Goal: Task Accomplishment & Management: Manage account settings

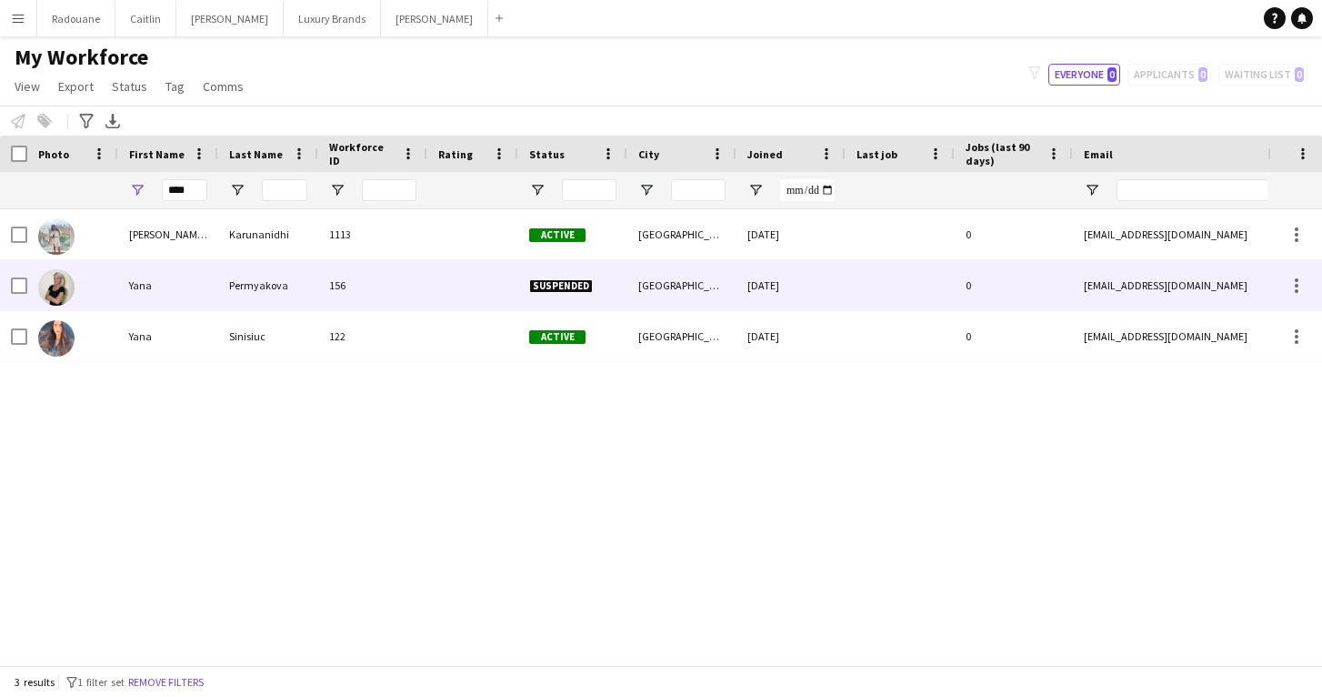
click at [150, 280] on div "Yana" at bounding box center [168, 285] width 100 height 50
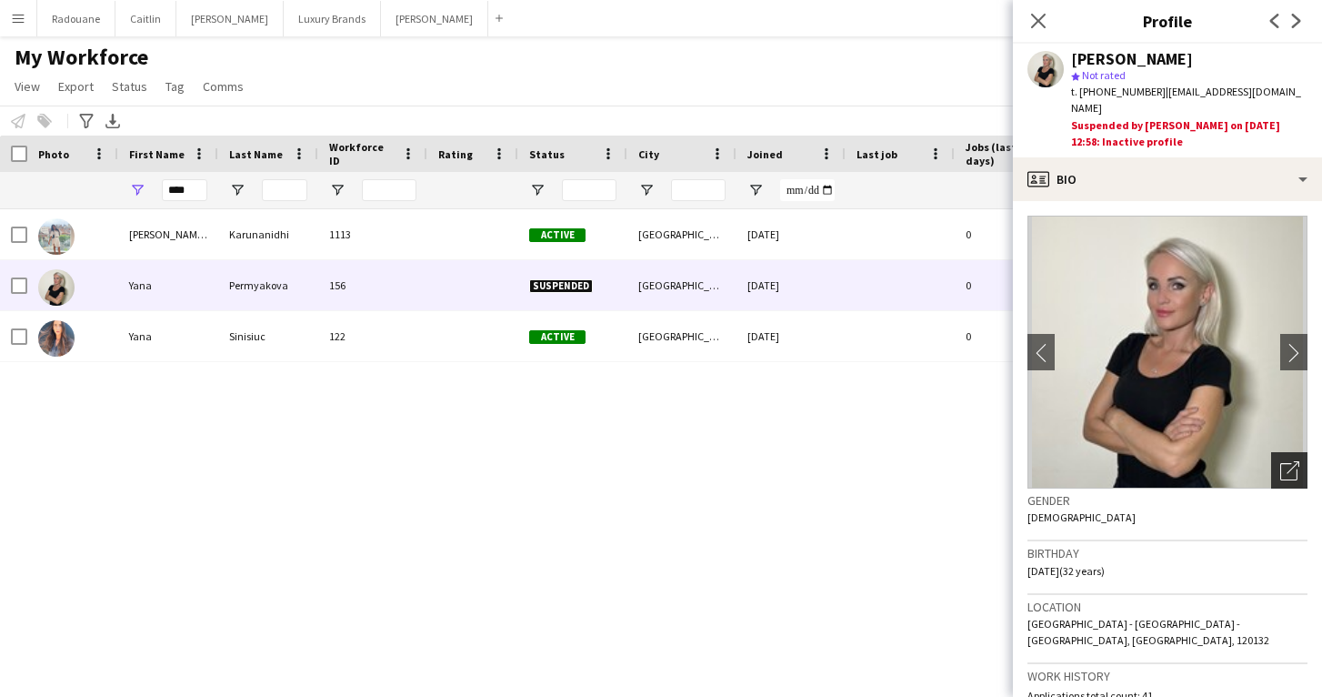
click at [1281, 461] on icon "Open photos pop-in" at bounding box center [1289, 470] width 19 height 19
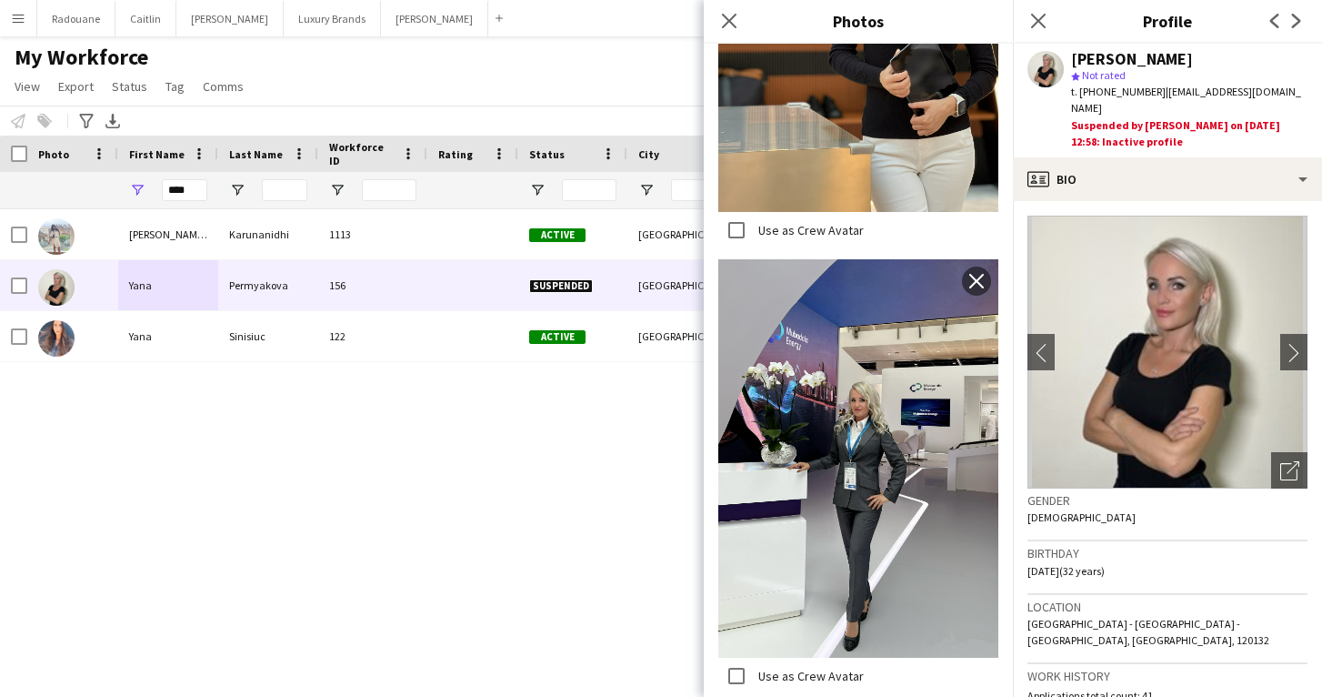
scroll to position [5122, 0]
click at [559, 551] on div "[PERSON_NAME] [PERSON_NAME] Karunanidhi 1113 Active [GEOGRAPHIC_DATA] [DATE] 0 …" at bounding box center [634, 437] width 1268 height 456
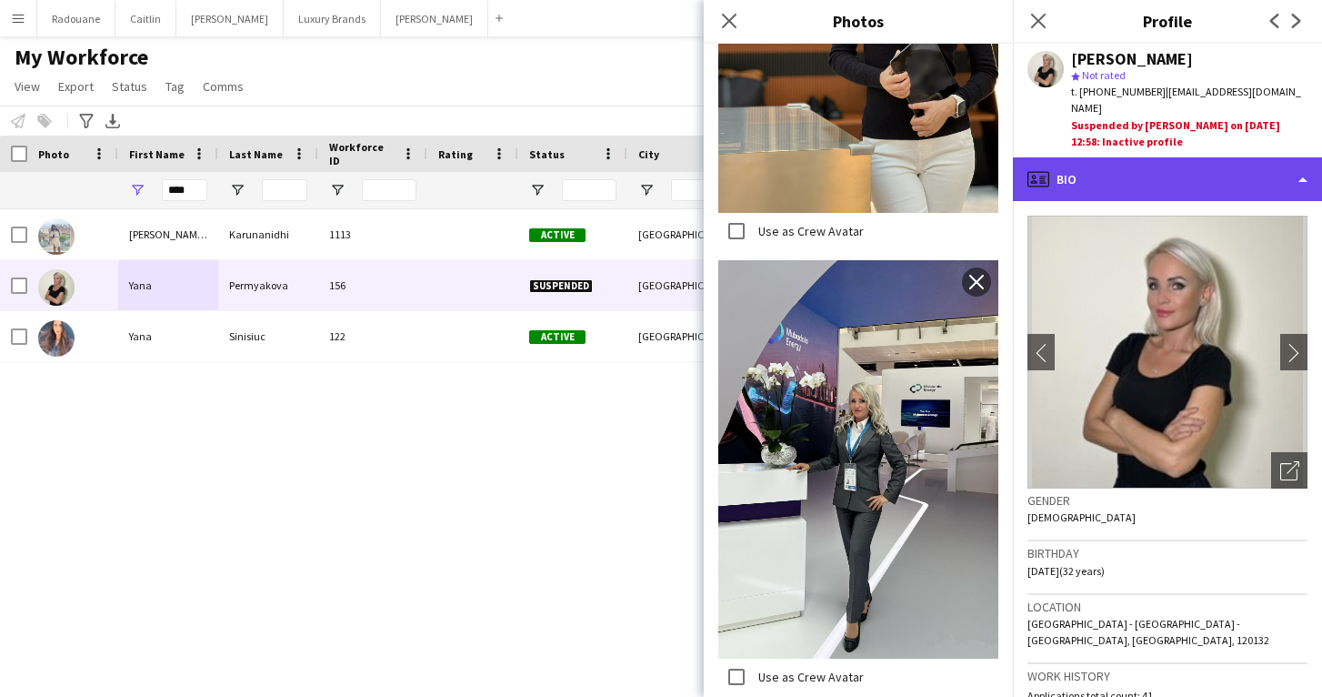
click at [1182, 161] on div "profile Bio" at bounding box center [1167, 179] width 309 height 44
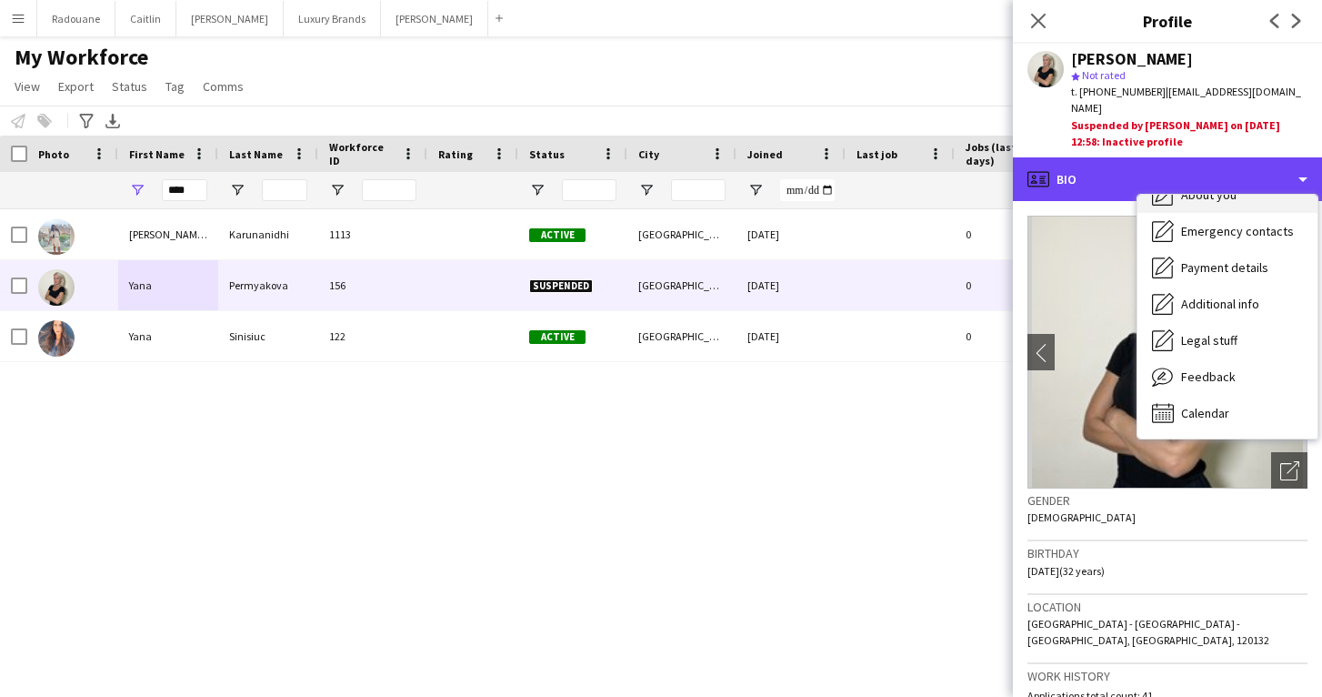
scroll to position [0, 0]
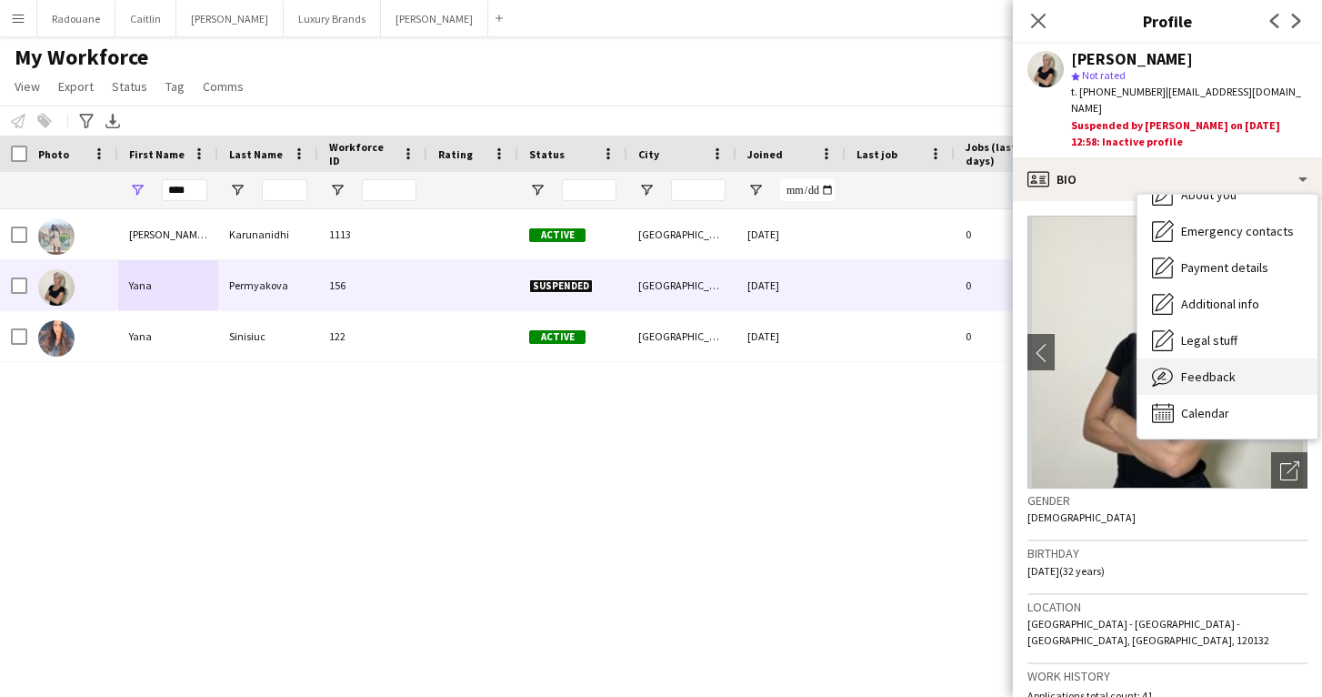
click at [1199, 368] on span "Feedback" at bounding box center [1208, 376] width 55 height 16
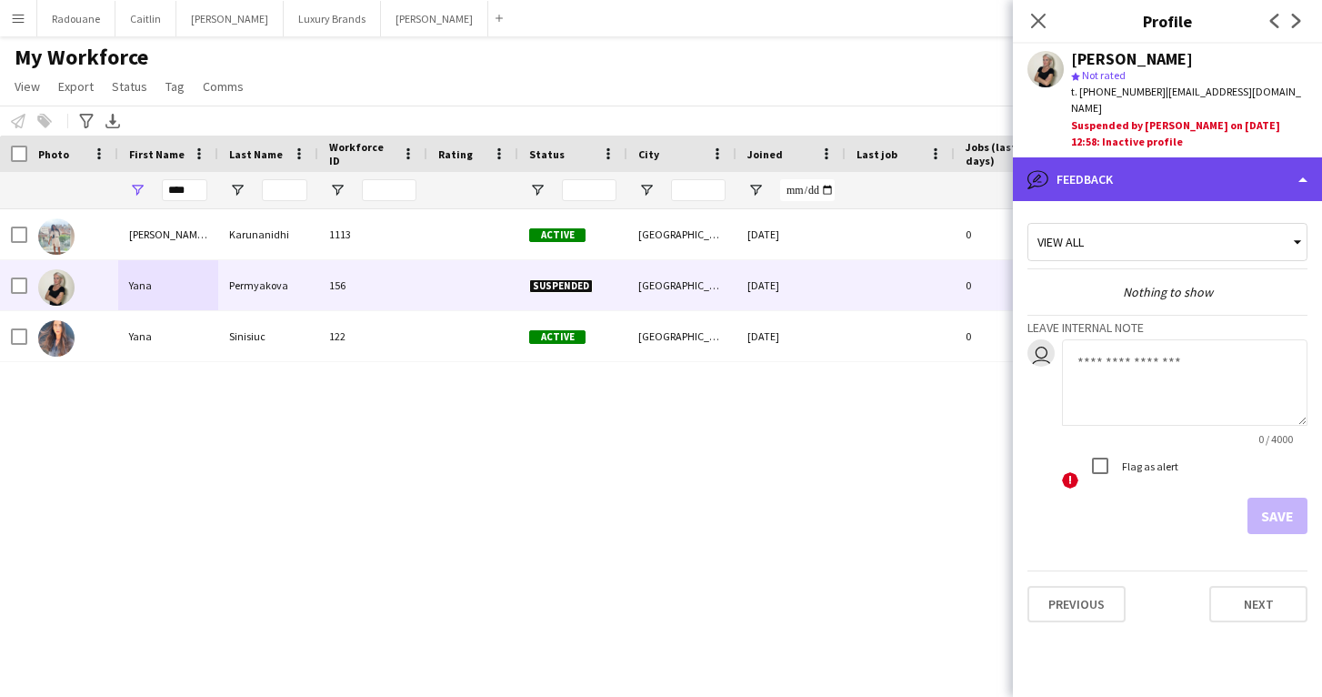
click at [1188, 158] on div "bubble-pencil Feedback" at bounding box center [1167, 179] width 309 height 44
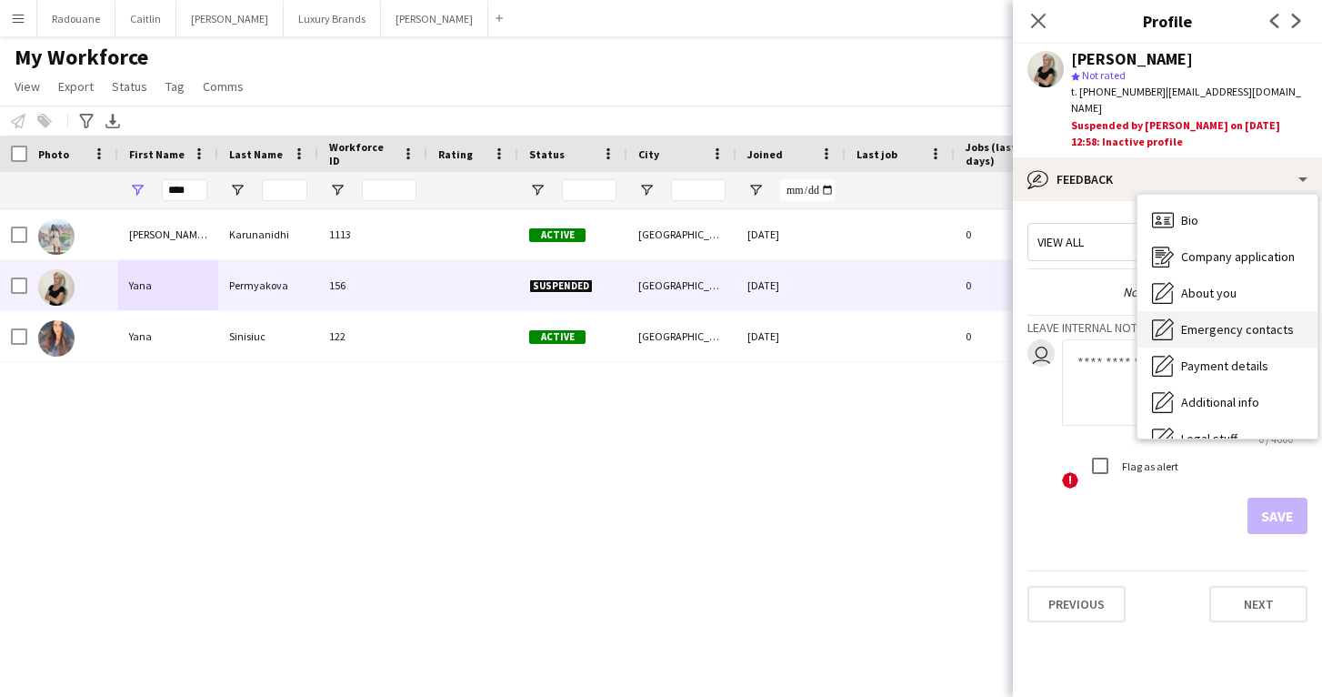
click at [1197, 212] on span "Bio" at bounding box center [1189, 220] width 17 height 16
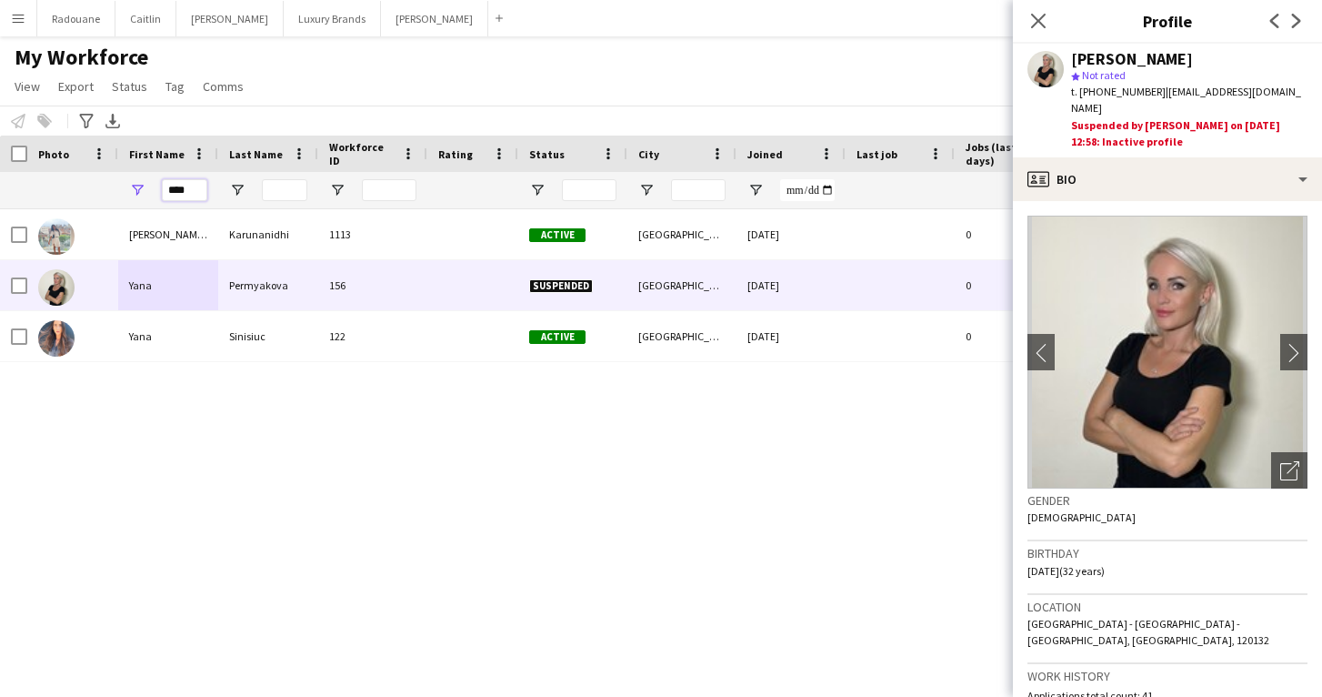
click at [194, 189] on input "****" at bounding box center [184, 190] width 45 height 22
type input "*"
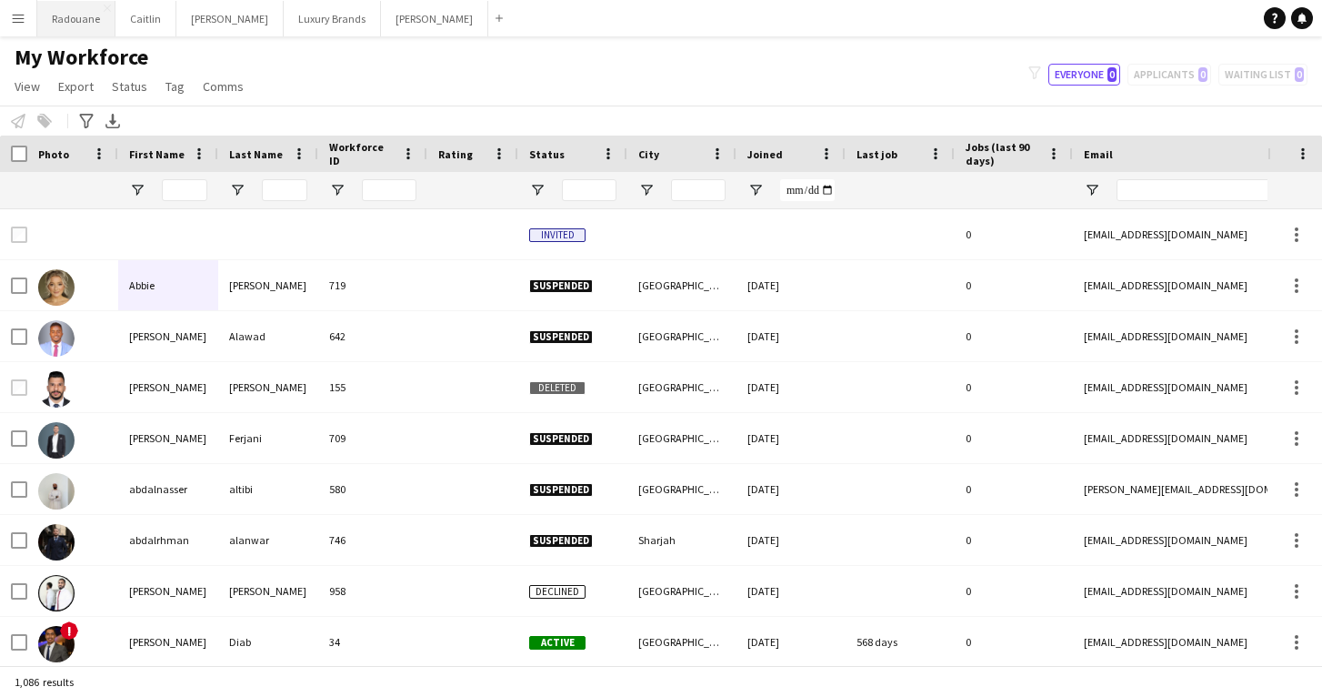
click at [74, 26] on button "Radouane Close" at bounding box center [76, 18] width 78 height 35
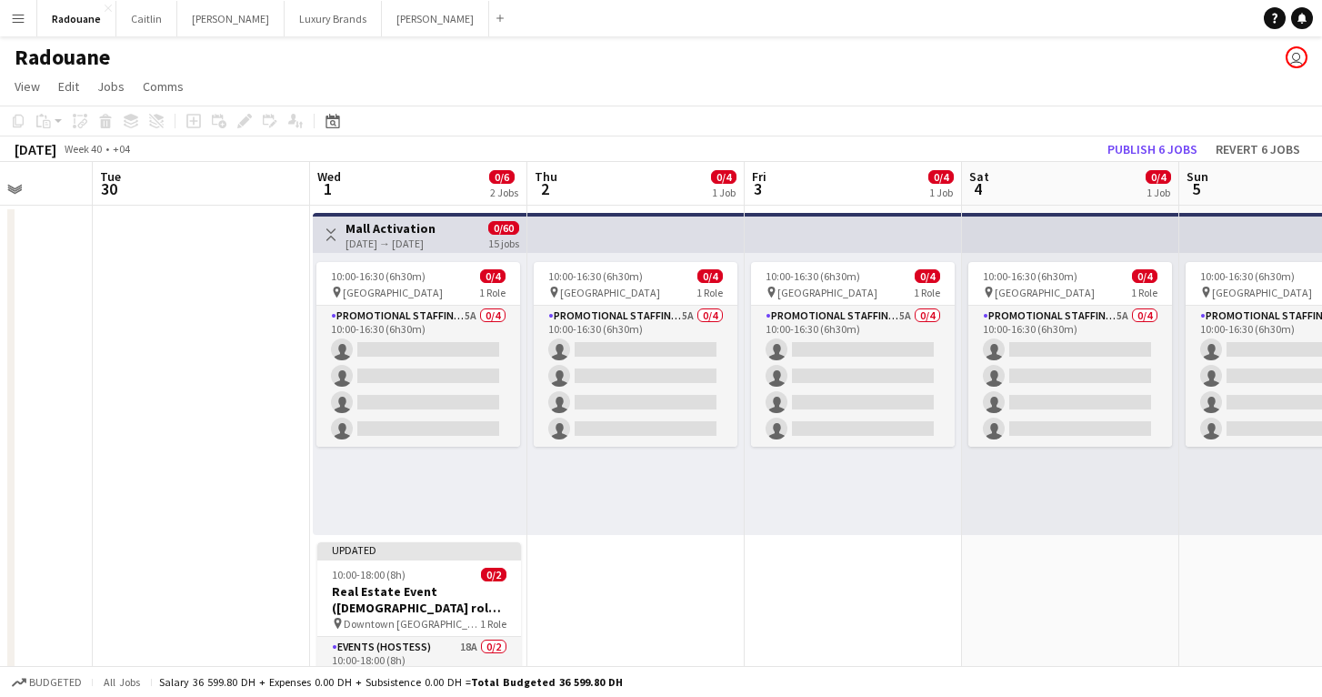
scroll to position [0, 562]
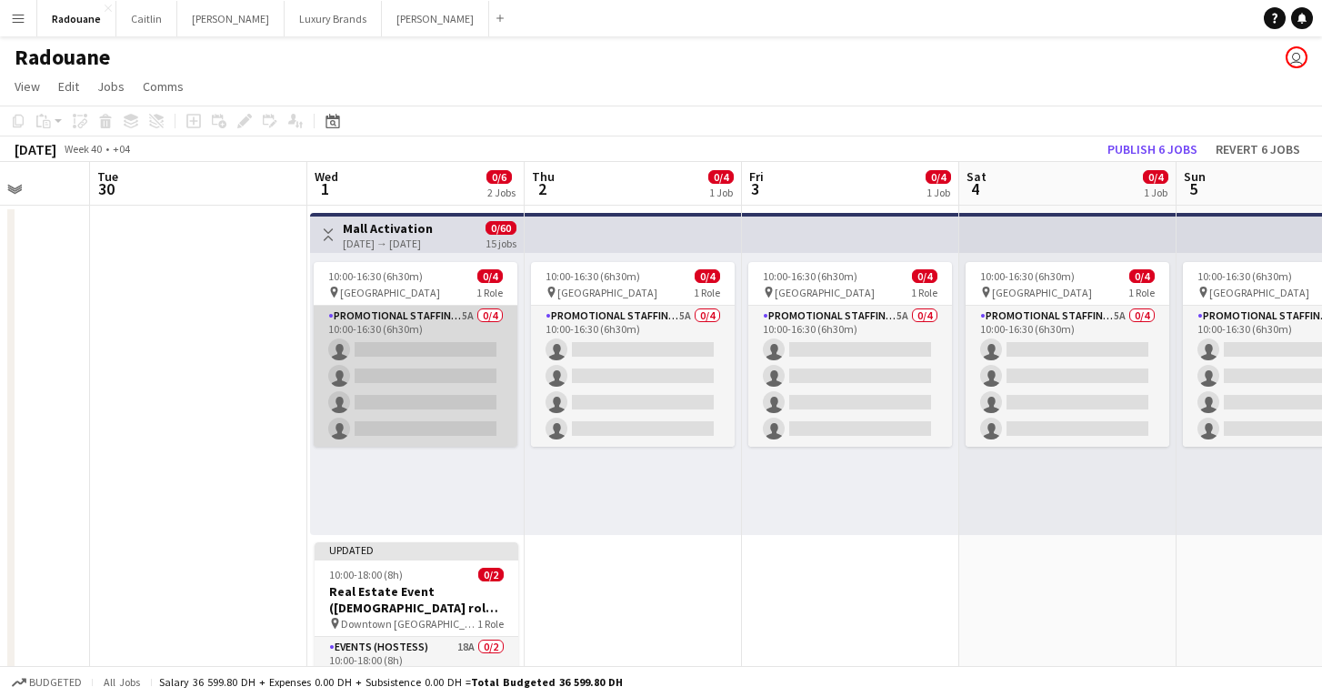
click at [443, 318] on app-card-role "Promotional Staffing (Brand Ambassadors) 5A 0/4 10:00-16:30 (6h30m) single-neut…" at bounding box center [416, 376] width 204 height 141
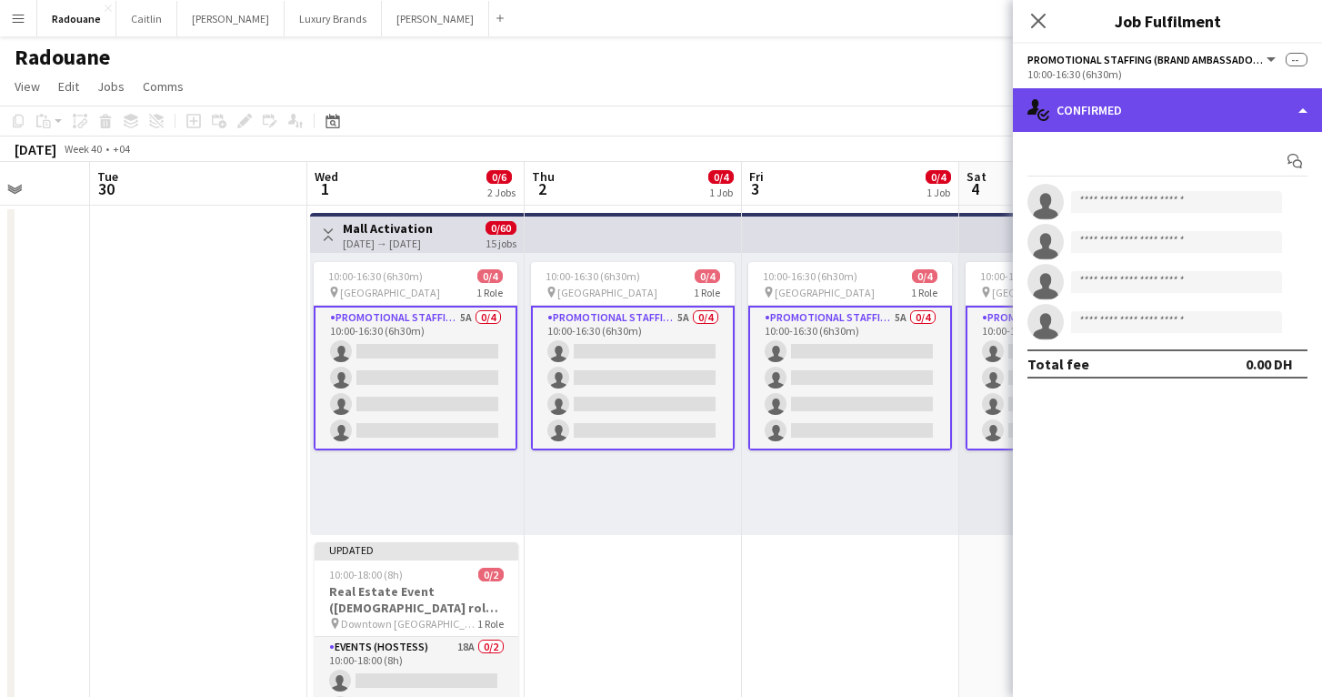
click at [1179, 105] on div "single-neutral-actions-check-2 Confirmed" at bounding box center [1167, 110] width 309 height 44
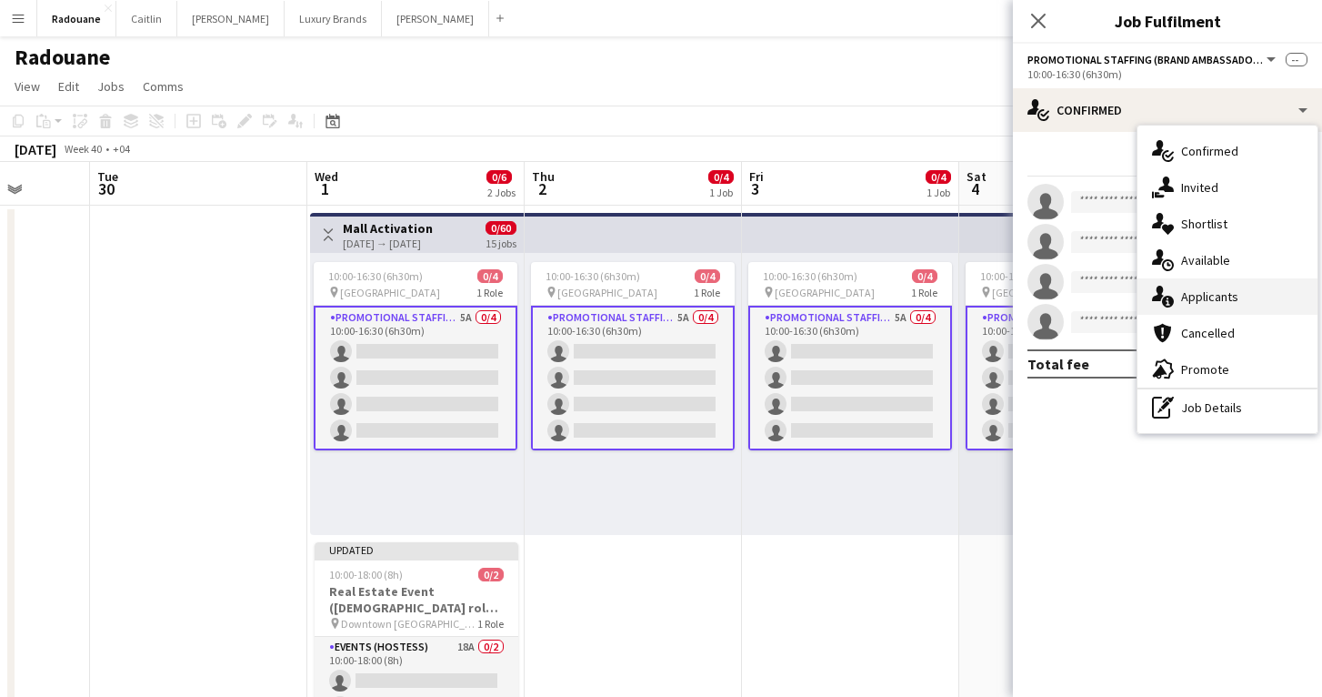
click at [1223, 302] on span "Applicants" at bounding box center [1209, 296] width 57 height 16
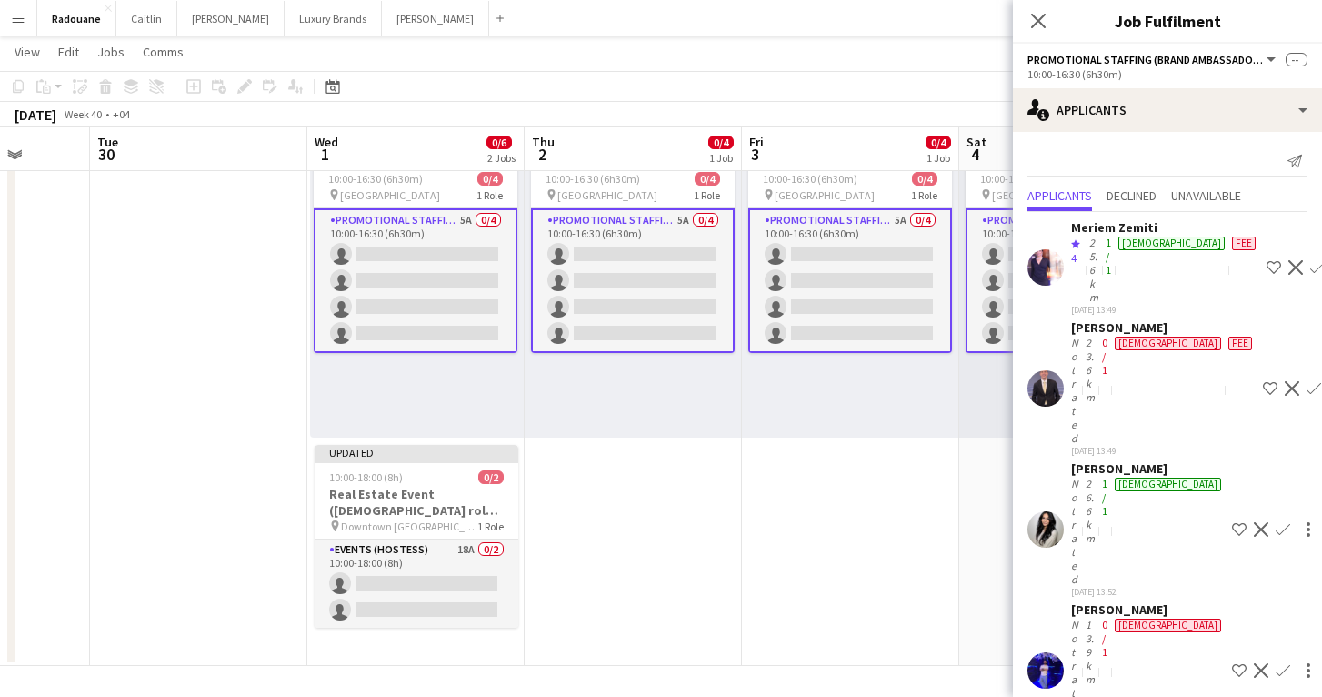
scroll to position [95, 0]
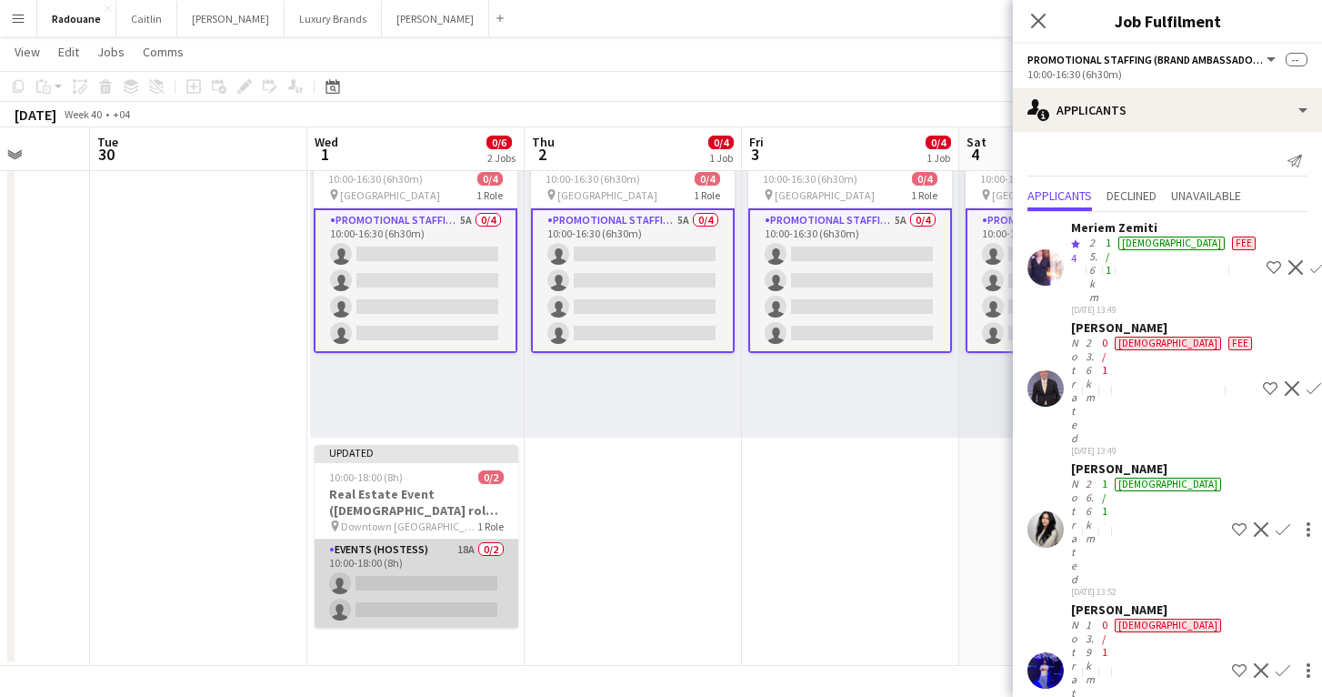
click at [466, 564] on app-card-role "Events (Hostess) 18A 0/2 10:00-18:00 (8h) single-neutral-actions single-neutral…" at bounding box center [417, 583] width 204 height 88
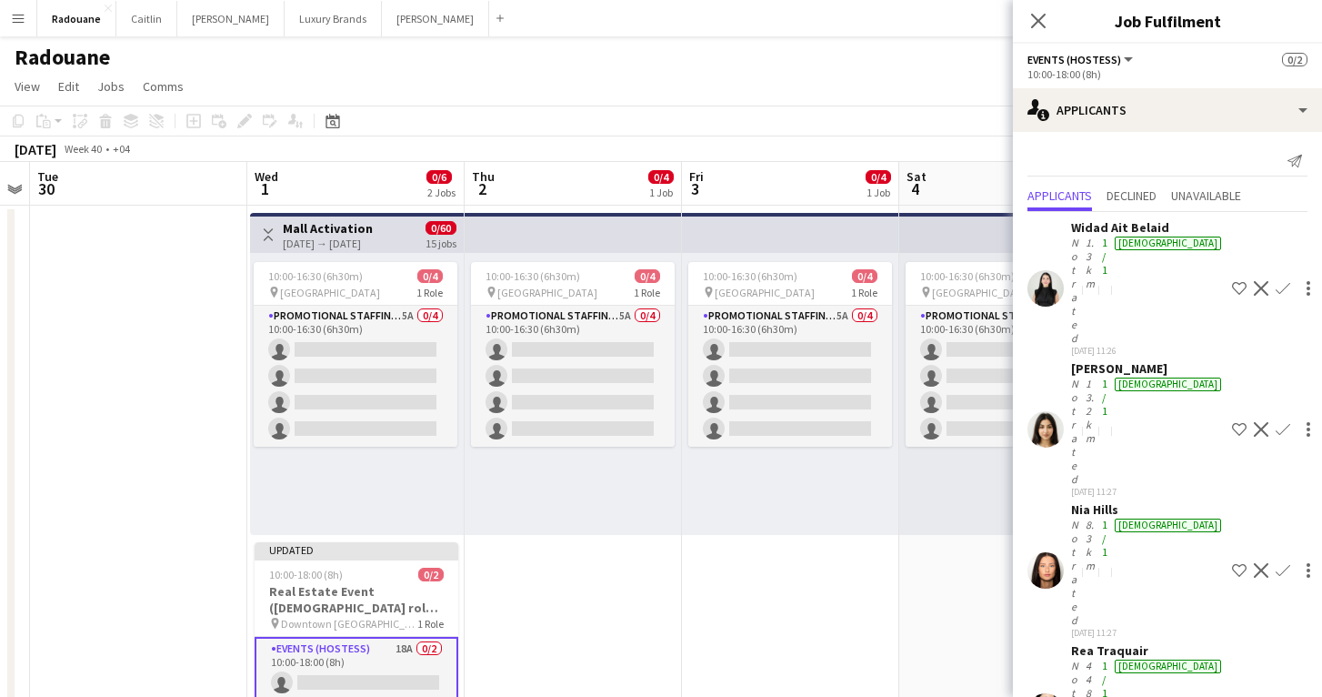
scroll to position [0, 0]
click at [1148, 198] on span "Declined" at bounding box center [1132, 195] width 50 height 13
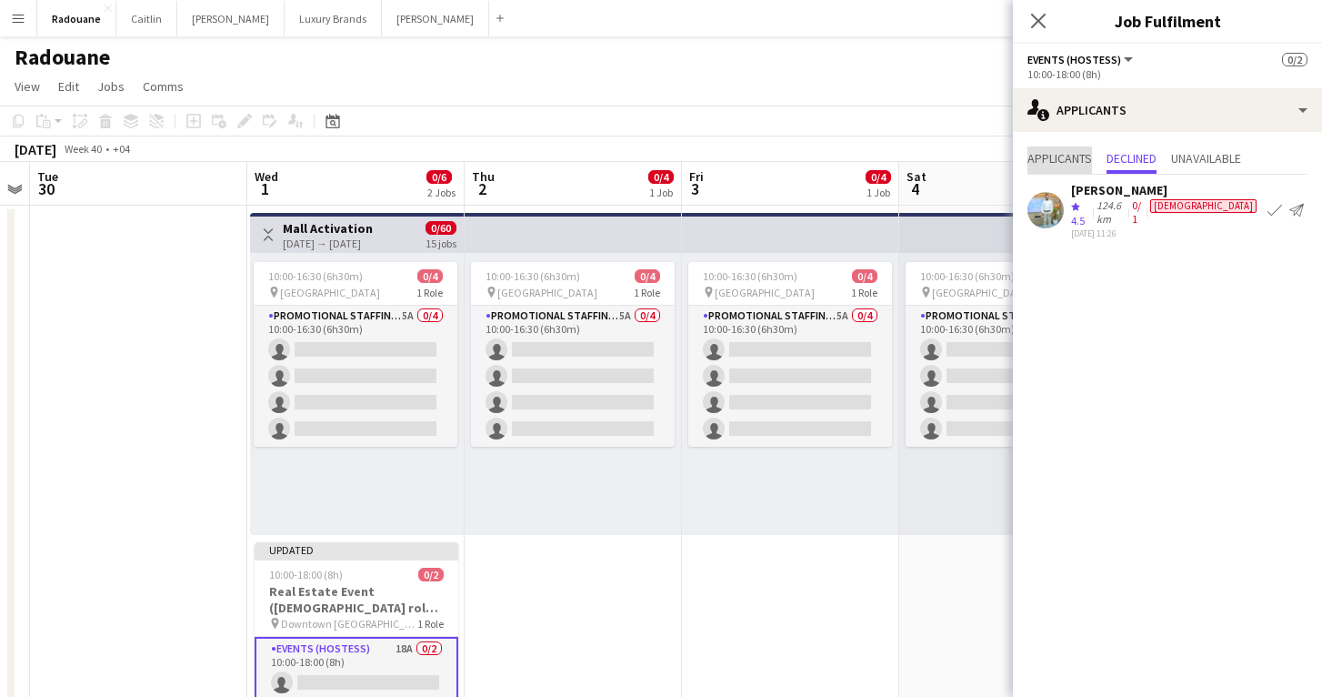
click at [1069, 163] on span "Applicants" at bounding box center [1060, 158] width 65 height 13
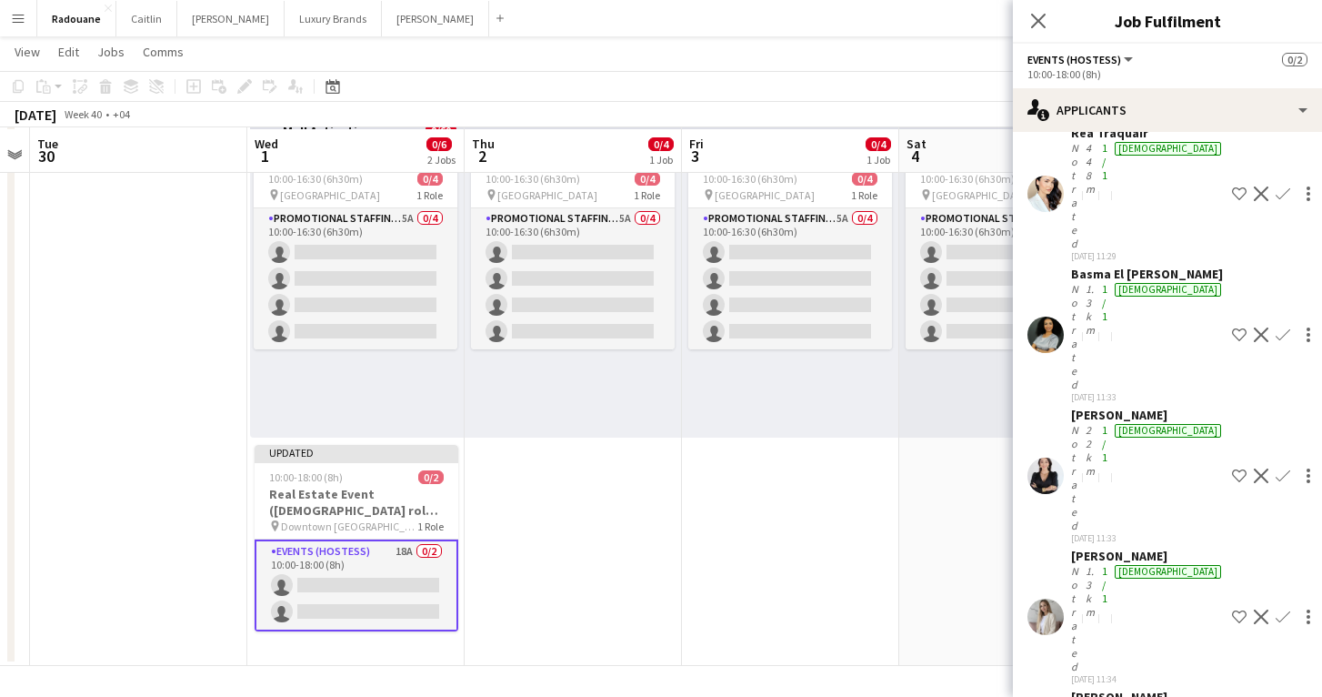
scroll to position [95, 0]
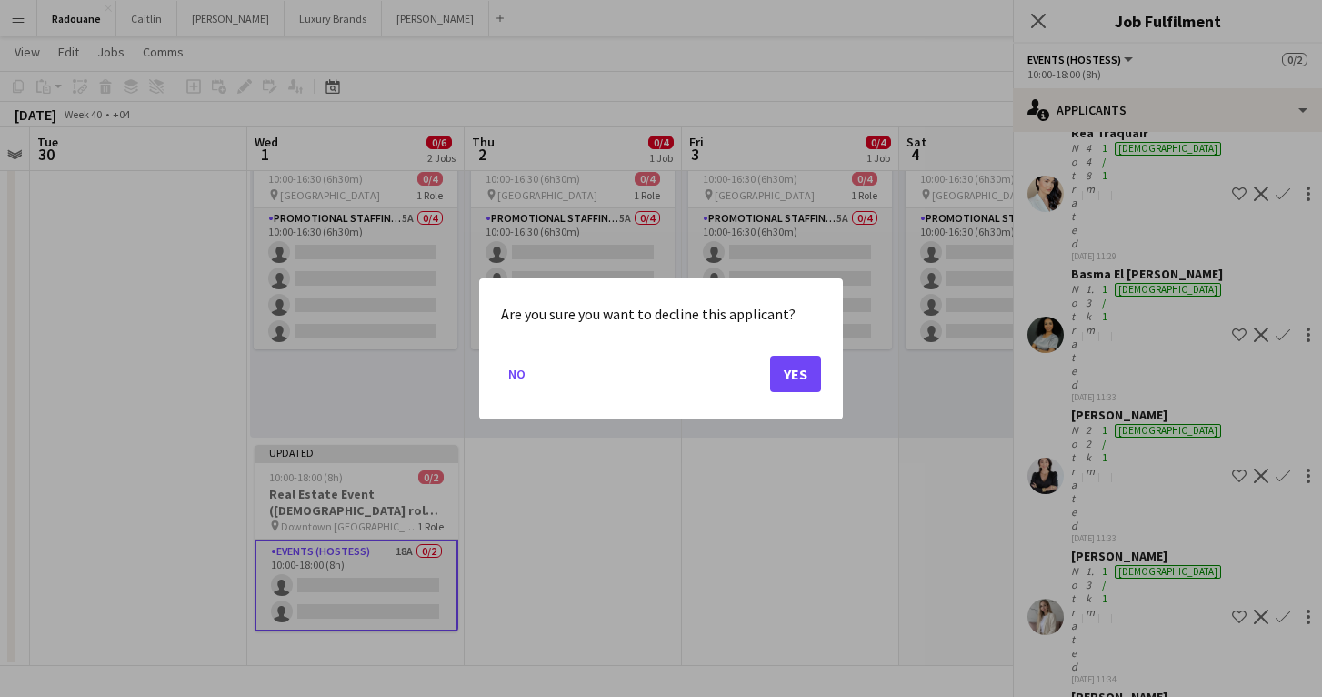
scroll to position [0, 0]
click at [810, 375] on button "Yes" at bounding box center [795, 373] width 51 height 36
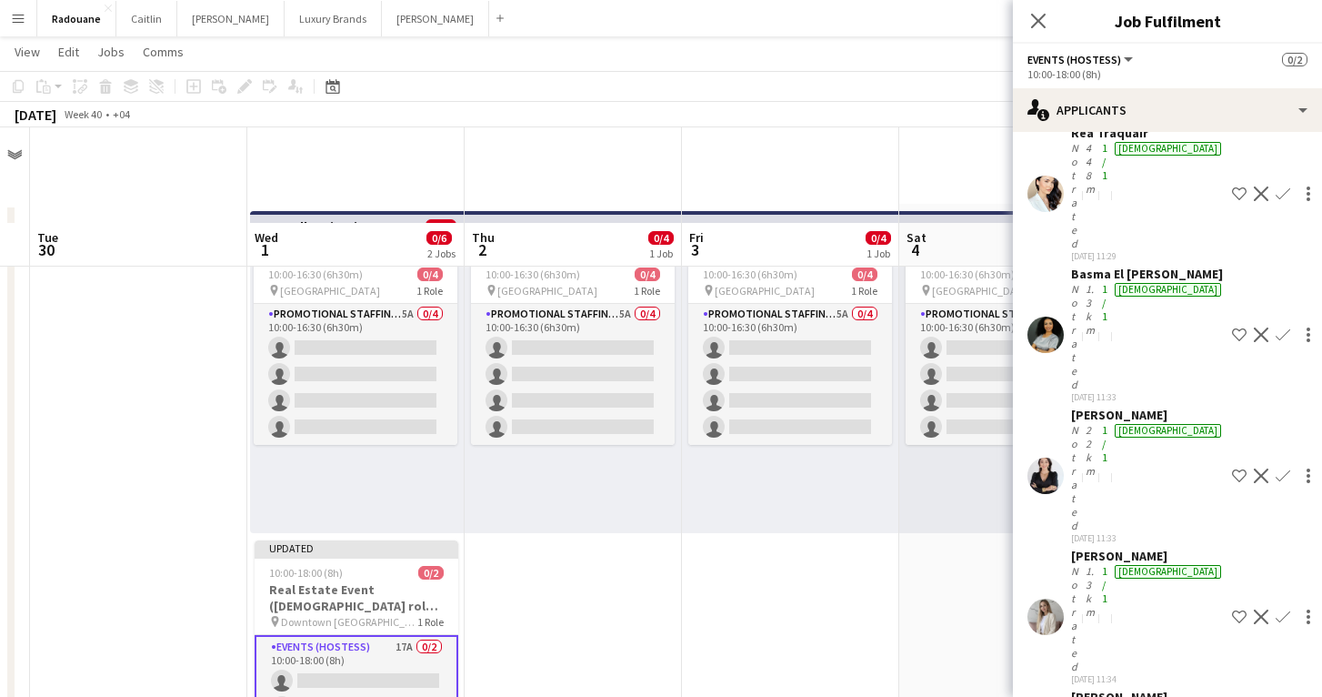
scroll to position [95, 0]
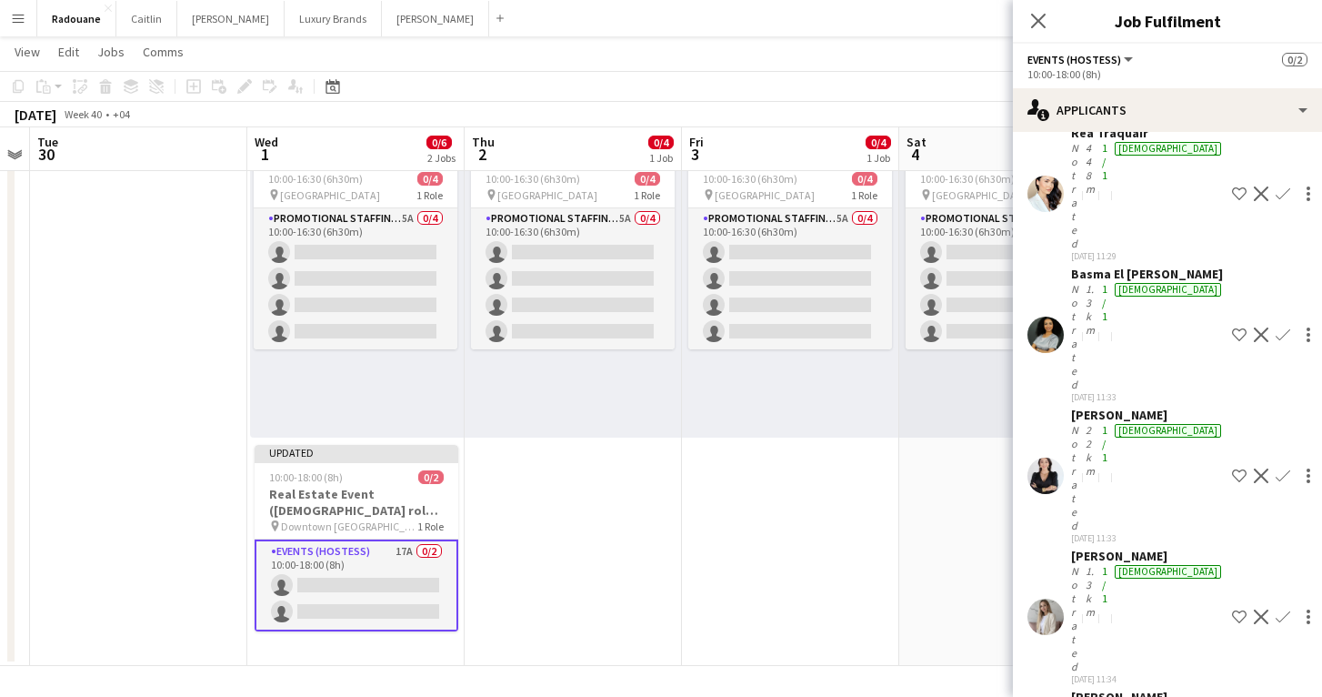
click at [918, 547] on app-date-cell "10:00-16:30 (6h30m) 0/4 pin [GEOGRAPHIC_DATA] 1 Role Promotional Staffing (Bran…" at bounding box center [1007, 386] width 217 height 557
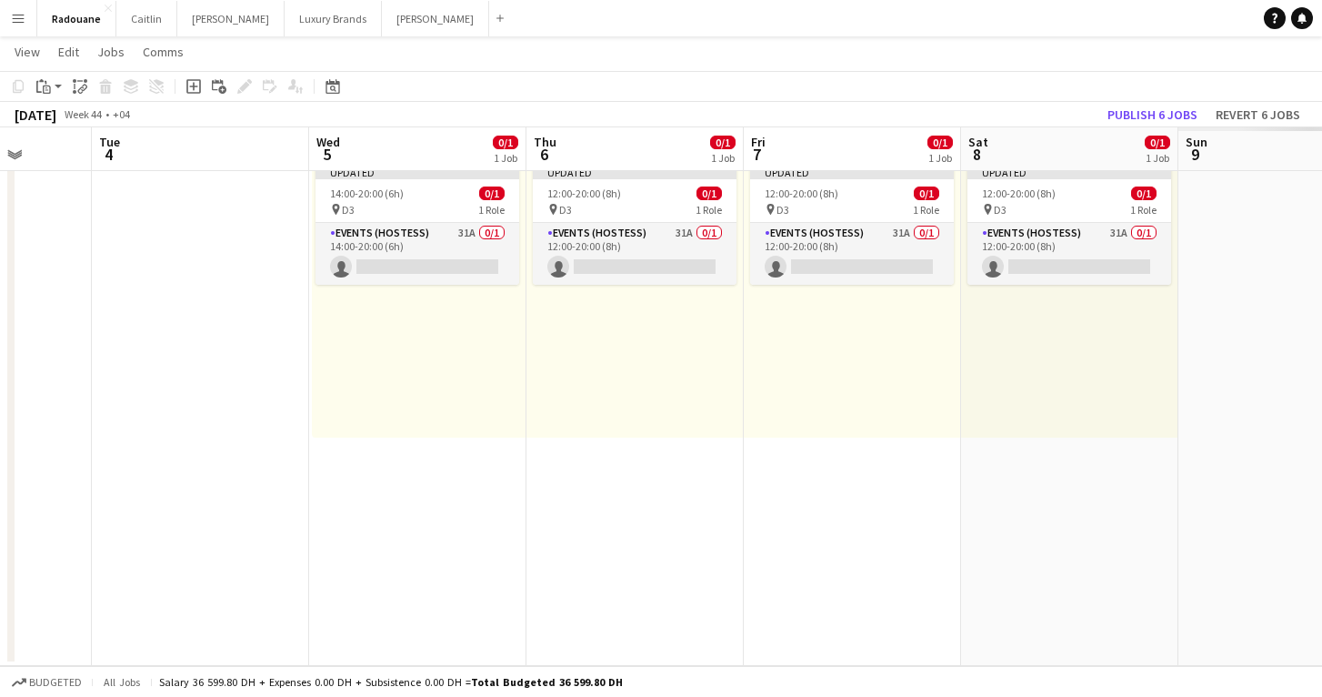
scroll to position [0, 558]
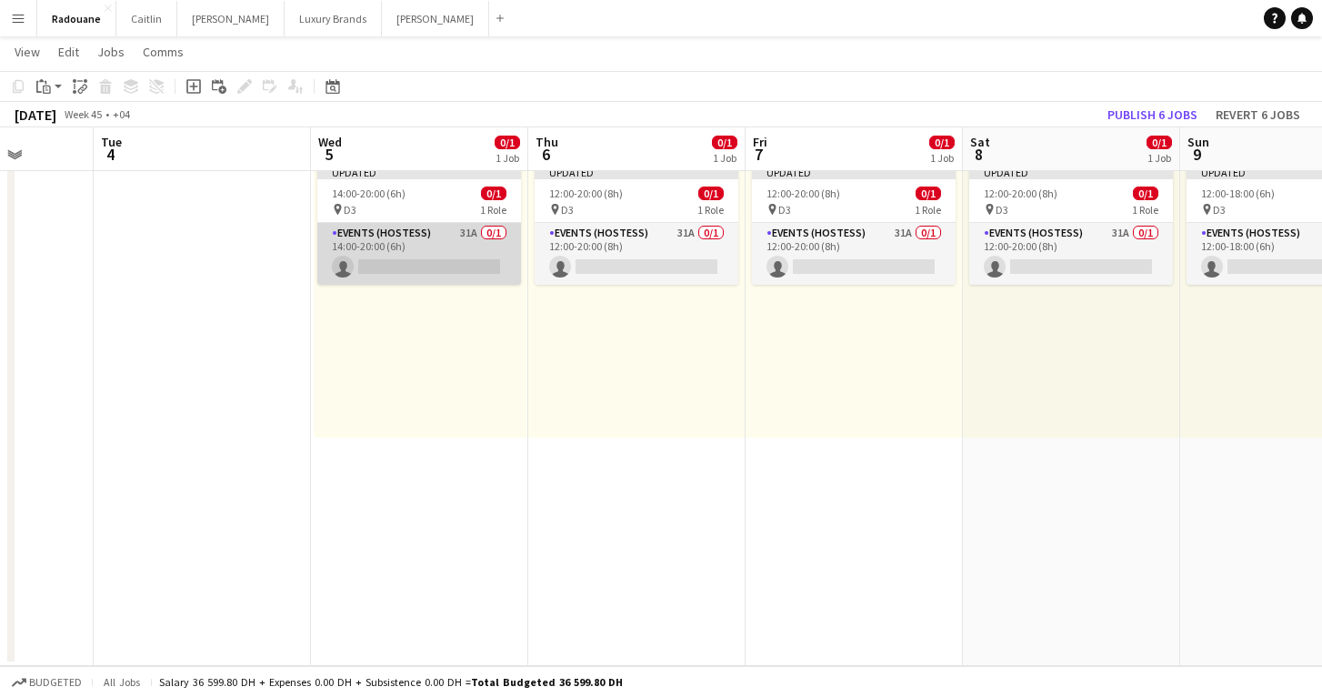
click at [413, 242] on app-card-role "Events (Hostess) 31A 0/1 14:00-20:00 (6h) single-neutral-actions" at bounding box center [419, 254] width 204 height 62
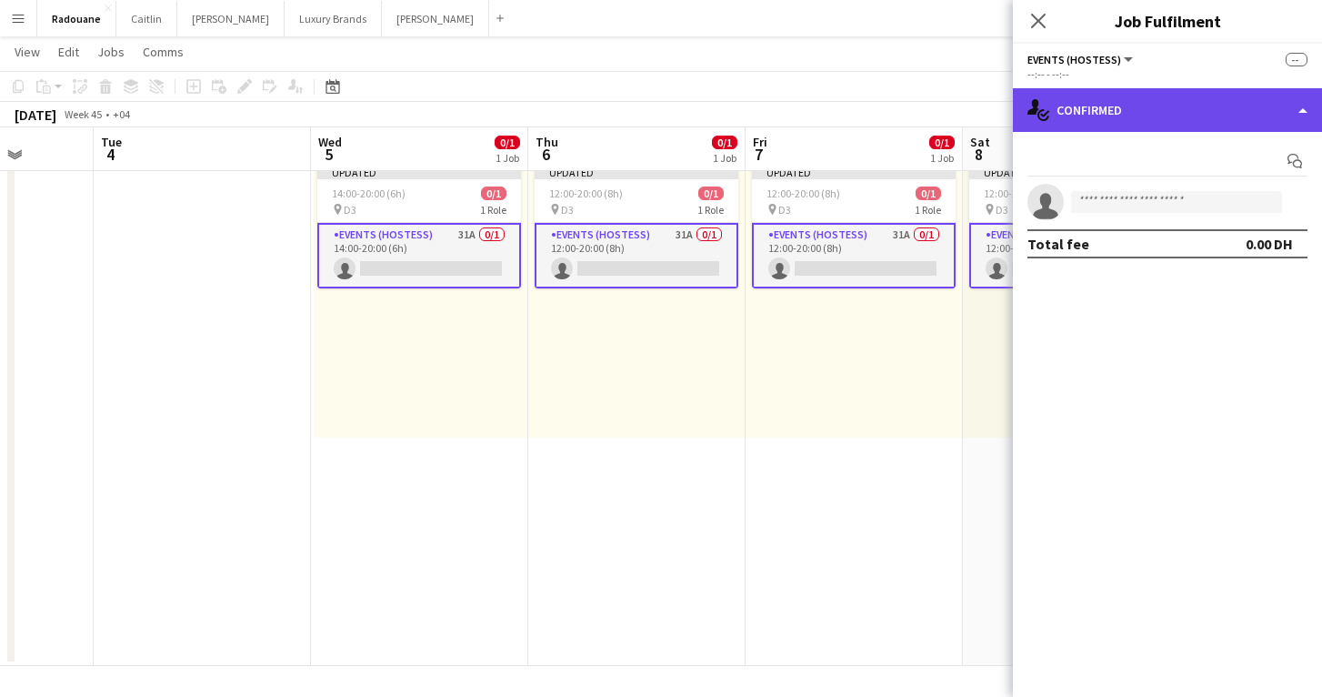
click at [1262, 128] on div "single-neutral-actions-check-2 Confirmed" at bounding box center [1167, 110] width 309 height 44
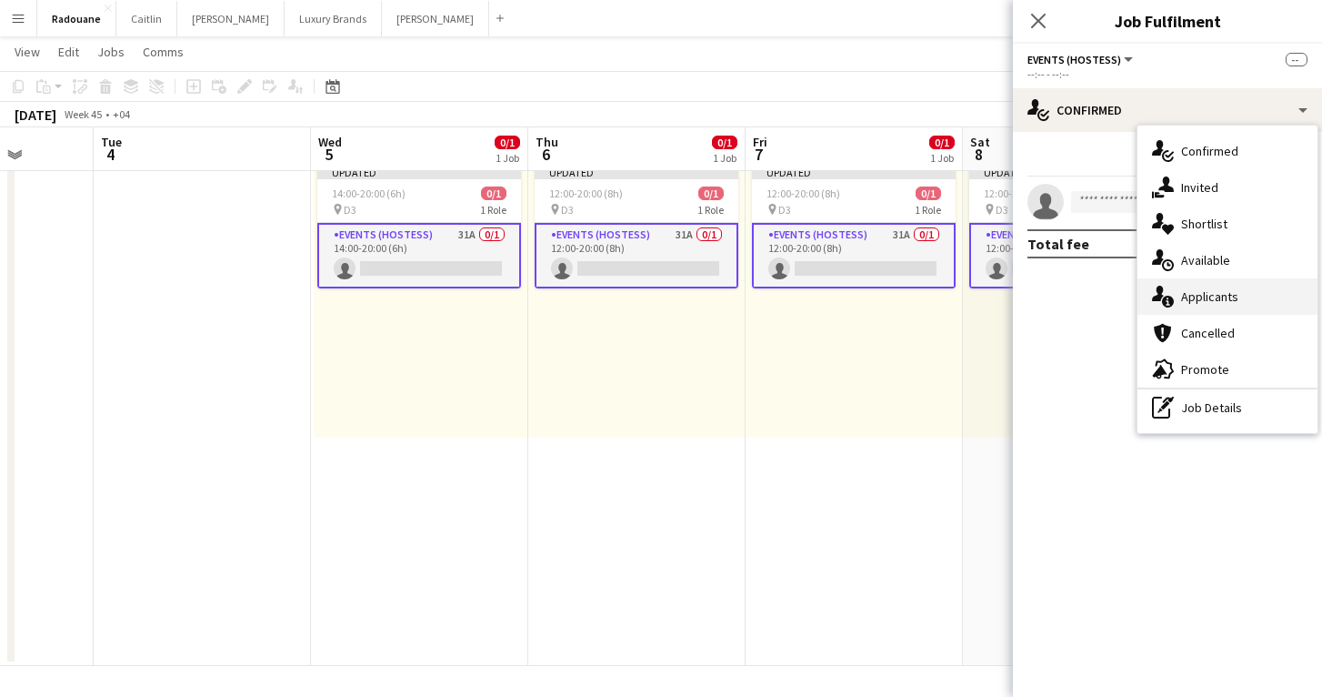
click at [1223, 300] on span "Applicants" at bounding box center [1209, 296] width 57 height 16
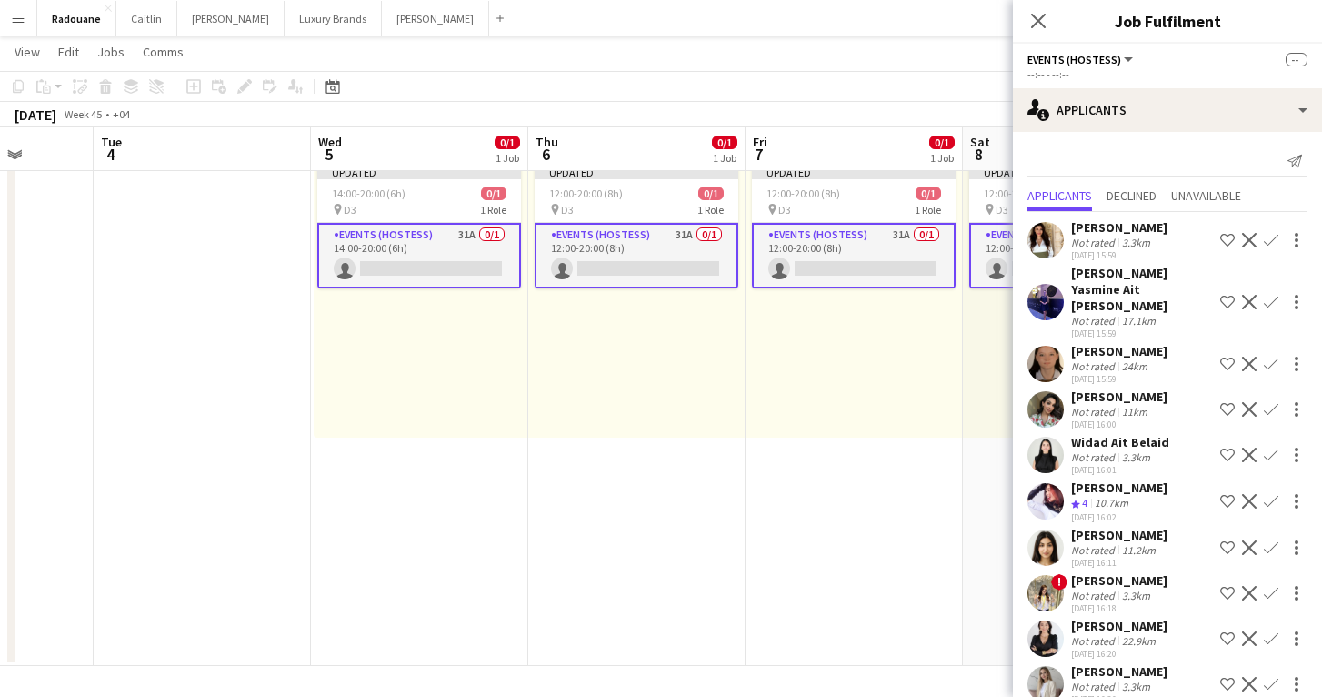
scroll to position [0, 0]
click at [679, 492] on app-date-cell "Updated 12:00-20:00 (8h) 0/1 pin D3 1 Role Events (Hostess) 31A 0/1 12:00-20:00…" at bounding box center [636, 386] width 217 height 557
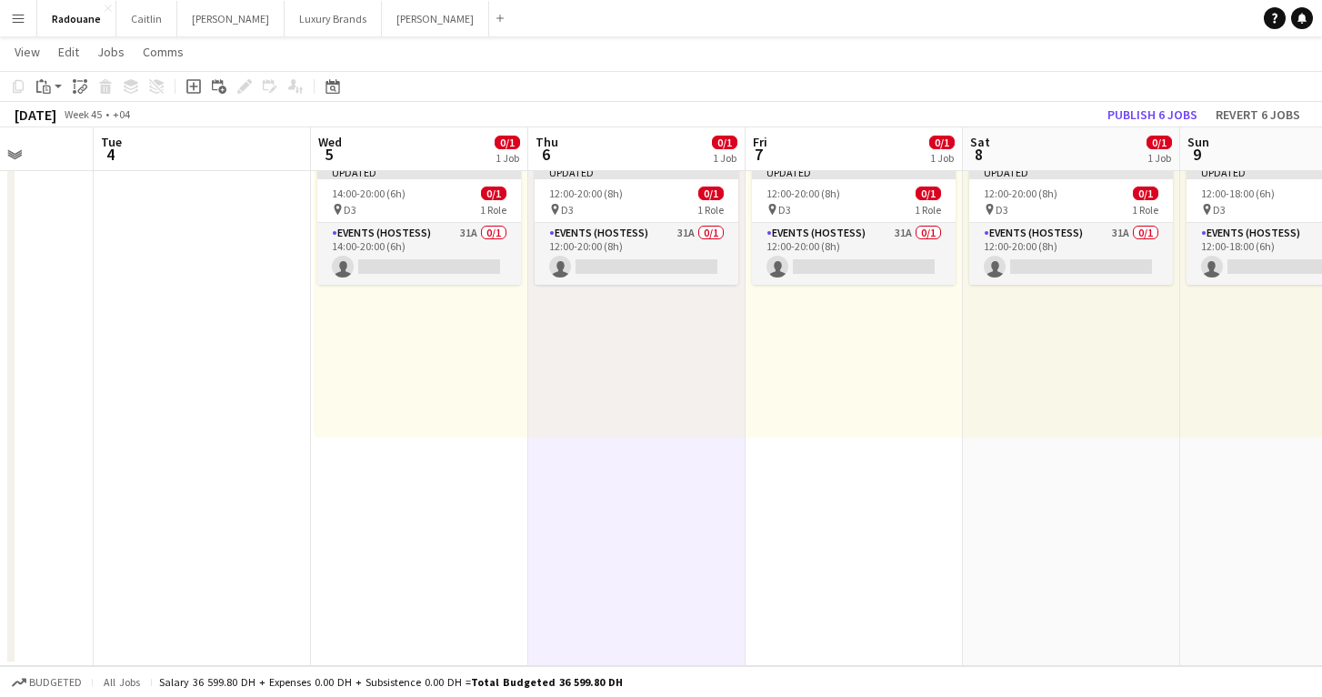
click at [28, 22] on button "Menu" at bounding box center [18, 18] width 36 height 36
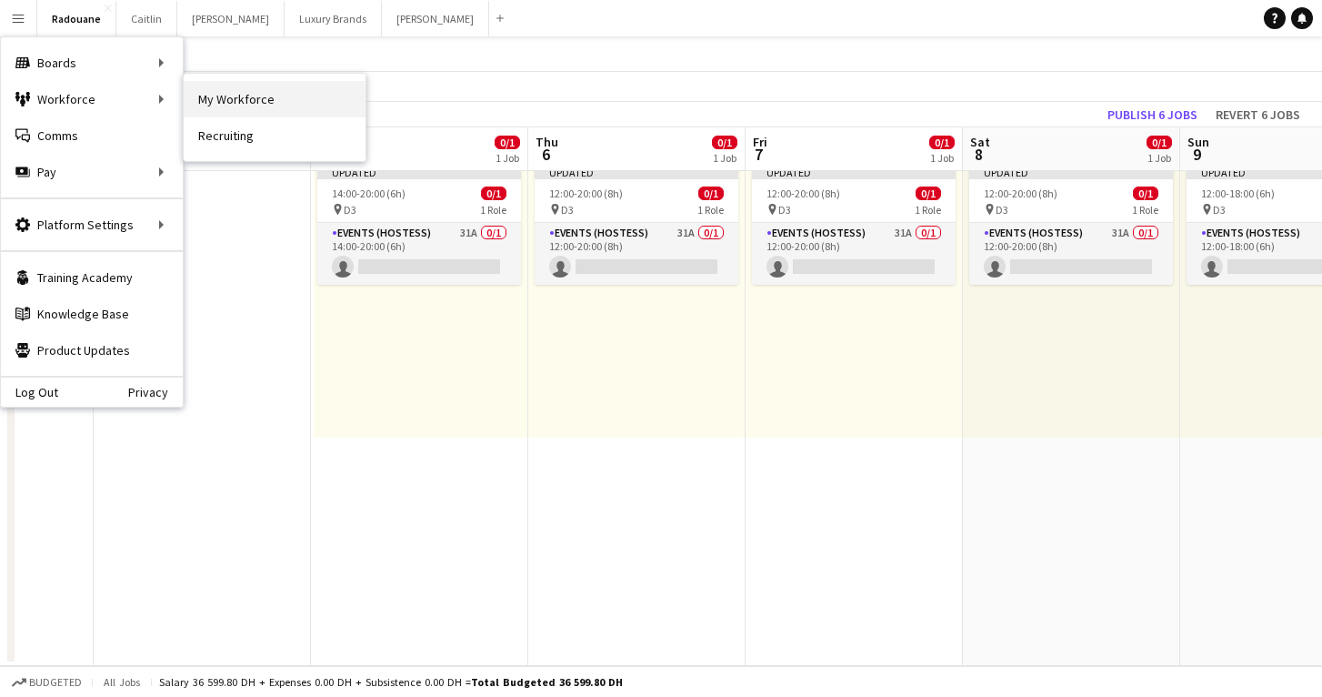
click at [226, 100] on link "My Workforce" at bounding box center [275, 99] width 182 height 36
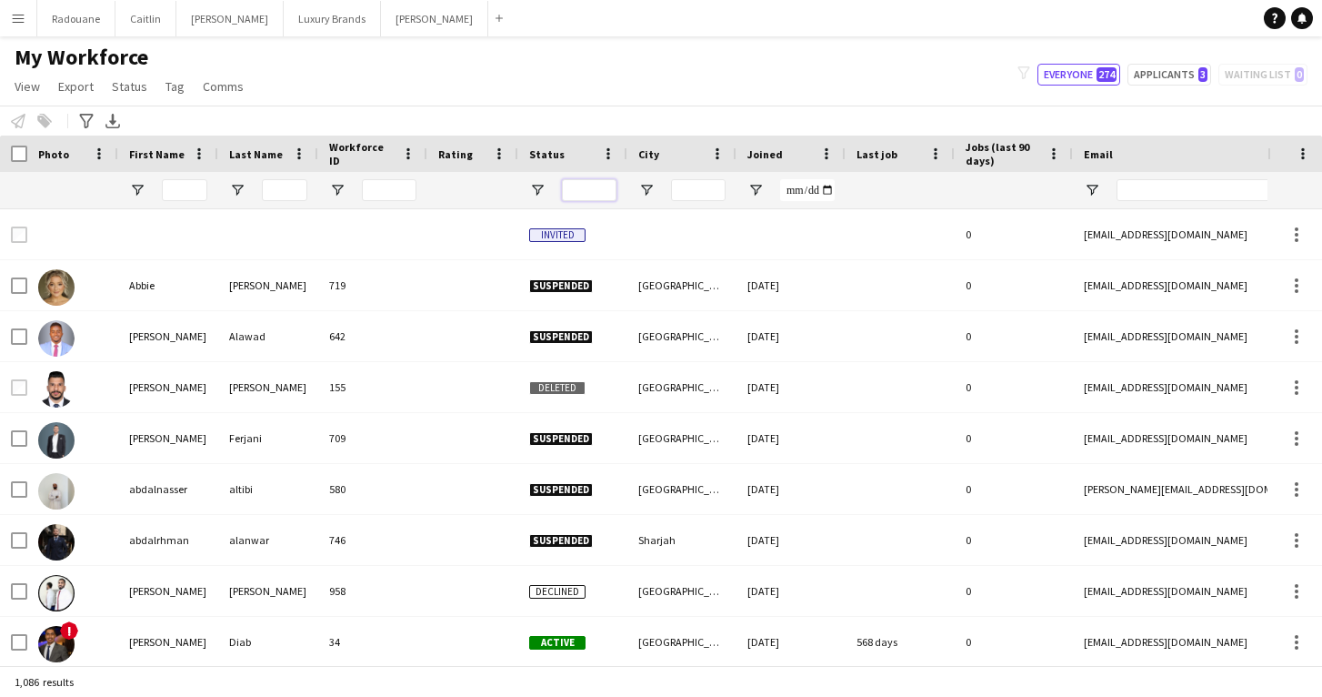
click at [580, 197] on input "Status Filter Input" at bounding box center [589, 190] width 55 height 22
click at [542, 189] on span "Open Filter Menu" at bounding box center [537, 190] width 16 height 16
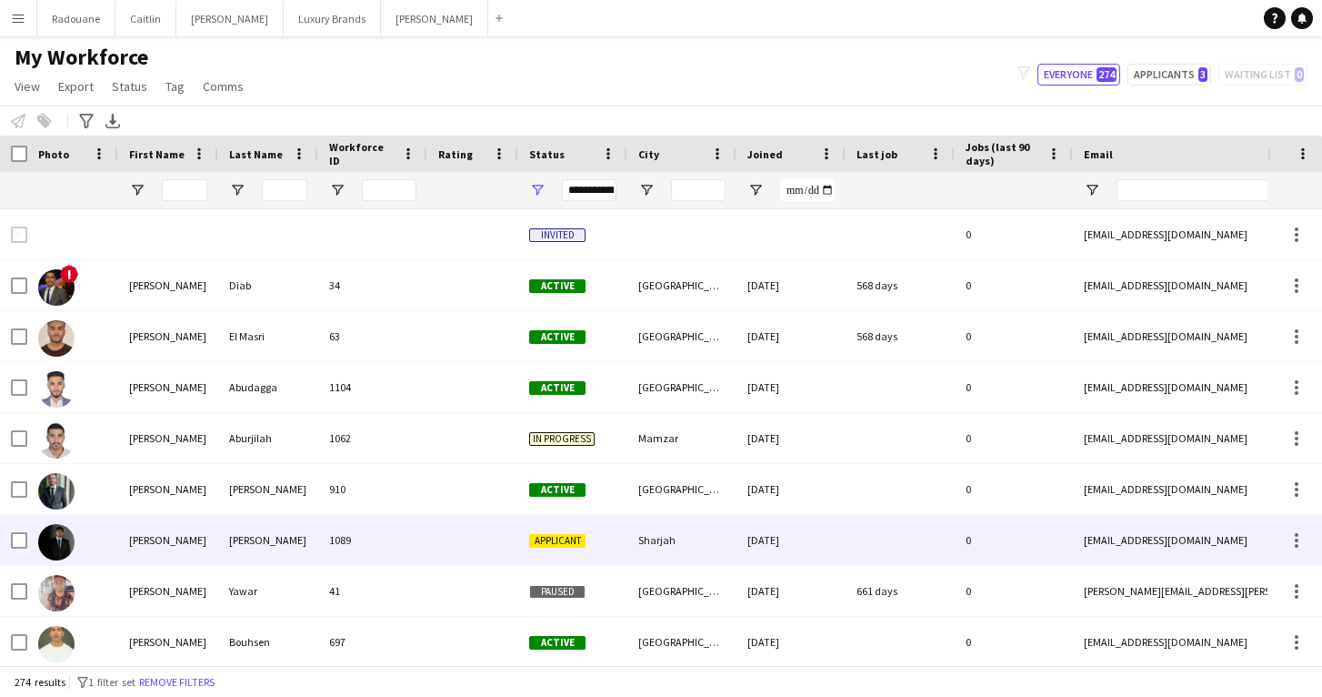
click at [73, 544] on img at bounding box center [56, 542] width 36 height 36
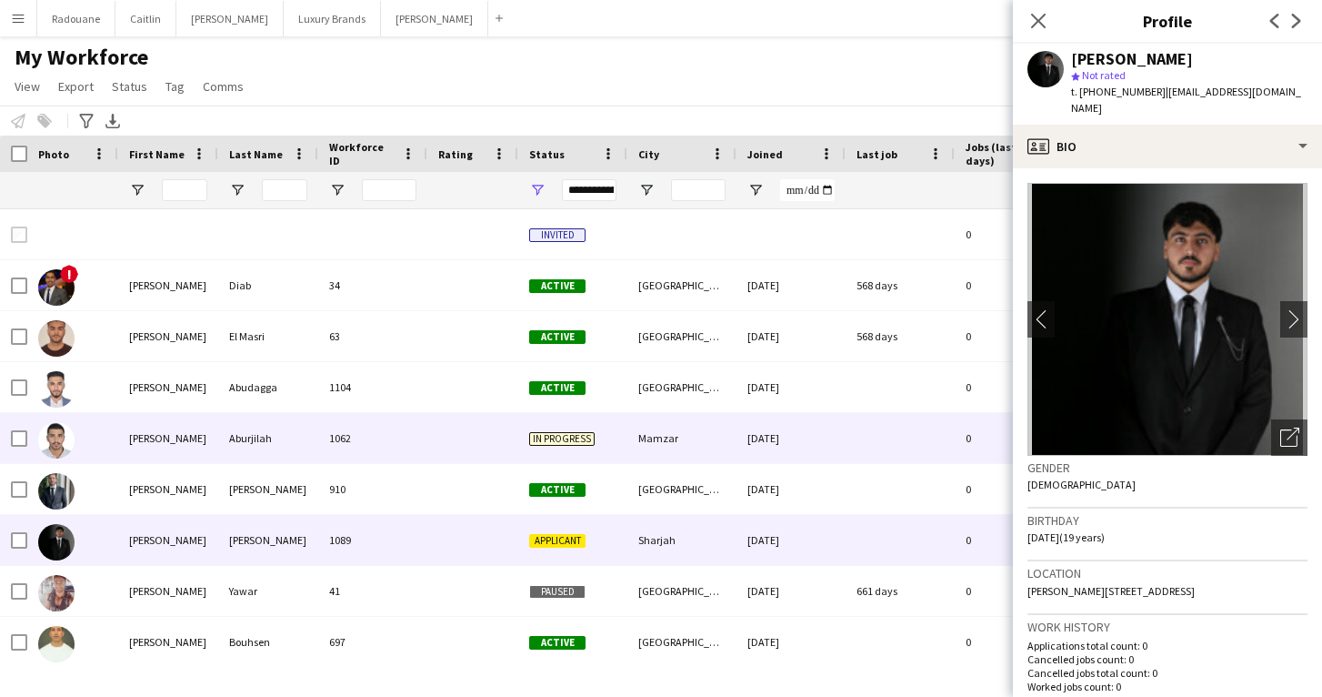
click at [579, 439] on span "In progress" at bounding box center [561, 439] width 65 height 14
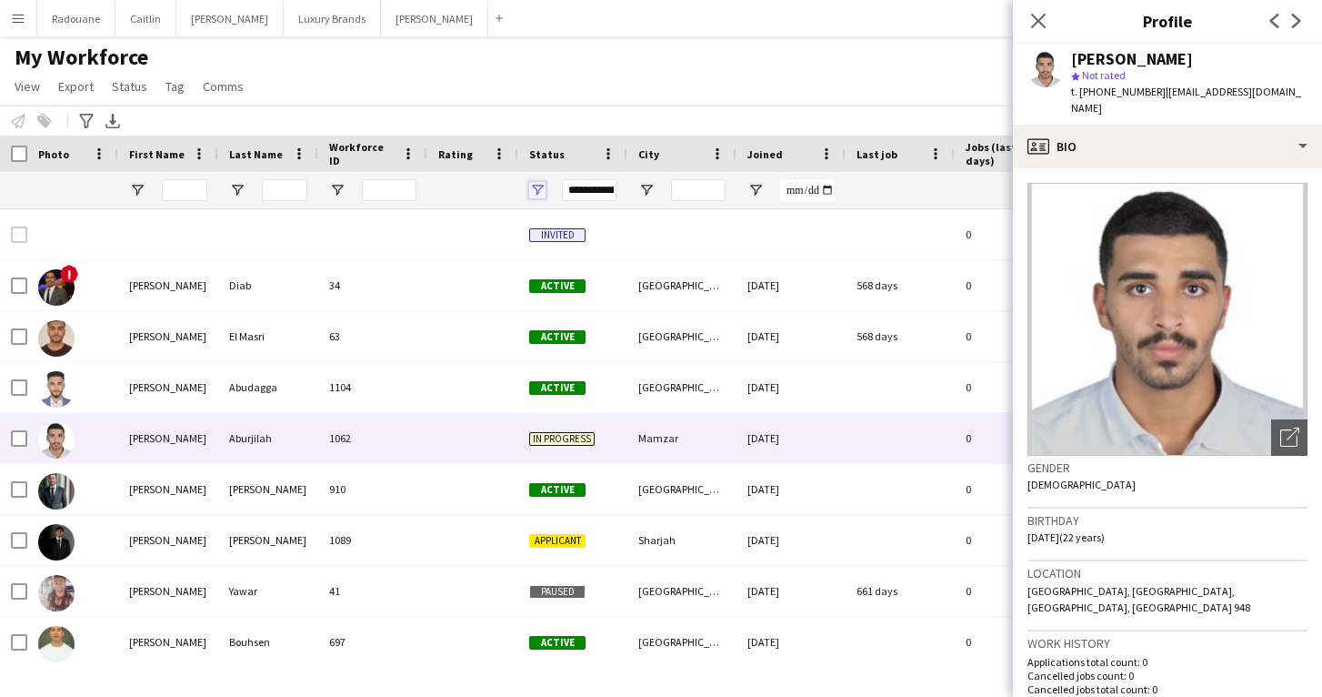
click at [537, 186] on span "Open Filter Menu" at bounding box center [537, 190] width 16 height 16
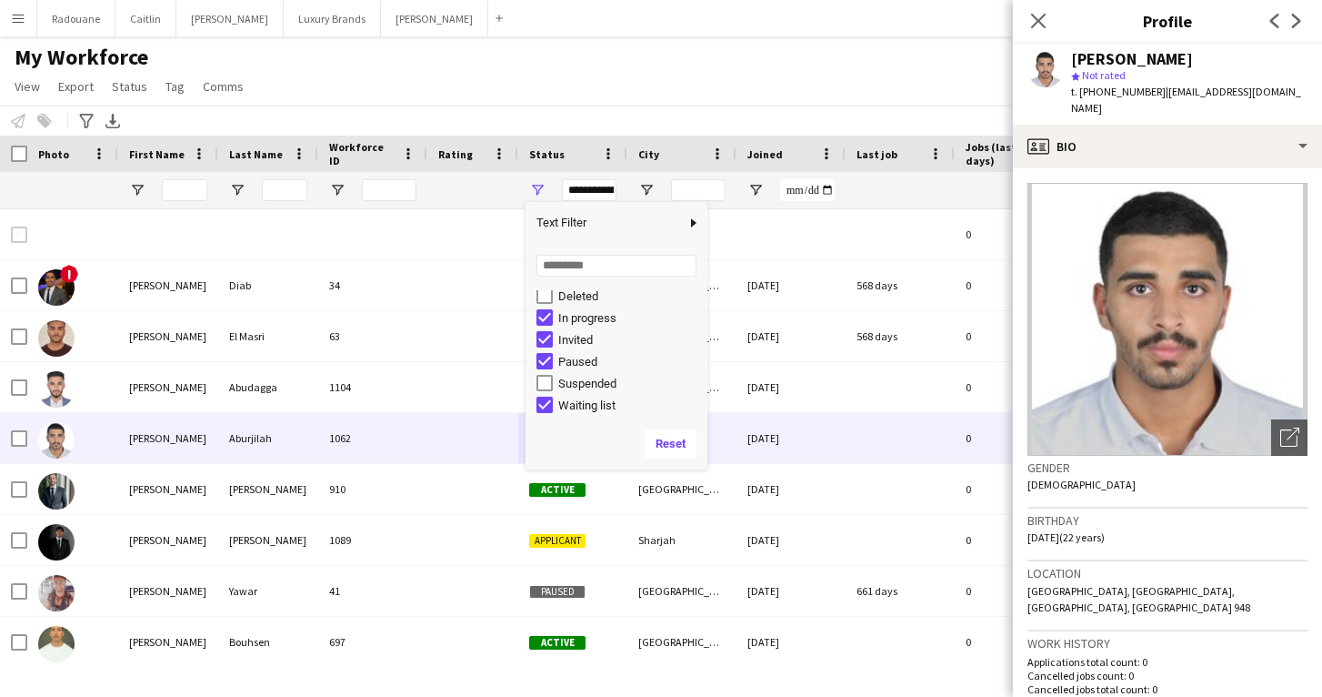
scroll to position [115, 0]
click at [587, 403] on div "Waiting list" at bounding box center [630, 405] width 144 height 14
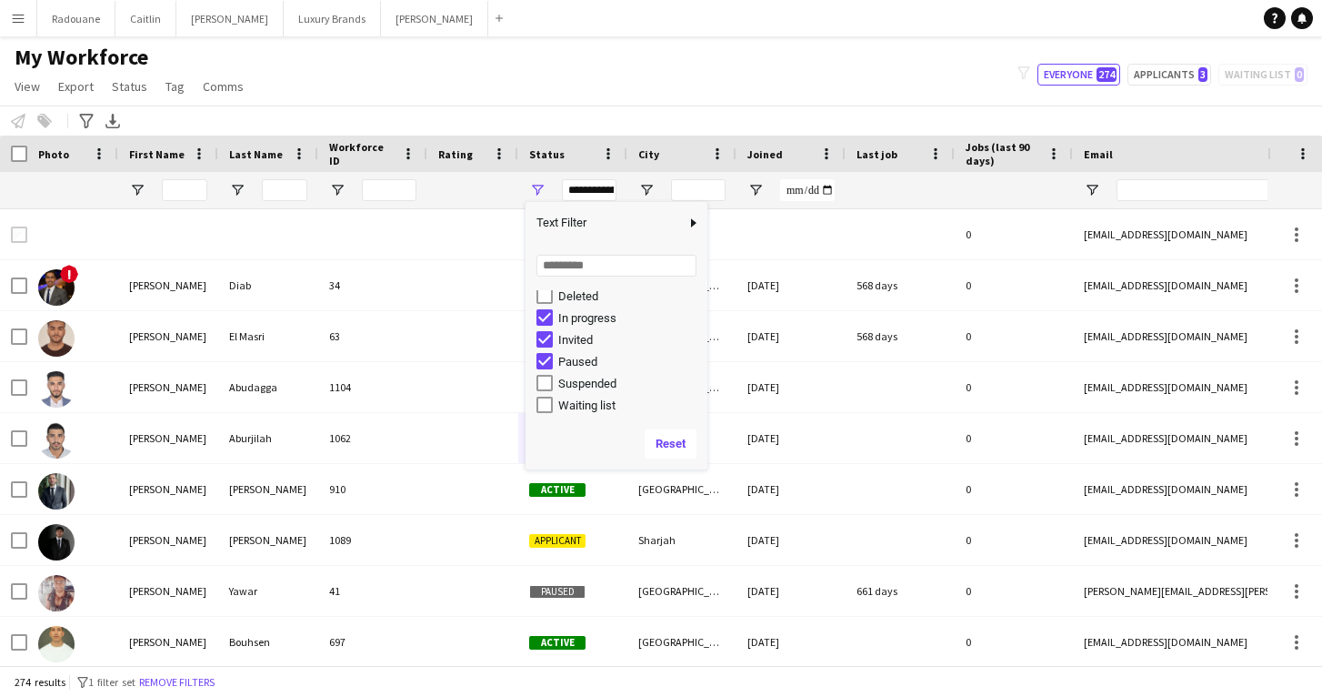
click at [589, 360] on div "Paused" at bounding box center [630, 362] width 144 height 14
click at [600, 314] on div "In progress" at bounding box center [630, 318] width 144 height 14
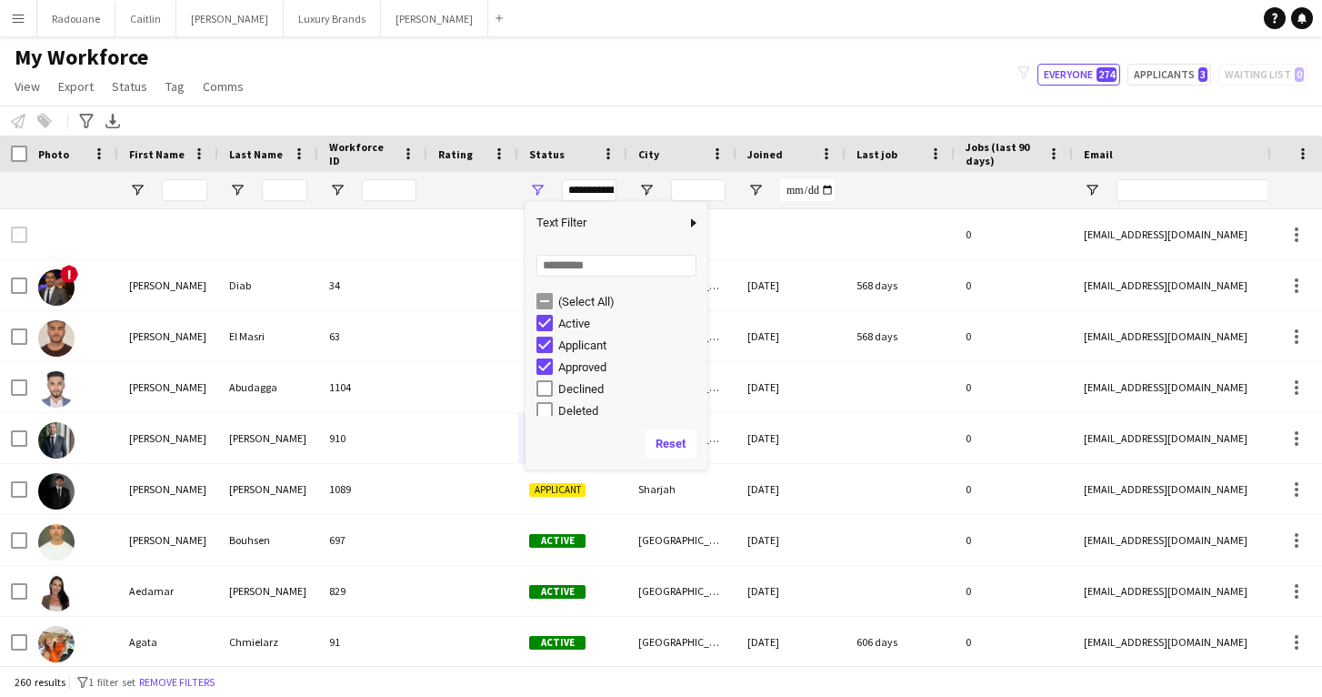
scroll to position [0, 0]
click at [598, 347] on div "Applicant" at bounding box center [630, 345] width 144 height 14
type input "**********"
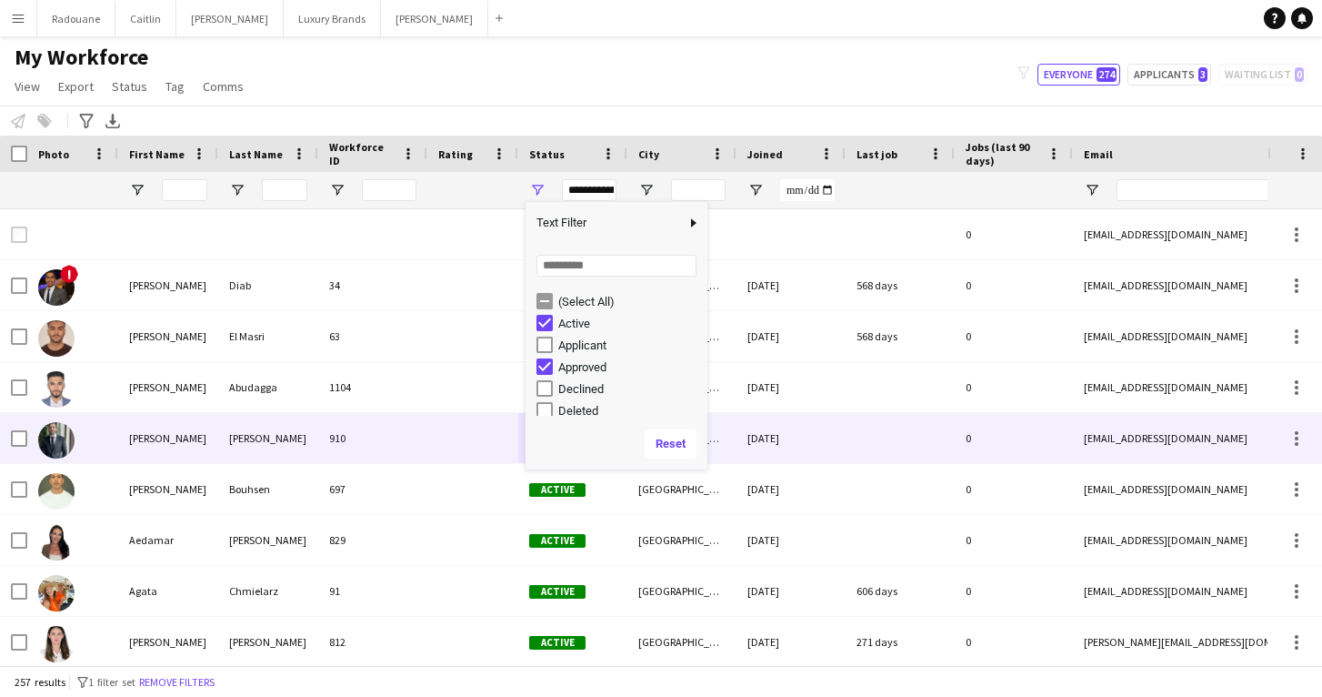
click at [473, 431] on div at bounding box center [472, 438] width 91 height 50
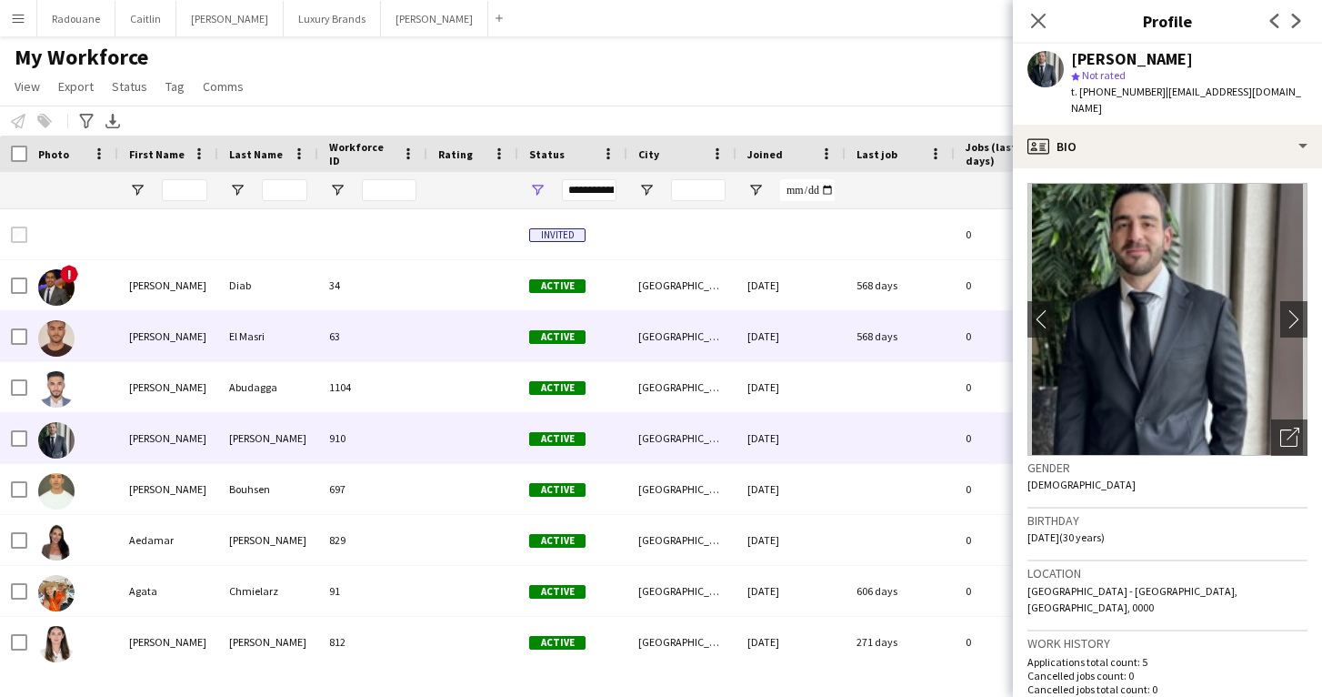
click at [329, 354] on div "63" at bounding box center [372, 336] width 109 height 50
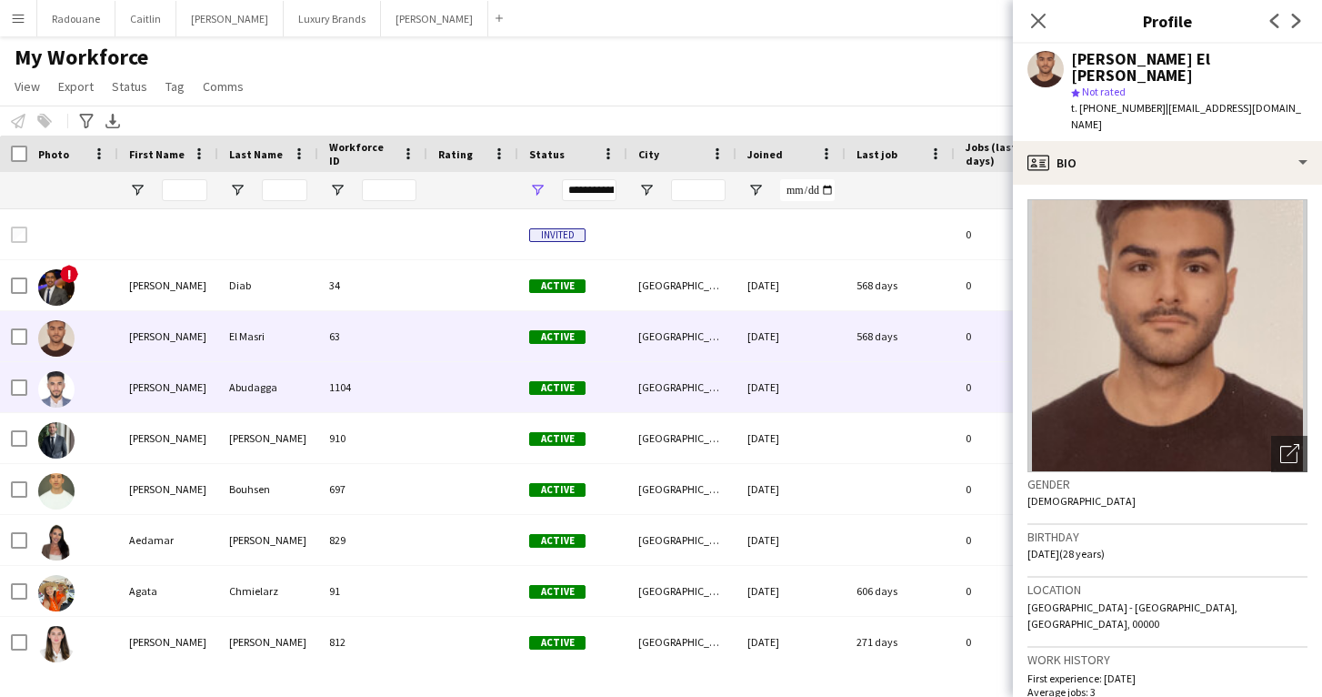
click at [324, 394] on div "1104" at bounding box center [372, 387] width 109 height 50
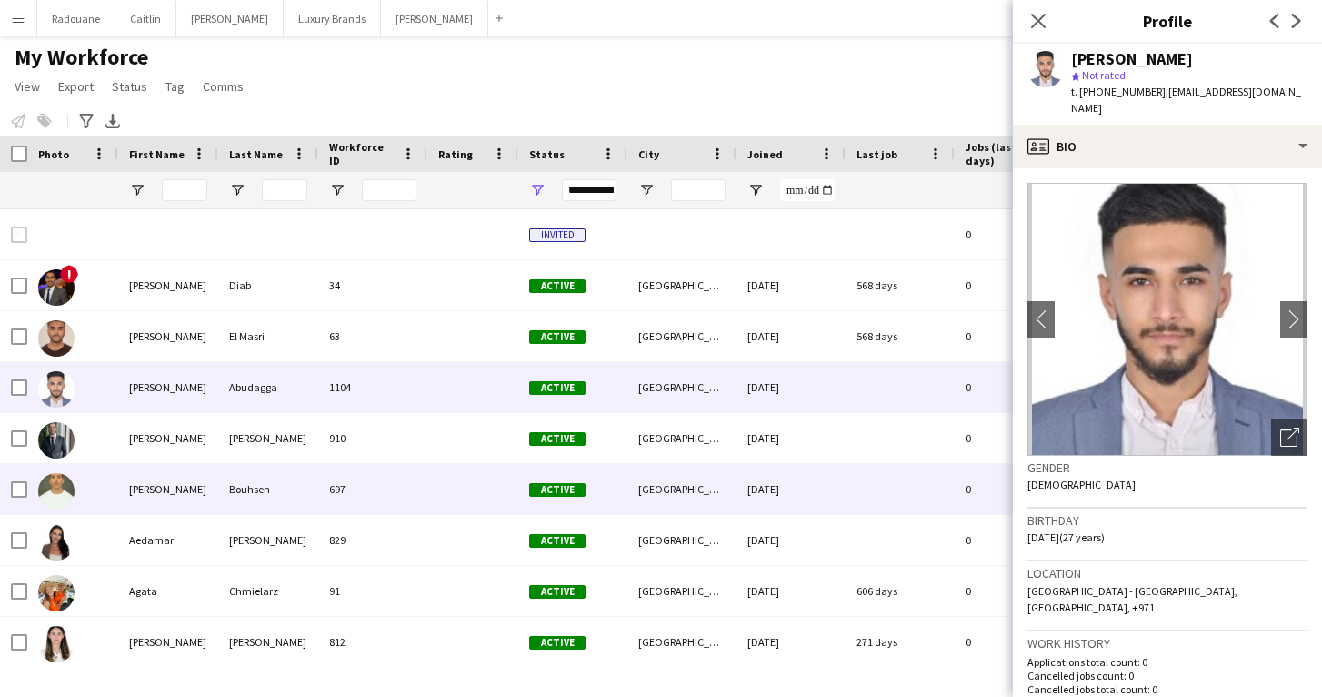
click at [292, 492] on div "Bouhsen" at bounding box center [268, 489] width 100 height 50
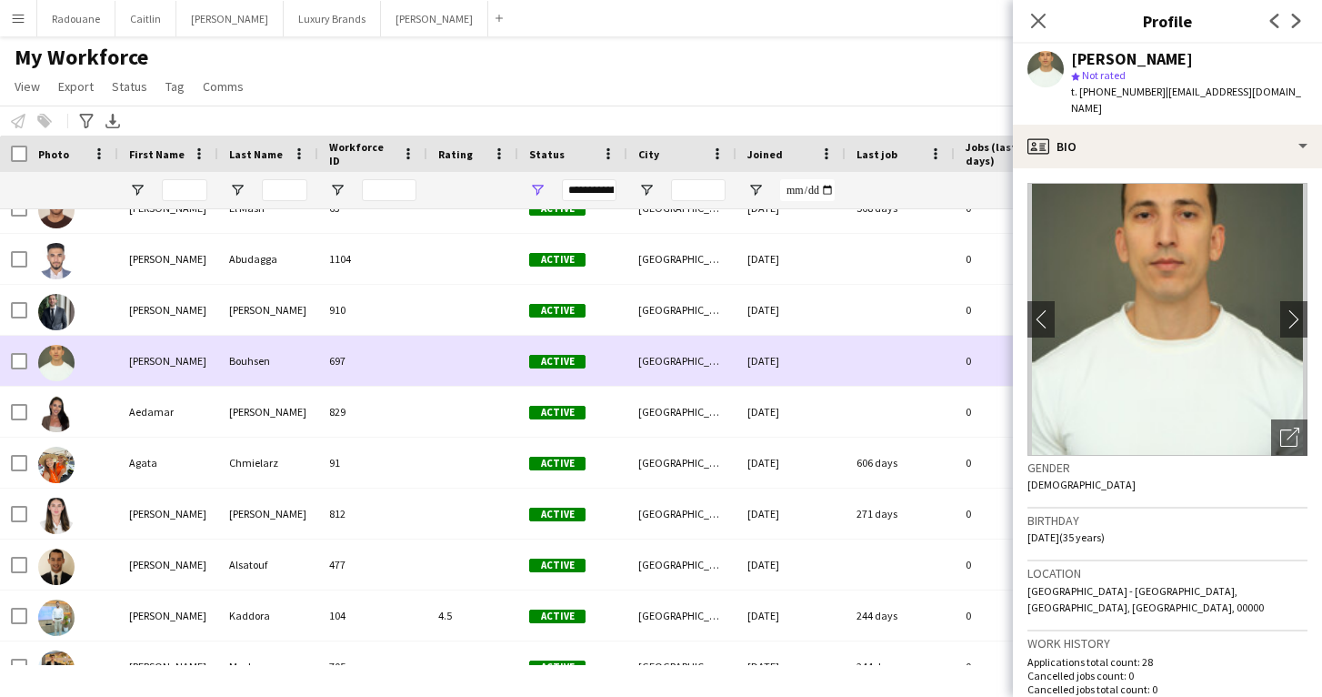
scroll to position [130, 0]
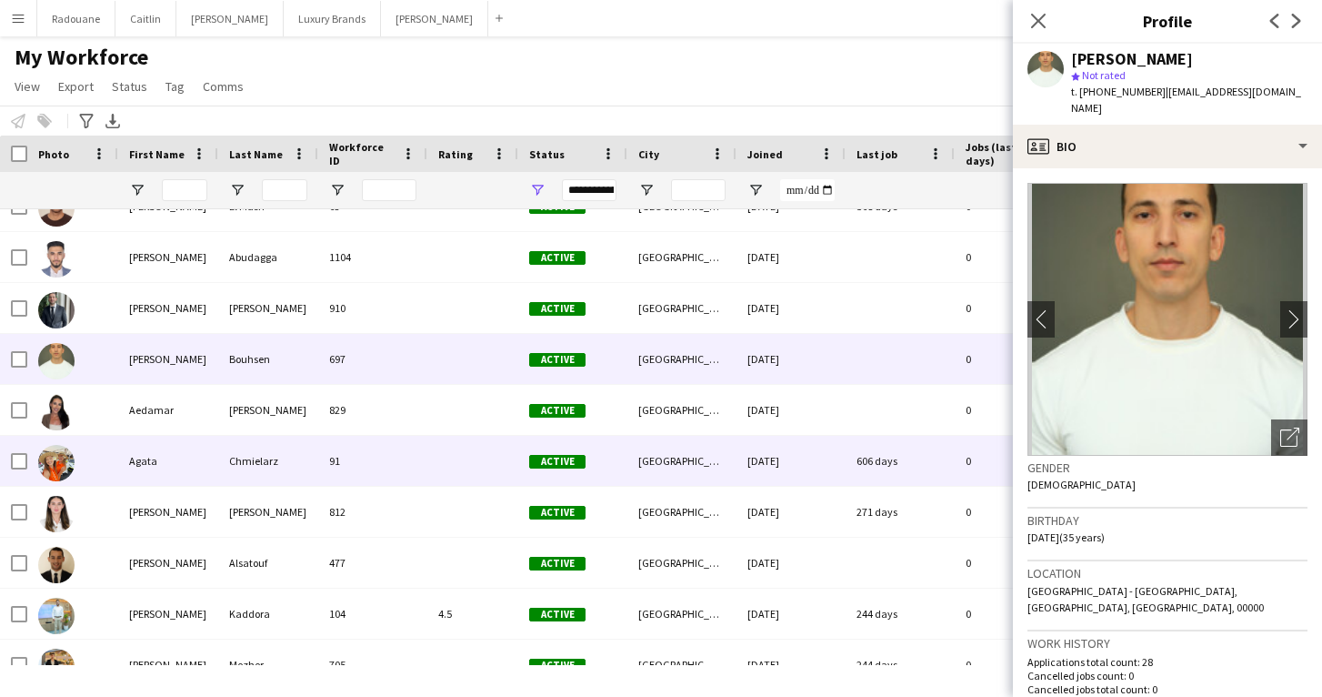
click at [278, 476] on div "Chmielarz" at bounding box center [268, 461] width 100 height 50
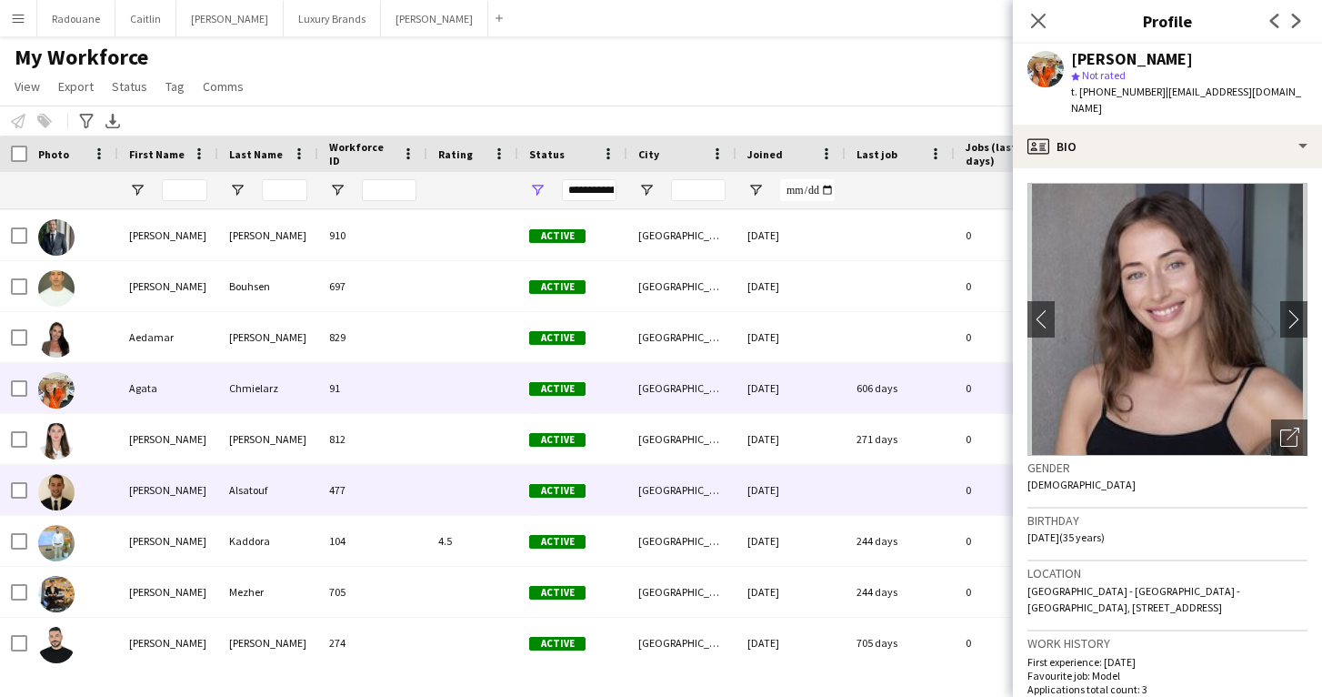
scroll to position [203, 0]
click at [243, 499] on div "Alsatouf" at bounding box center [268, 490] width 100 height 50
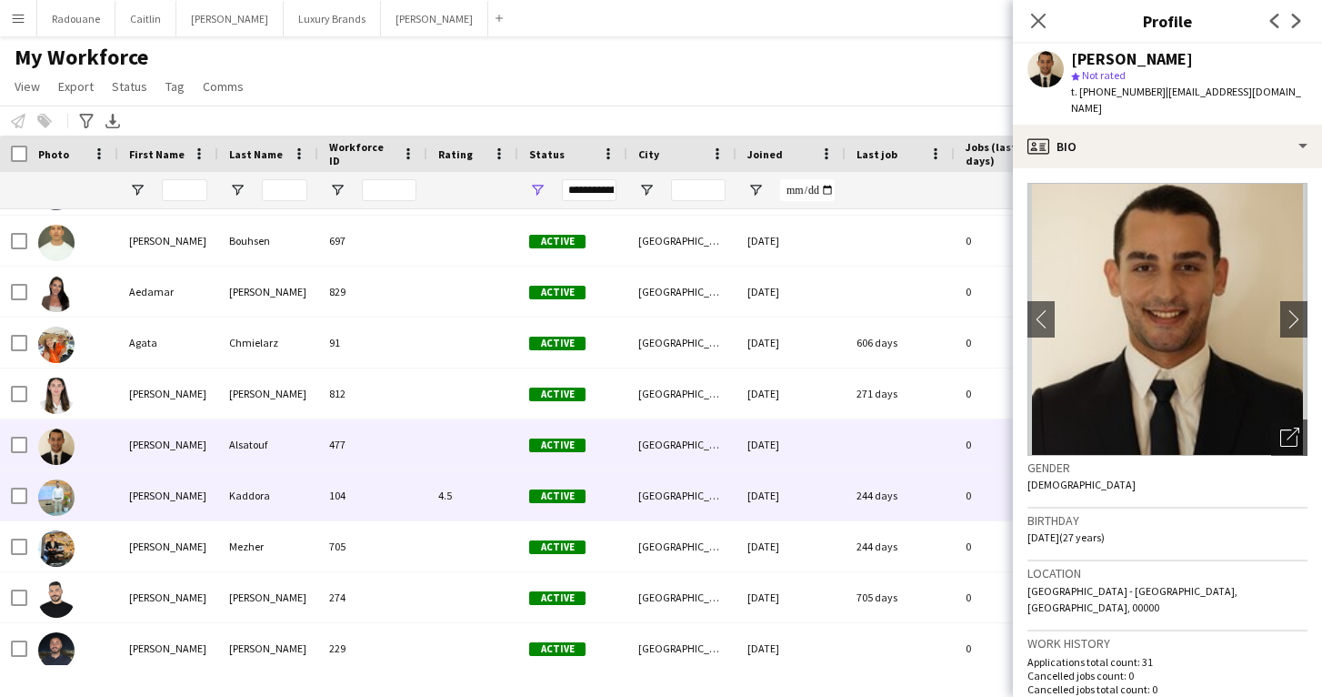
scroll to position [0, 0]
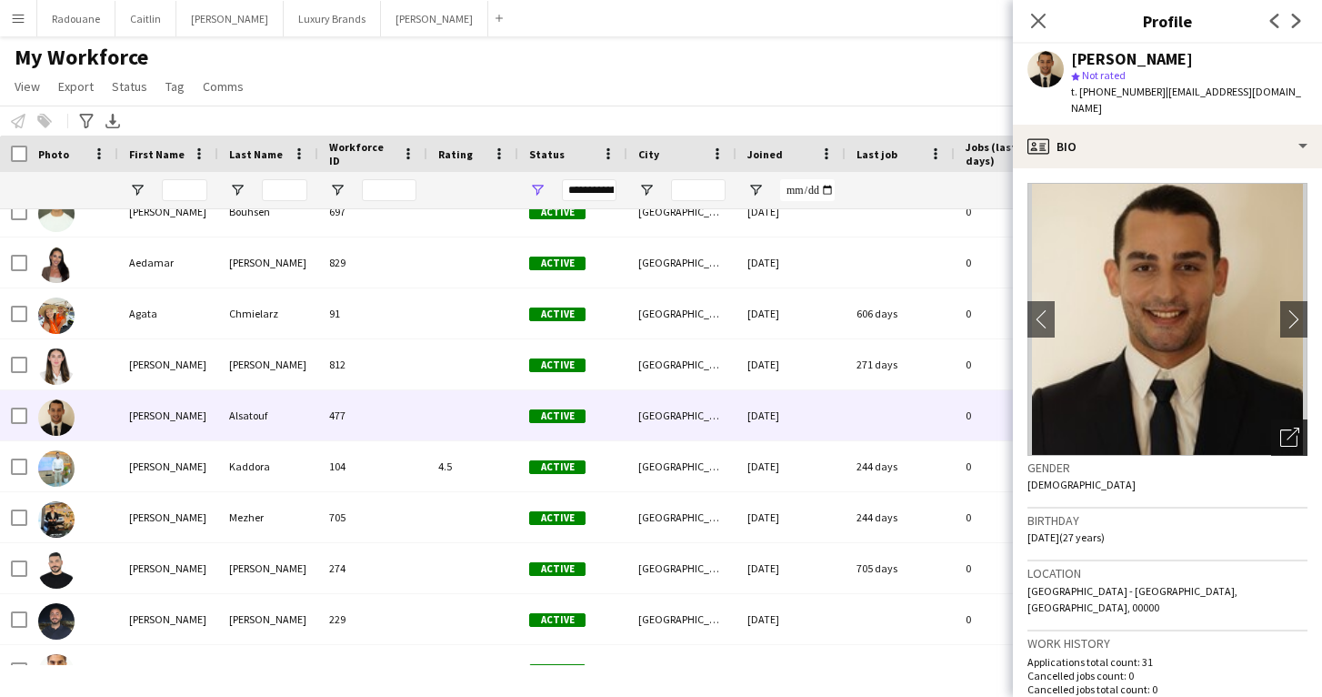
click at [1292, 427] on icon "Open photos pop-in" at bounding box center [1289, 436] width 19 height 19
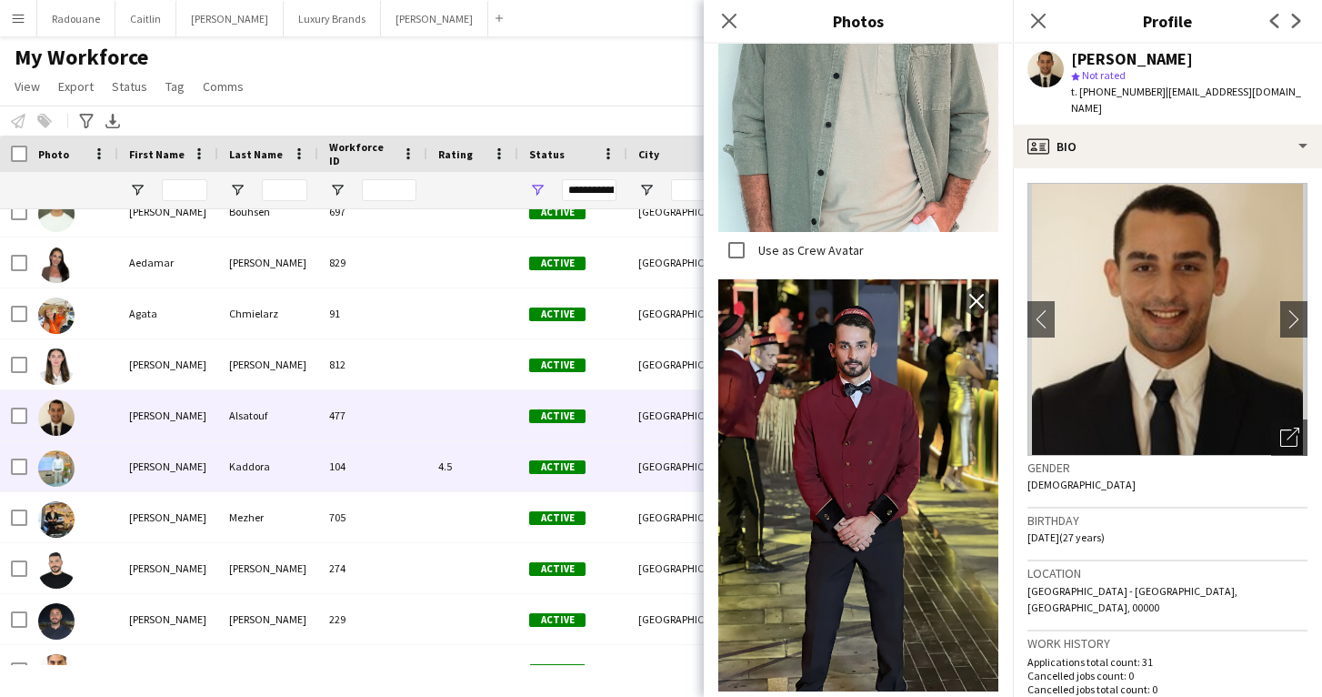
click at [233, 476] on div "Kaddora" at bounding box center [268, 466] width 100 height 50
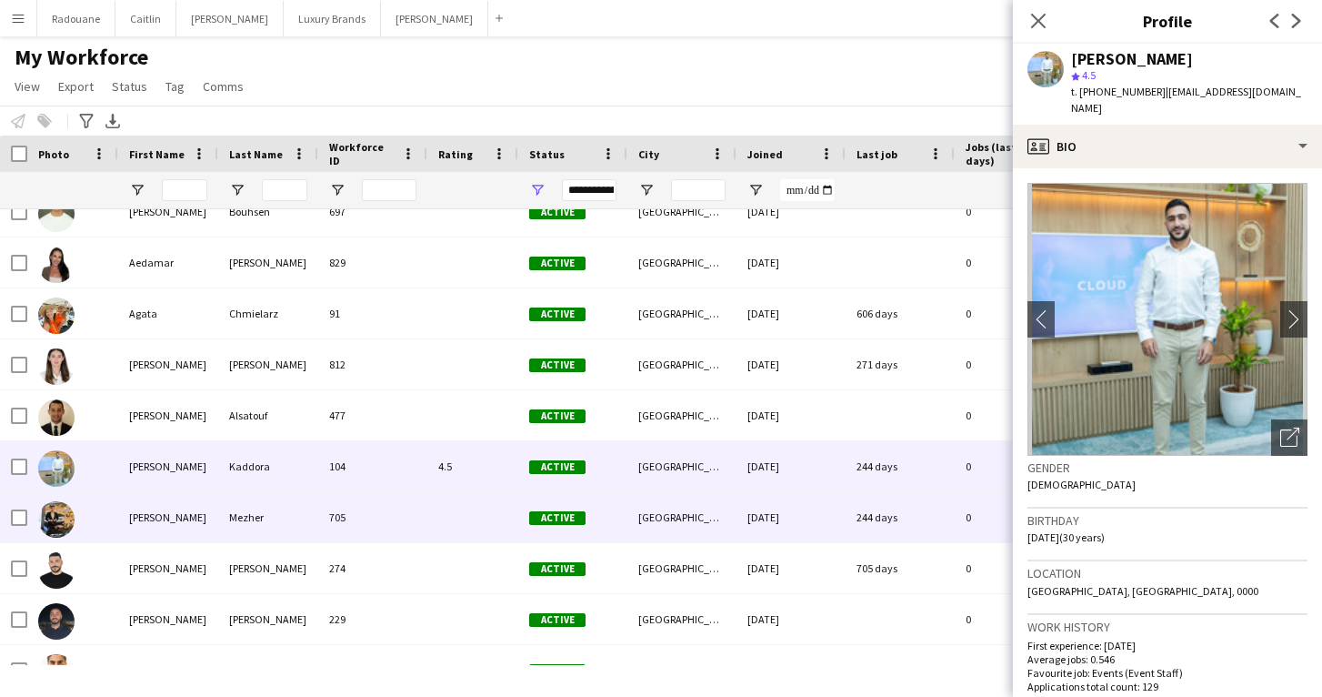
click at [230, 514] on div "Mezher" at bounding box center [268, 517] width 100 height 50
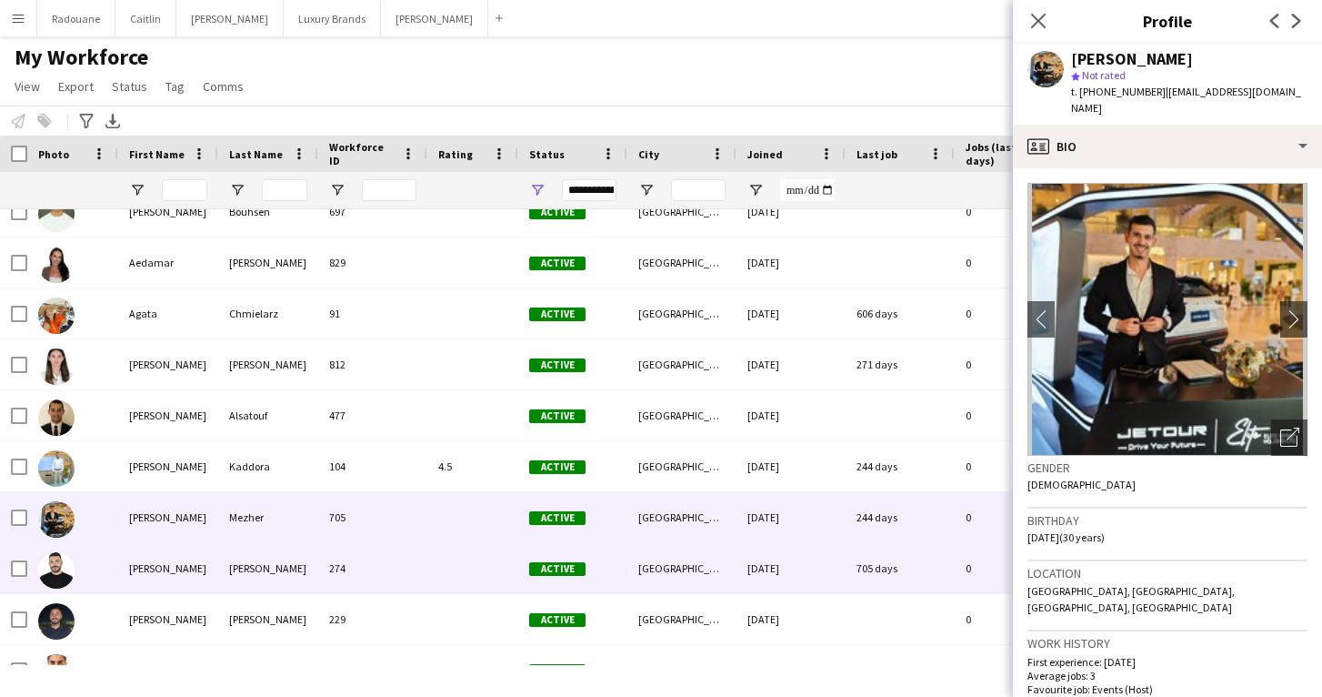
click at [219, 566] on div "[PERSON_NAME]" at bounding box center [268, 568] width 100 height 50
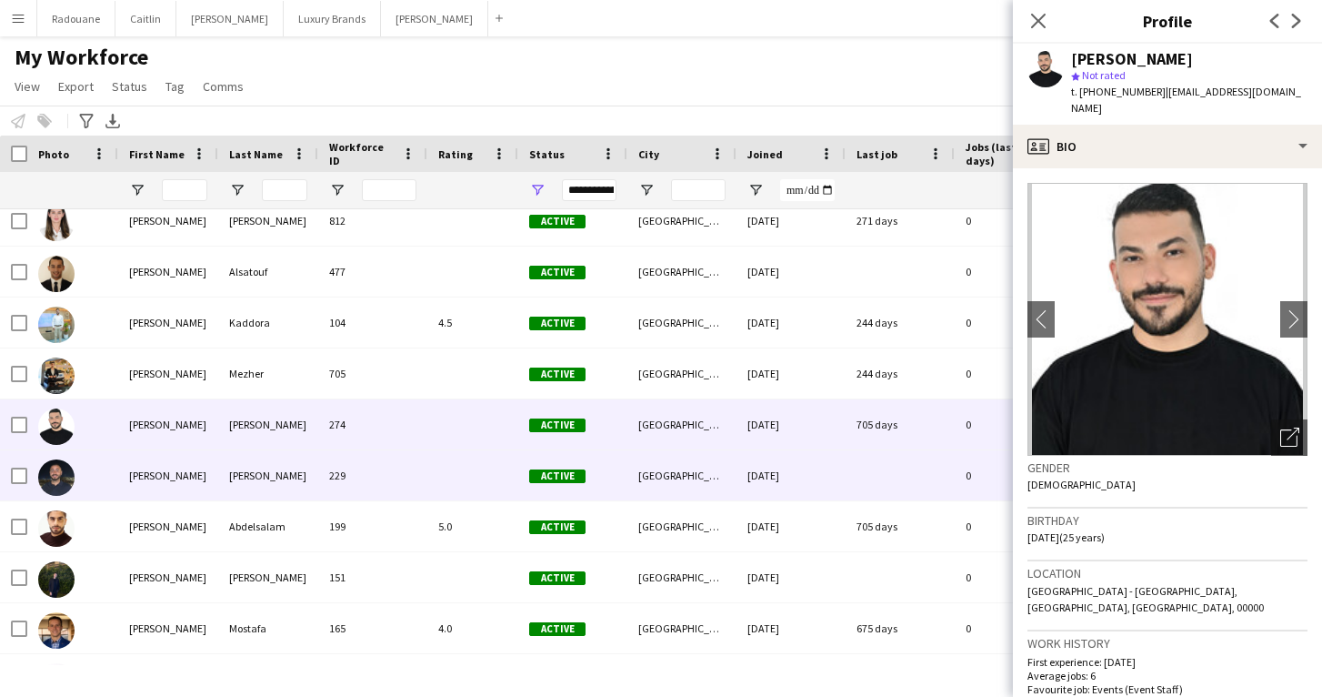
click at [196, 495] on div "[PERSON_NAME]" at bounding box center [168, 475] width 100 height 50
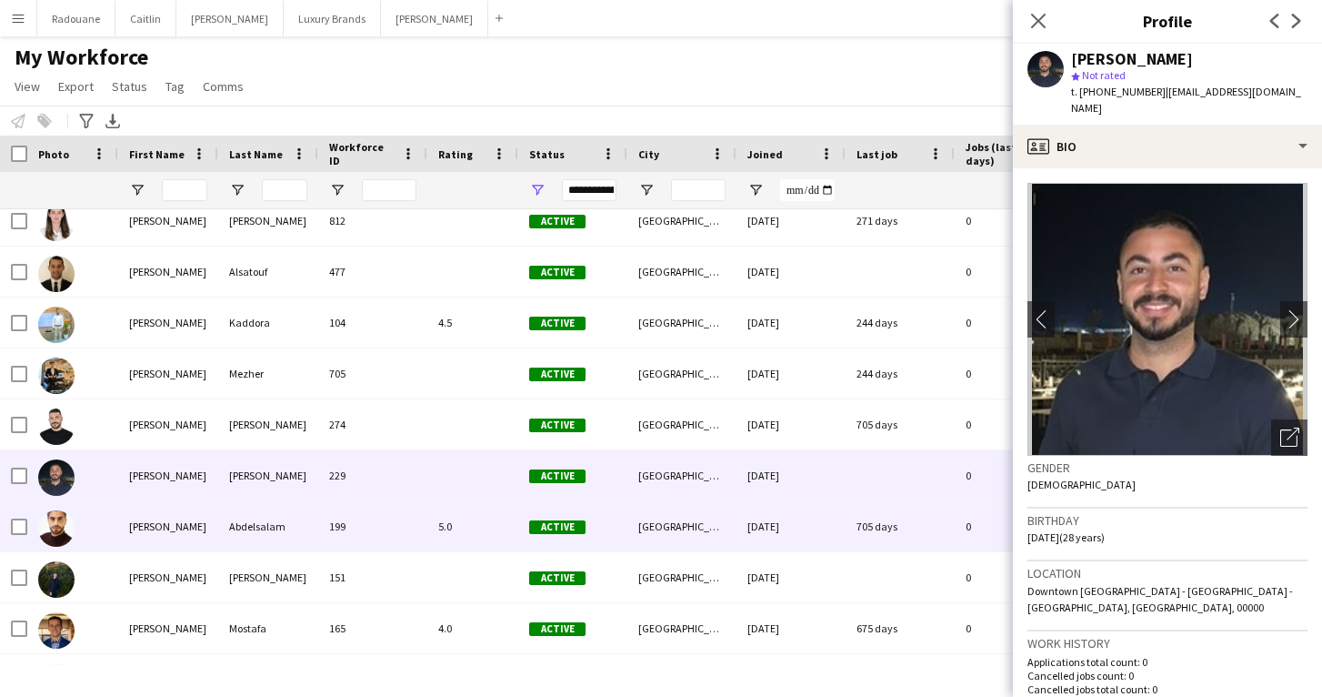
click at [187, 528] on div "[PERSON_NAME]" at bounding box center [168, 526] width 100 height 50
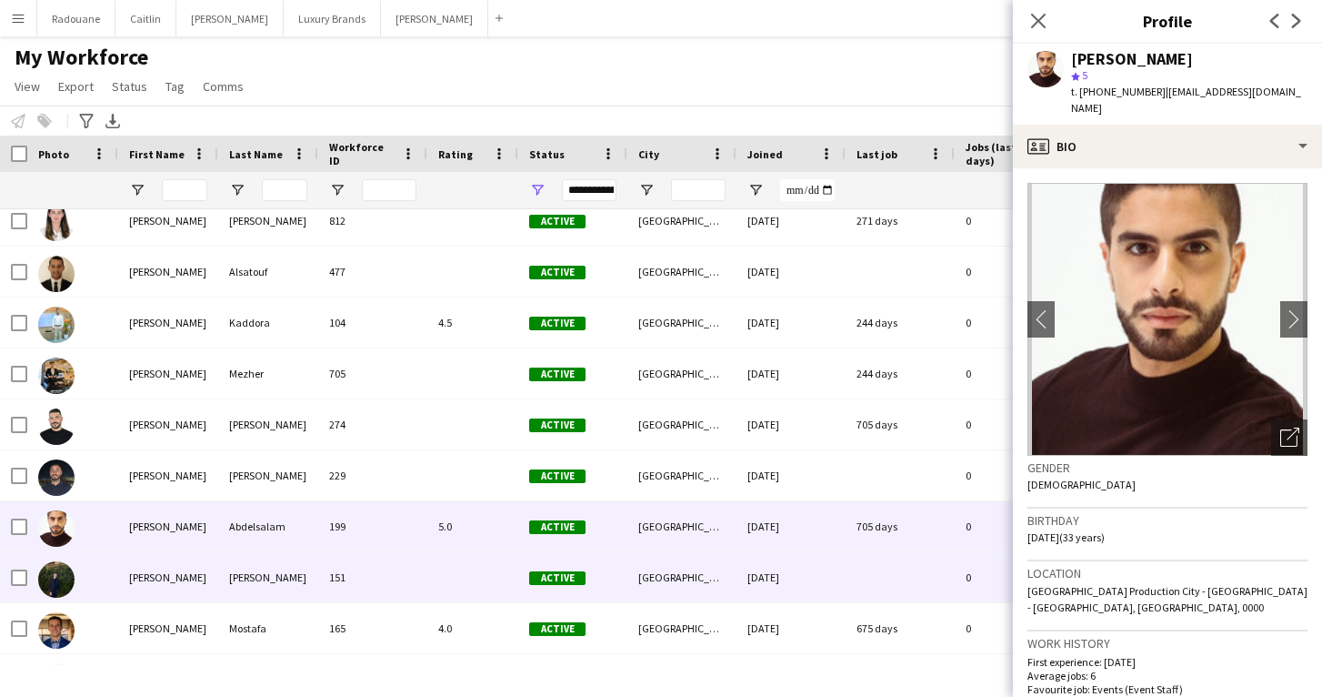
click at [182, 588] on div "[PERSON_NAME]" at bounding box center [168, 577] width 100 height 50
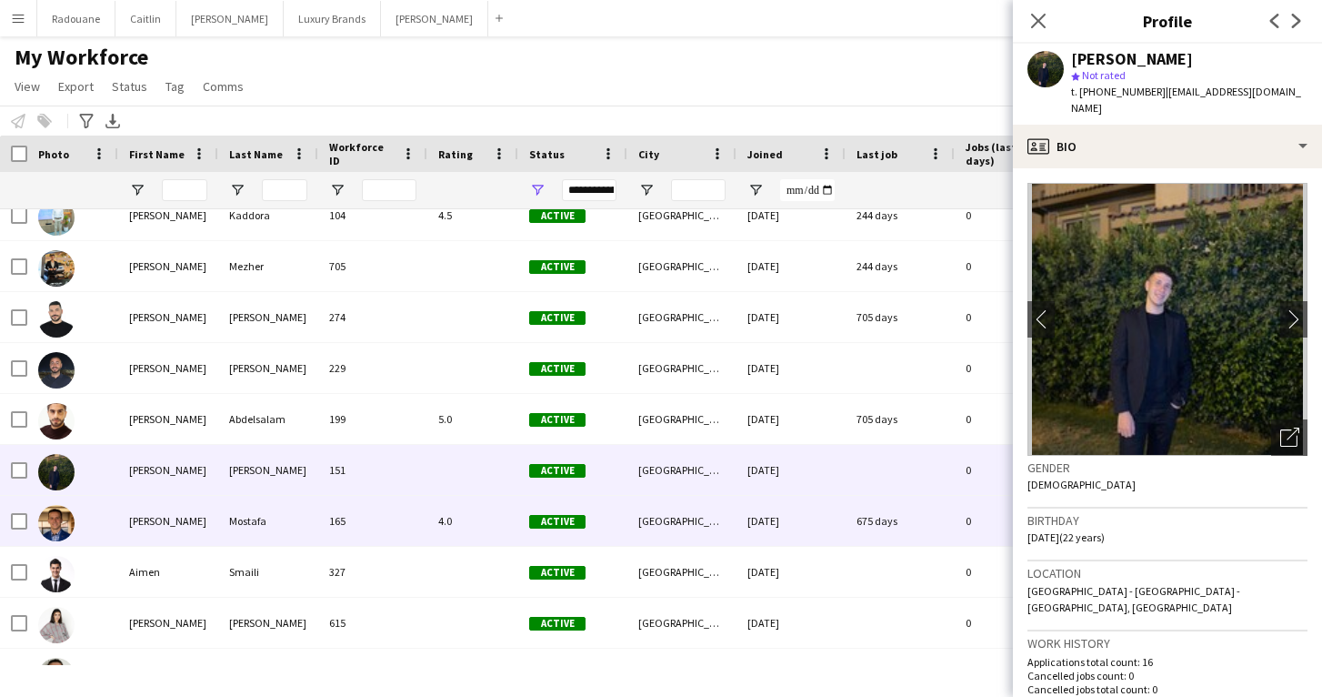
click at [174, 529] on div "[PERSON_NAME]" at bounding box center [168, 521] width 100 height 50
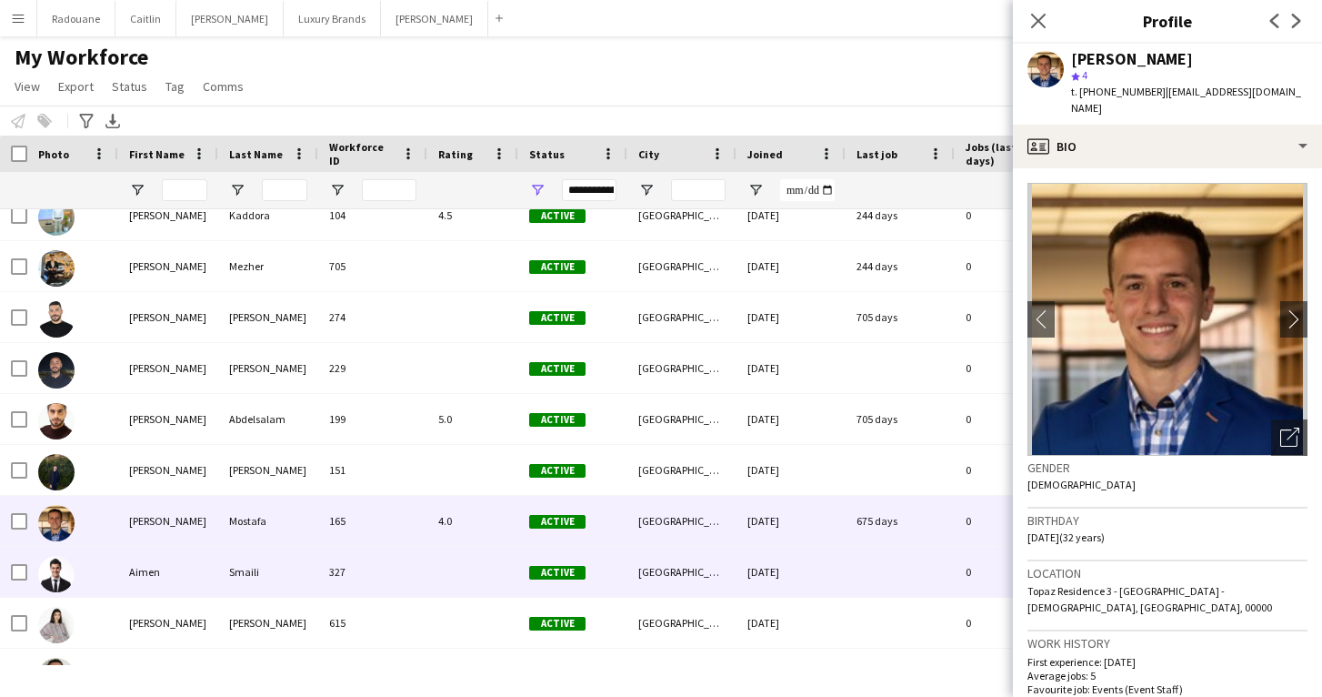
click at [152, 582] on div "Aimen" at bounding box center [168, 572] width 100 height 50
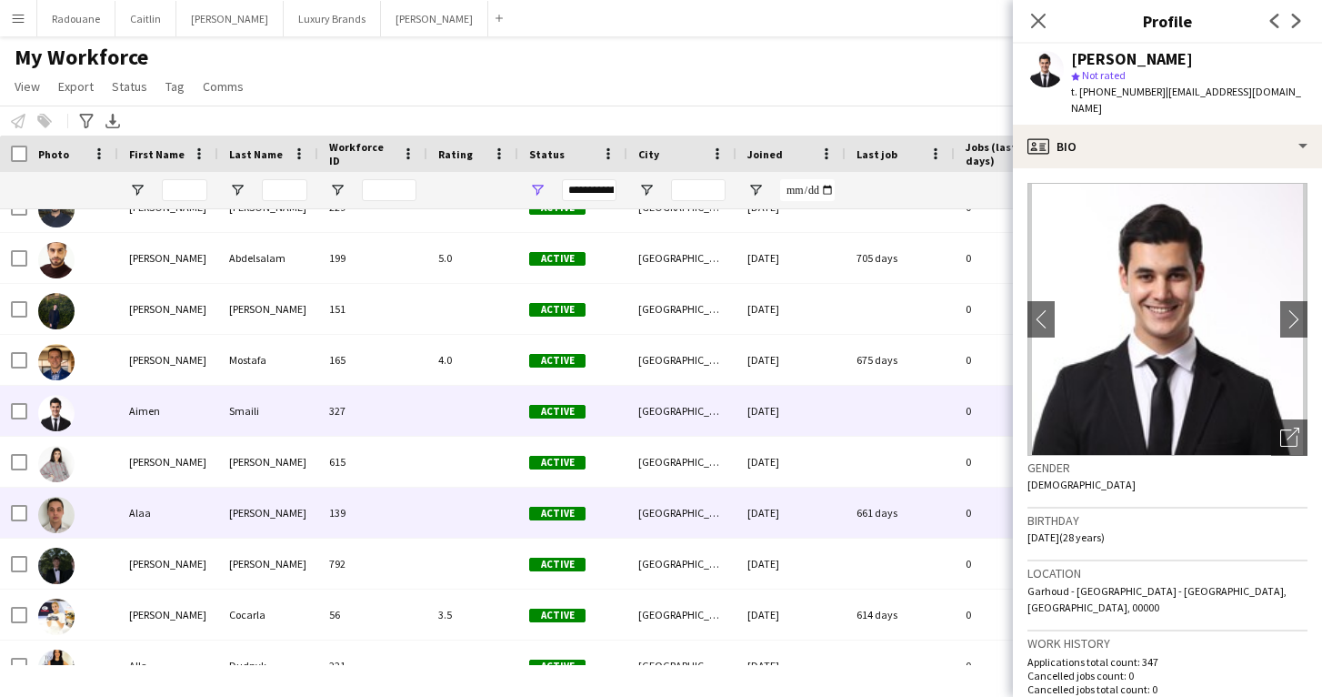
click at [169, 527] on div "Alaa" at bounding box center [168, 512] width 100 height 50
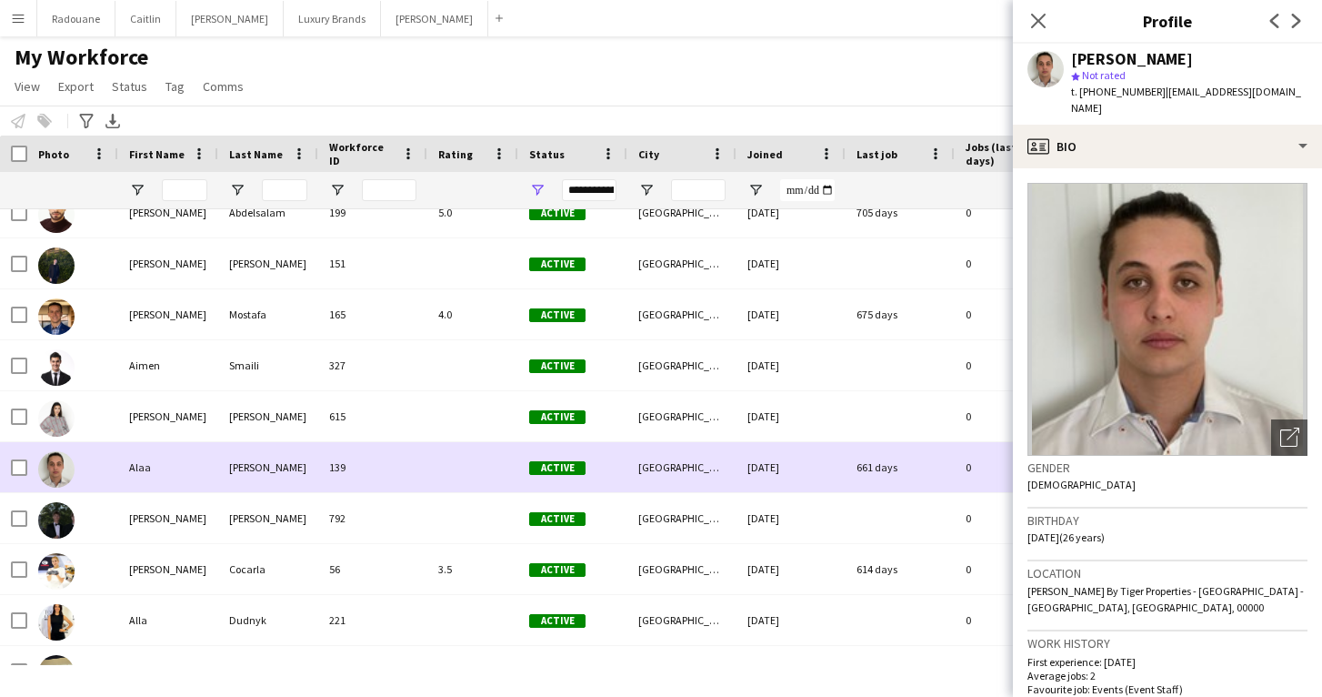
click at [169, 527] on div "[PERSON_NAME]" at bounding box center [168, 518] width 100 height 50
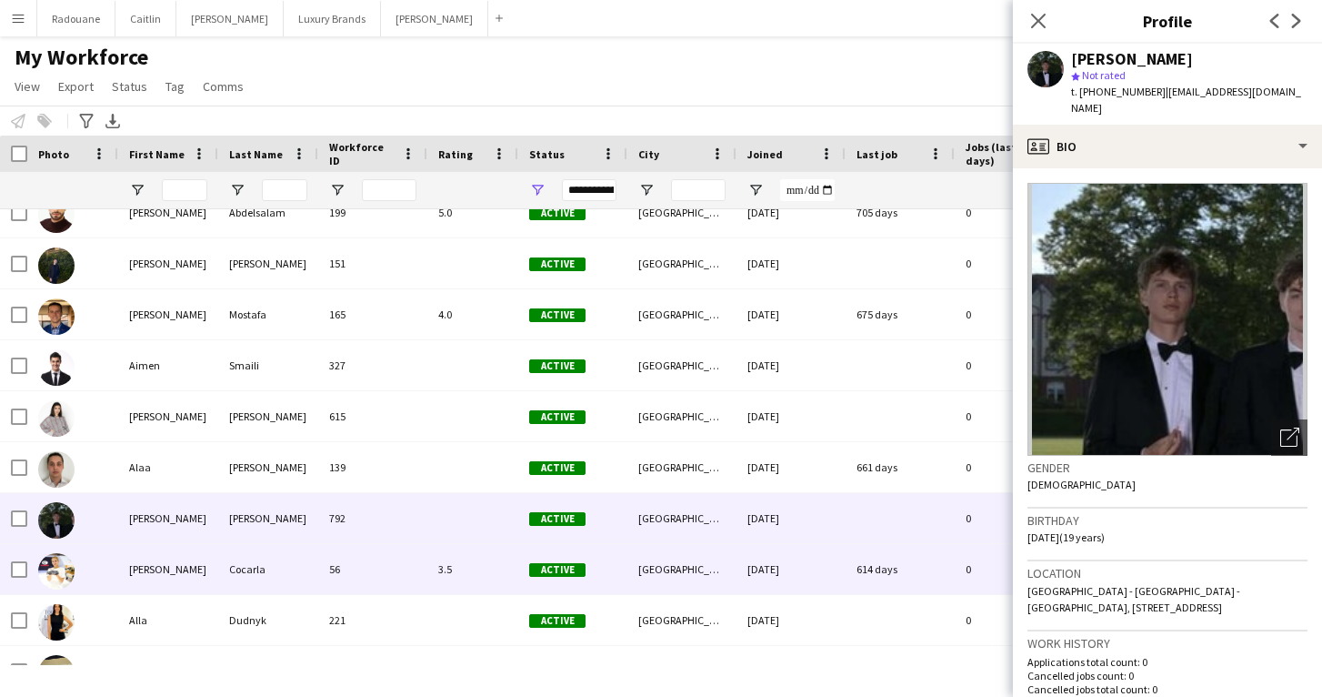
click at [173, 574] on div "[PERSON_NAME]" at bounding box center [168, 569] width 100 height 50
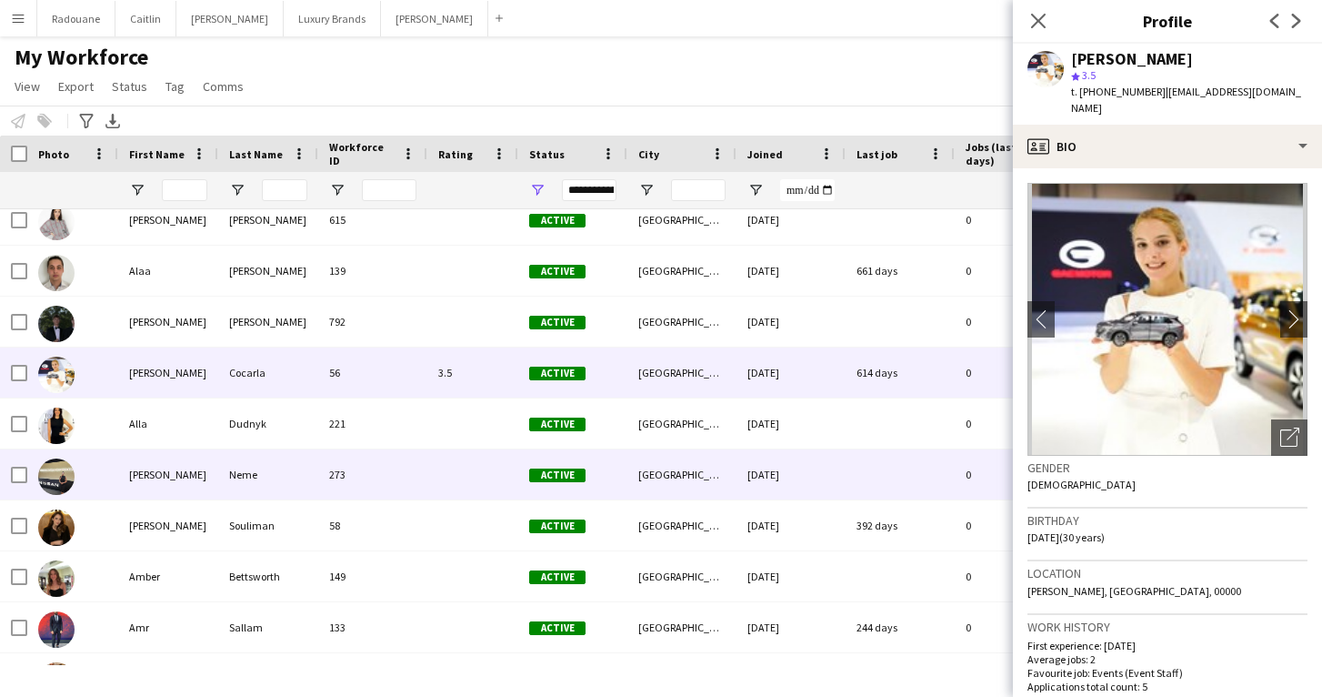
click at [178, 491] on div "[PERSON_NAME]" at bounding box center [168, 474] width 100 height 50
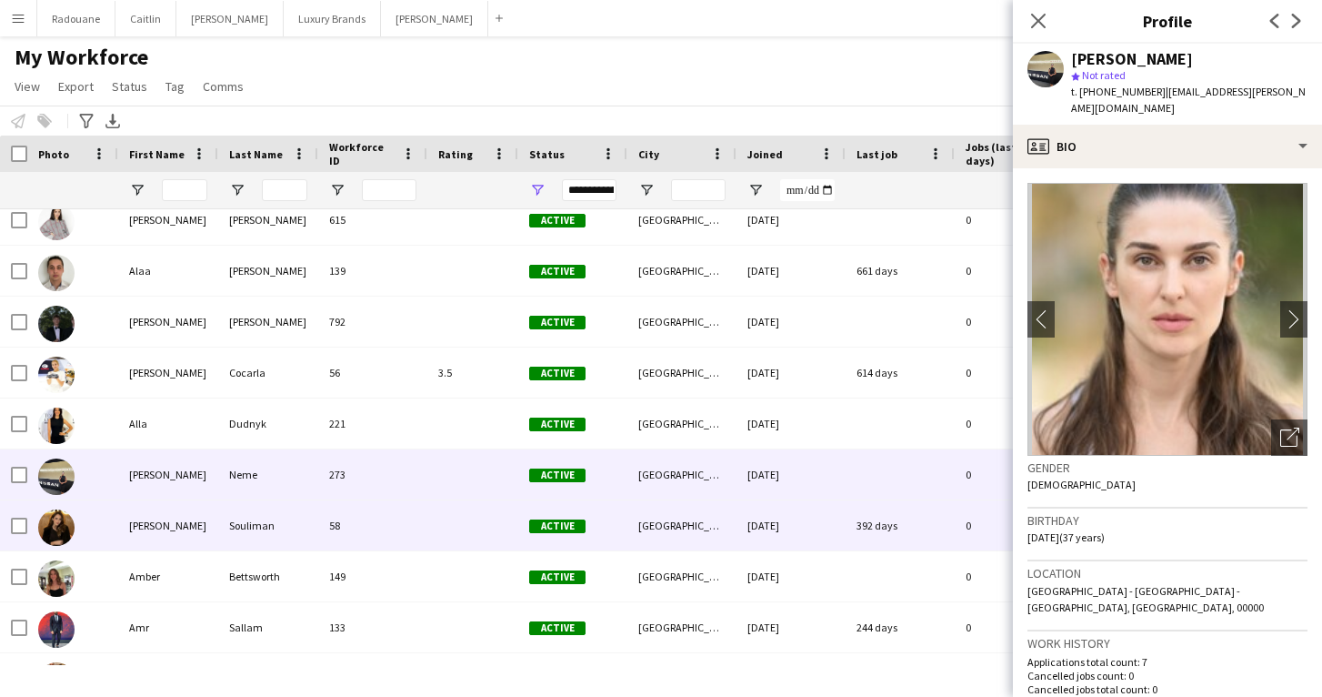
click at [169, 526] on div "[PERSON_NAME]" at bounding box center [168, 525] width 100 height 50
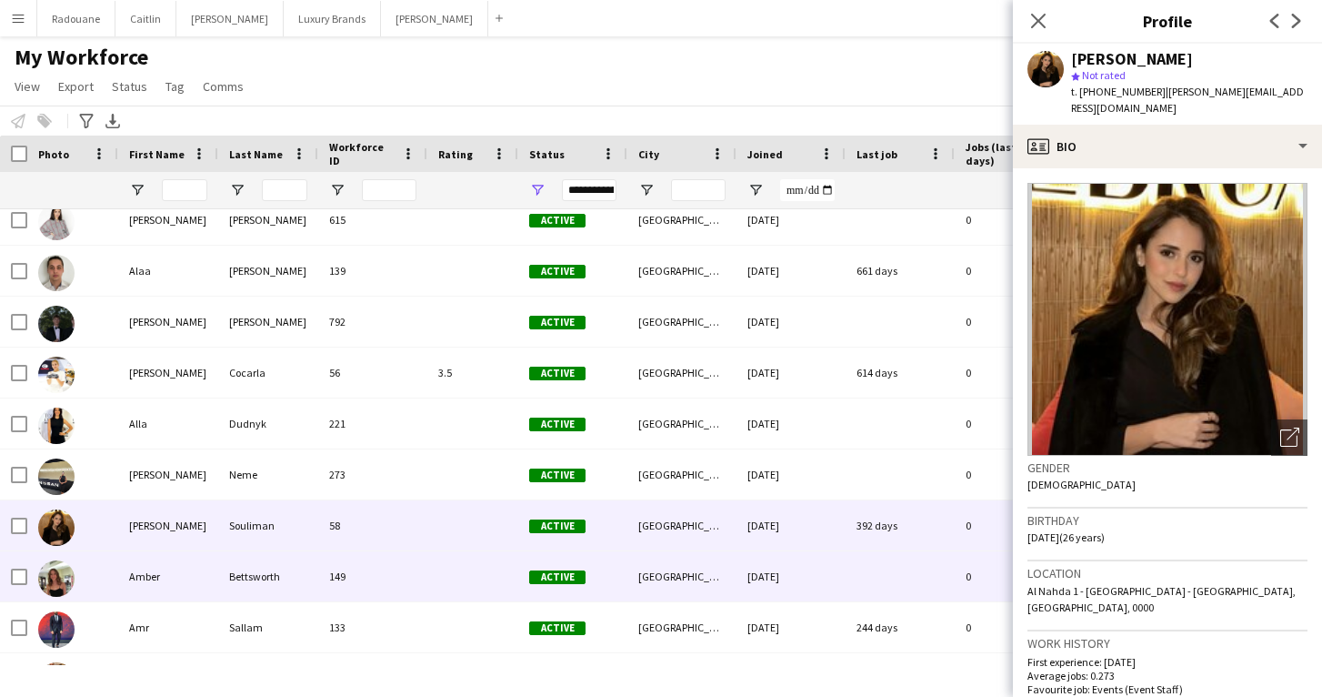
click at [169, 567] on div "Amber" at bounding box center [168, 576] width 100 height 50
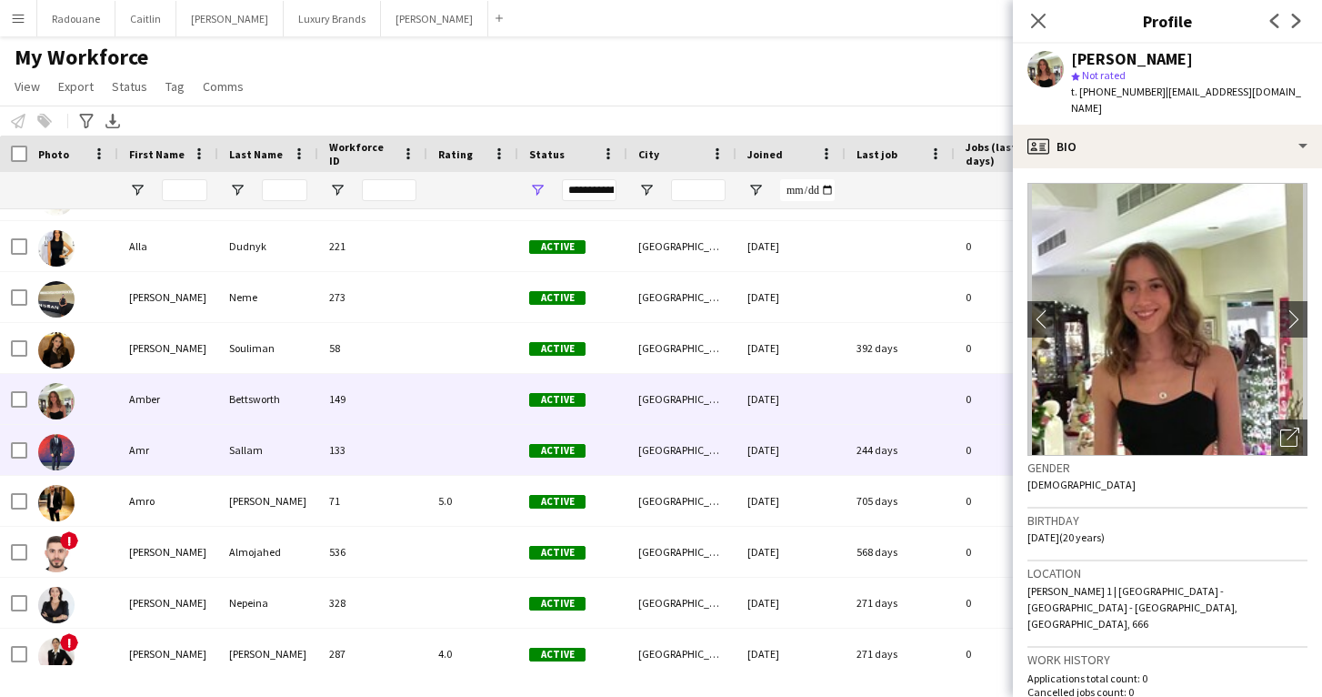
click at [168, 457] on div "Amr" at bounding box center [168, 450] width 100 height 50
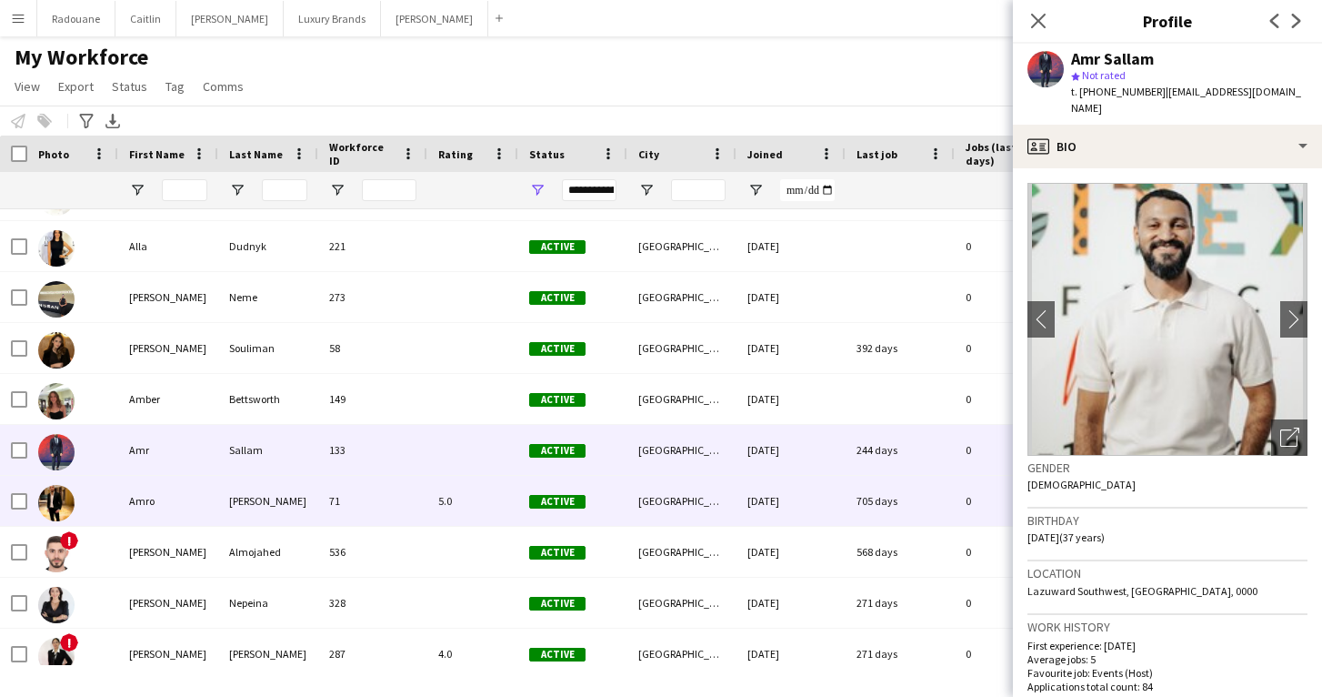
click at [159, 503] on div "Amro" at bounding box center [168, 501] width 100 height 50
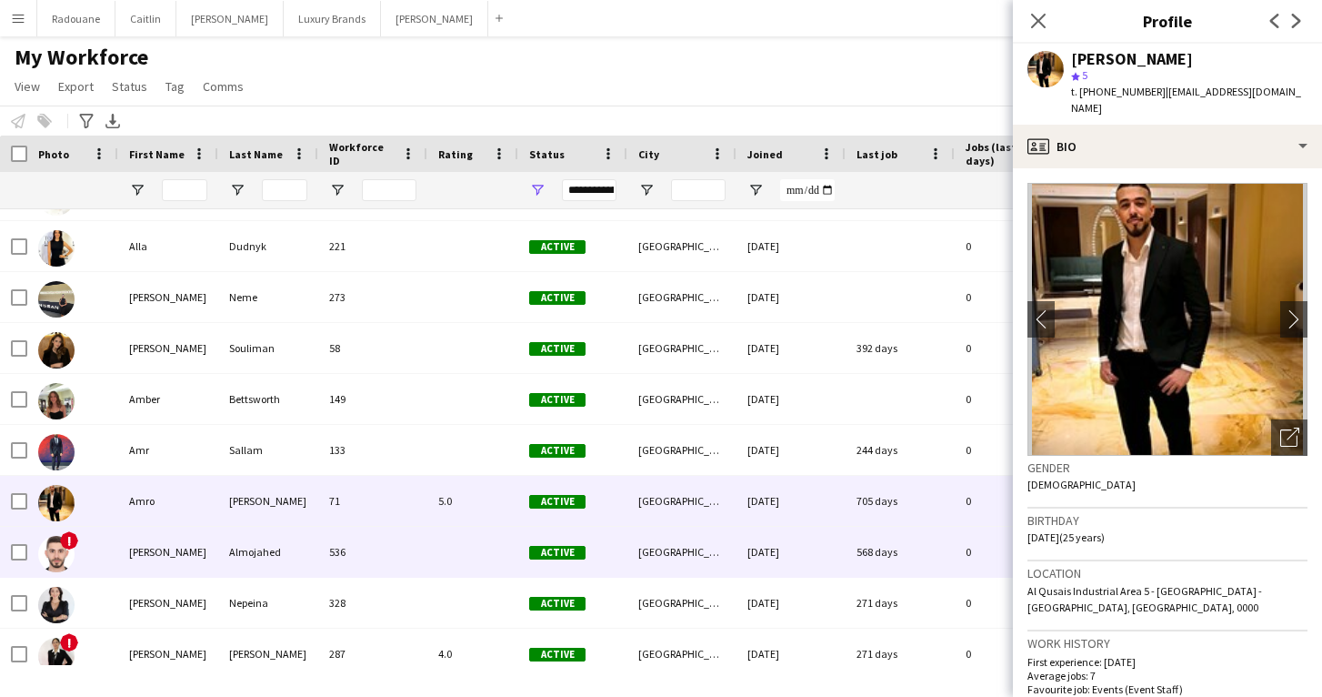
click at [161, 577] on div "! [PERSON_NAME] 536 Active [GEOGRAPHIC_DATA] [DATE] 568 days 0 [EMAIL_ADDRESS][…" at bounding box center [985, 552] width 1971 height 51
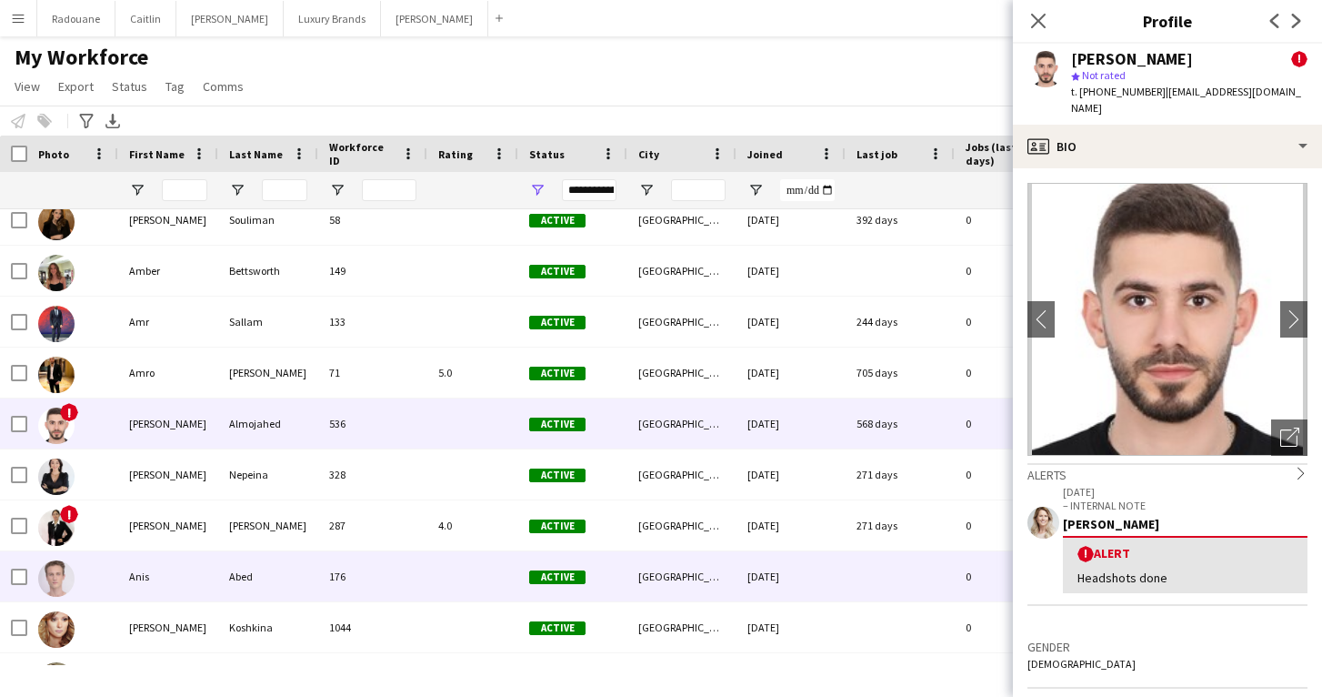
click at [151, 590] on div "Anis" at bounding box center [168, 576] width 100 height 50
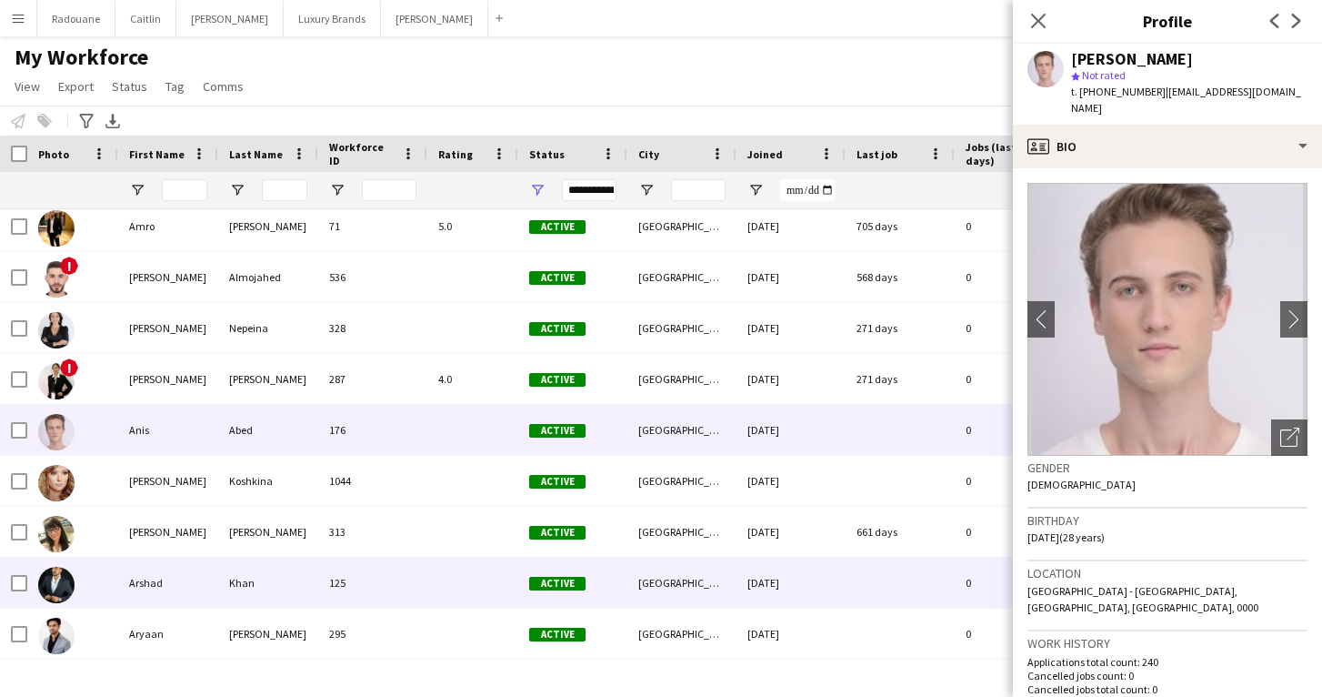
click at [151, 590] on div "Arshad" at bounding box center [168, 582] width 100 height 50
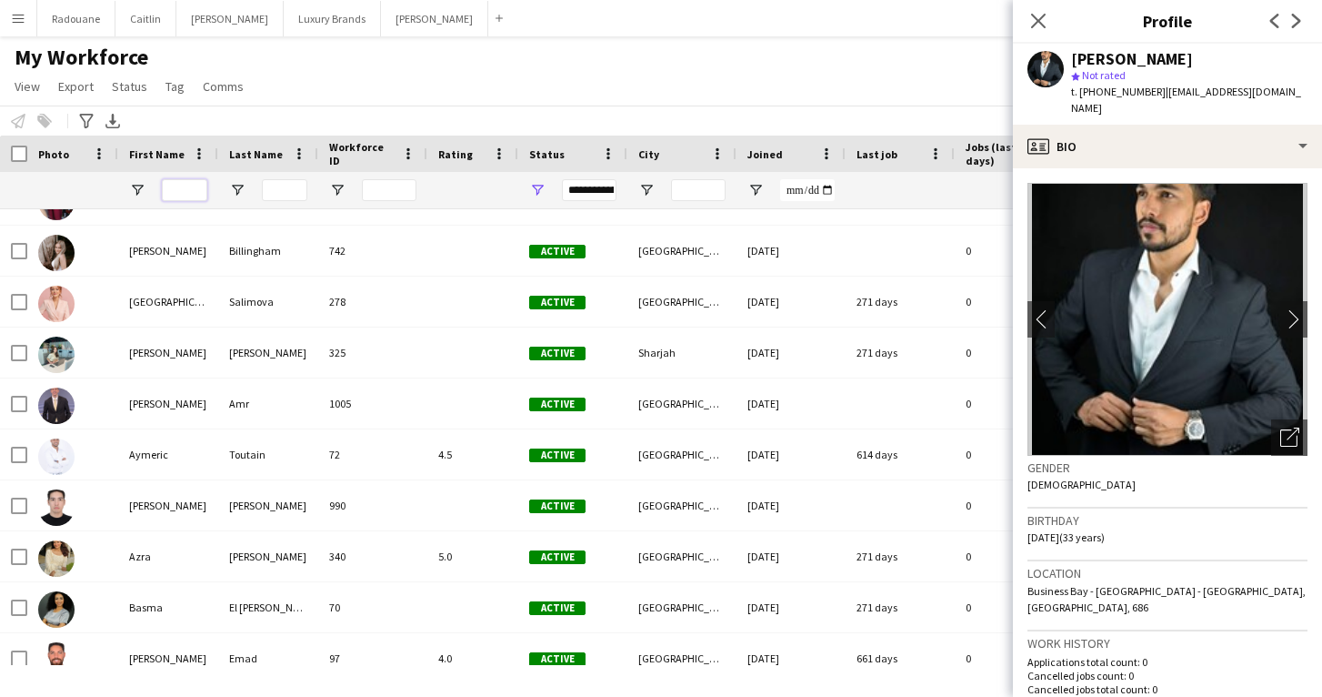
click at [177, 188] on input "First Name Filter Input" at bounding box center [184, 190] width 45 height 22
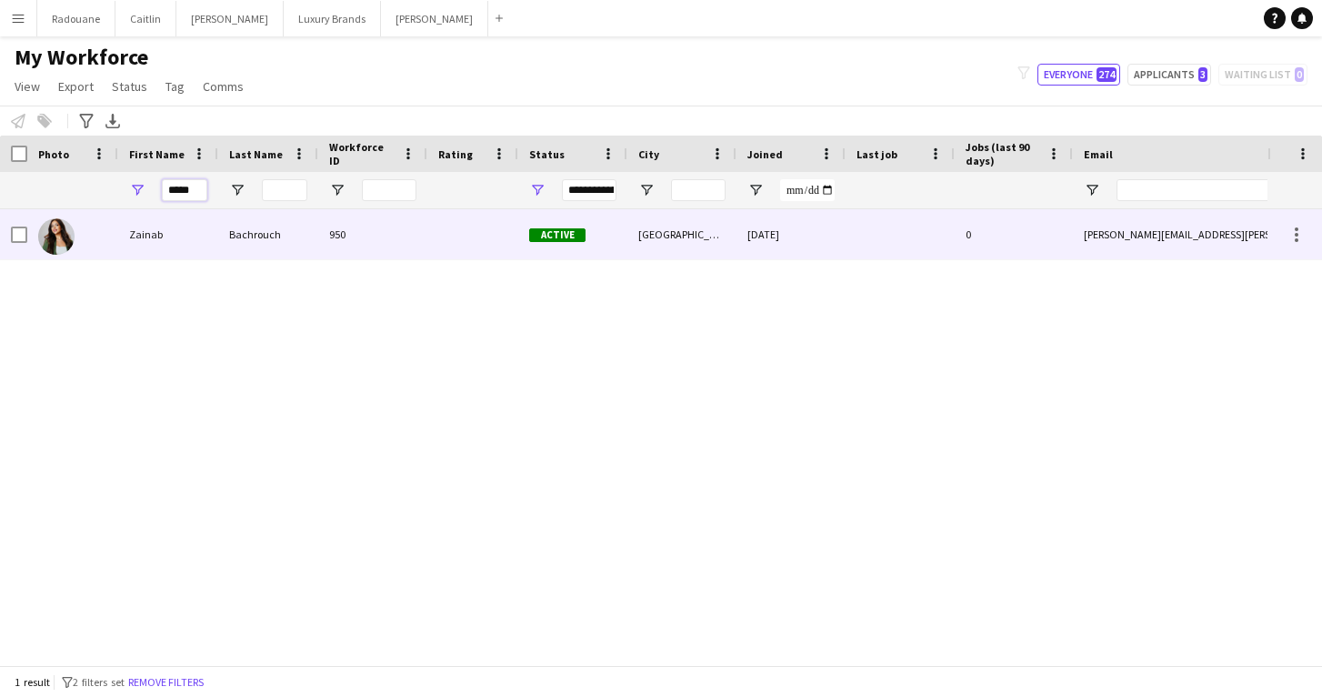
type input "*****"
click at [65, 234] on img at bounding box center [56, 236] width 36 height 36
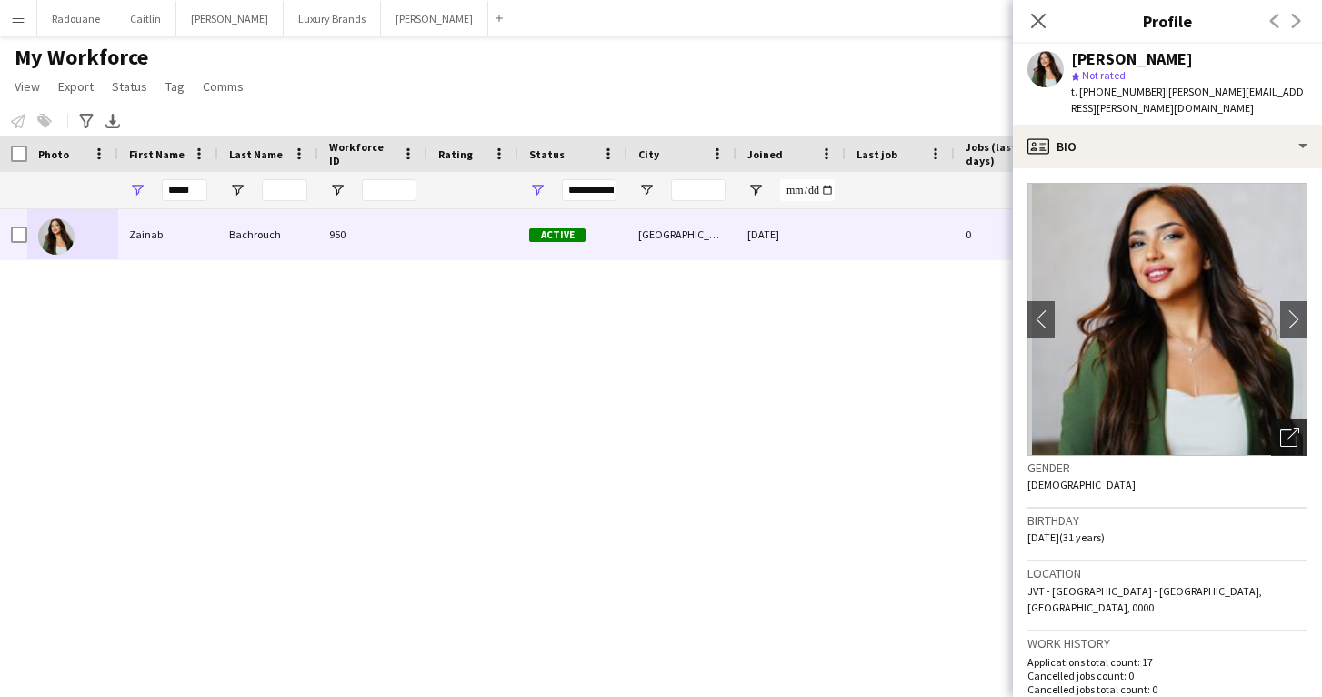
click at [1292, 427] on icon "Open photos pop-in" at bounding box center [1289, 436] width 19 height 19
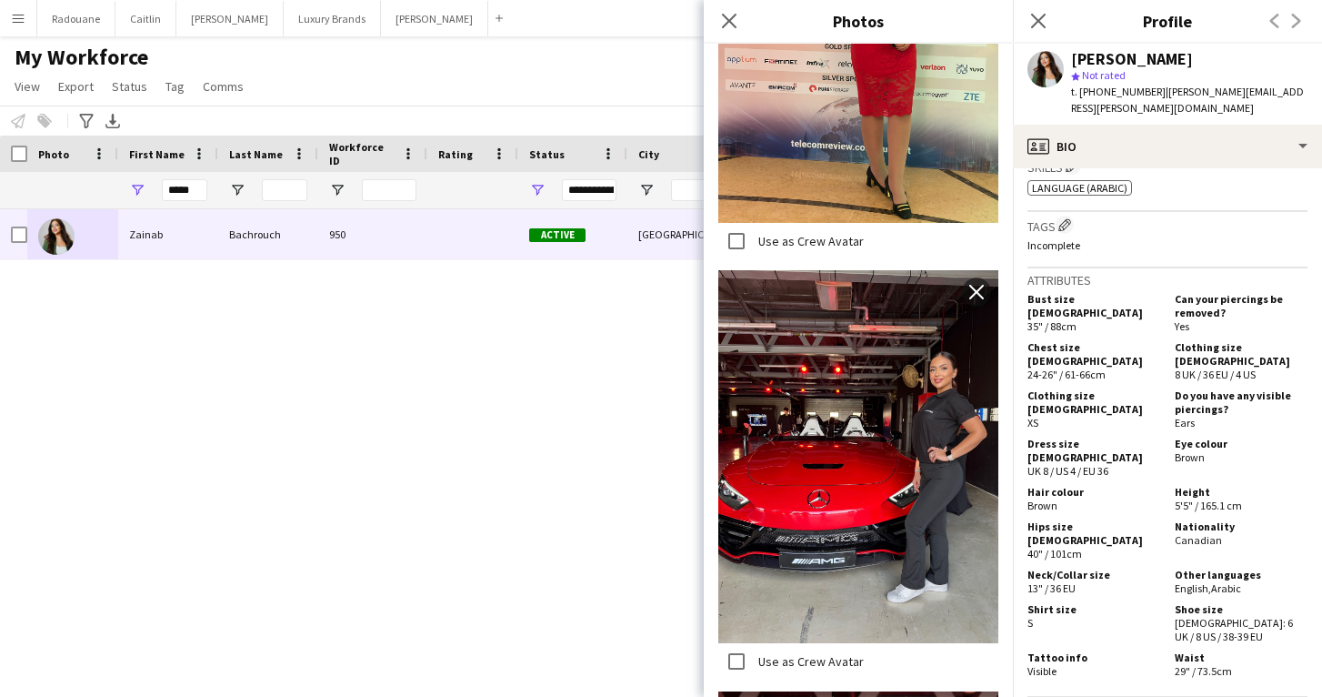
scroll to position [1107, 0]
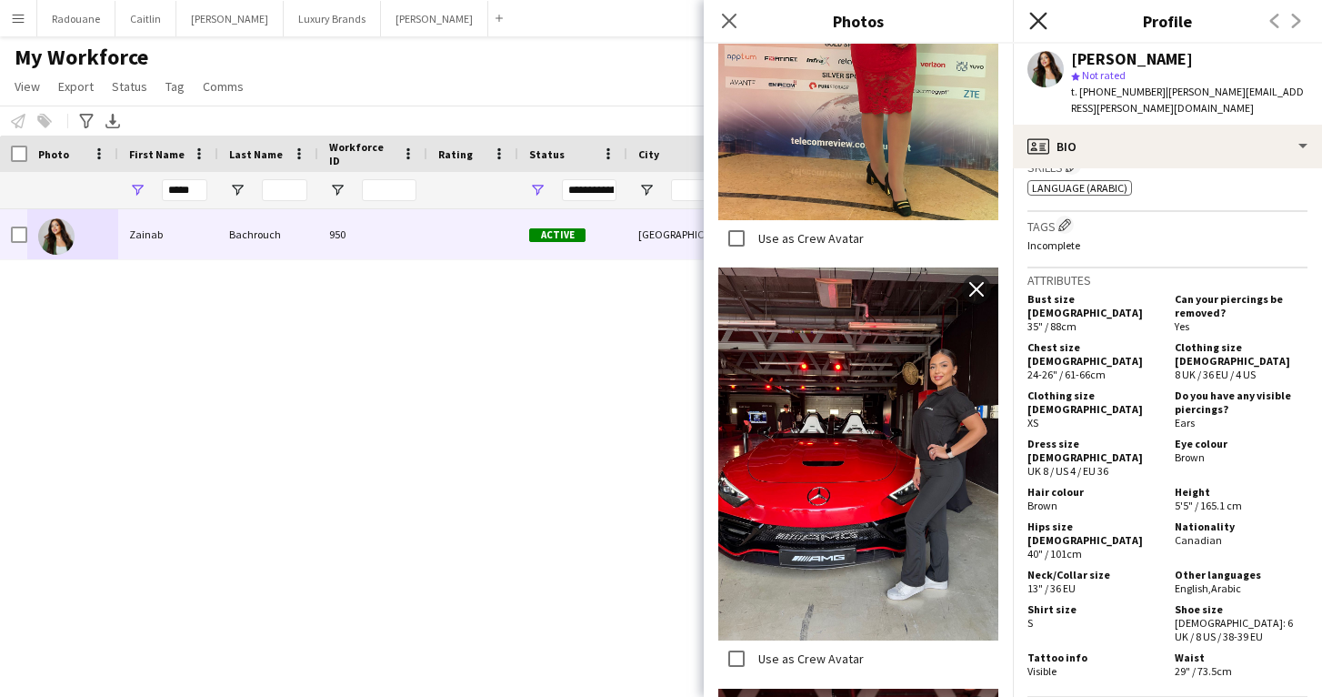
click at [1034, 26] on icon at bounding box center [1037, 20] width 17 height 17
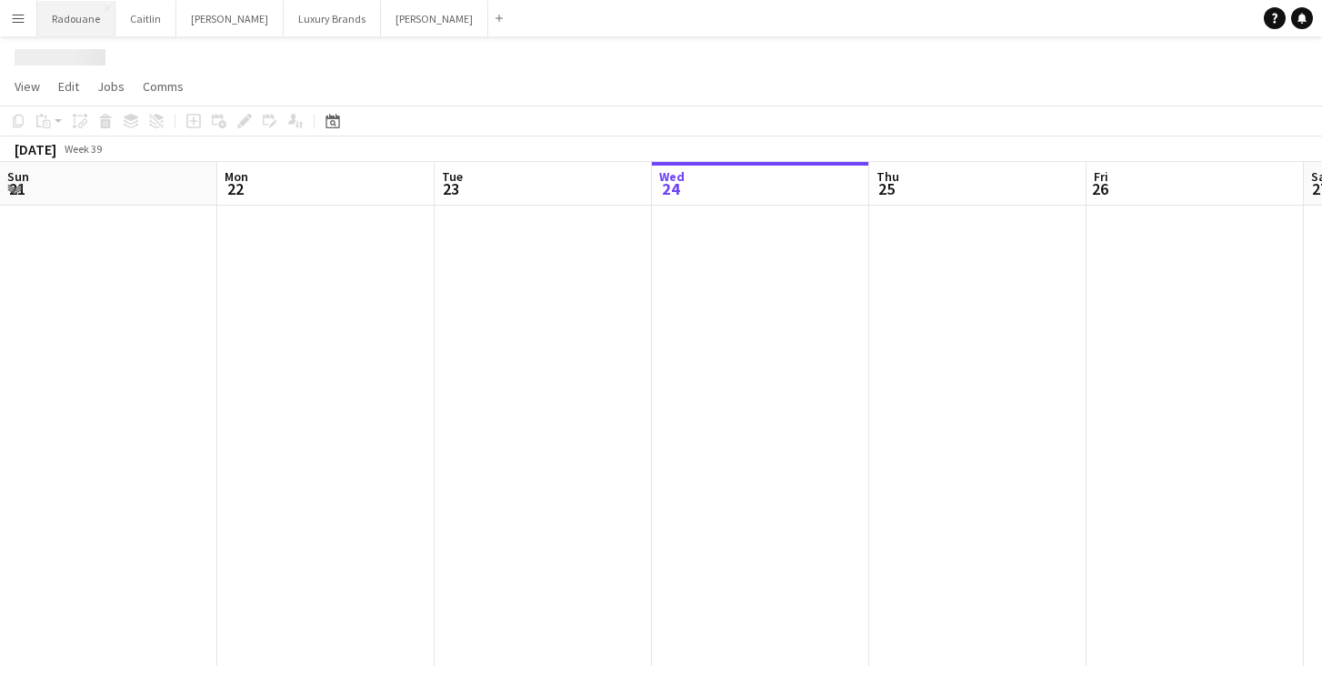
scroll to position [0, 435]
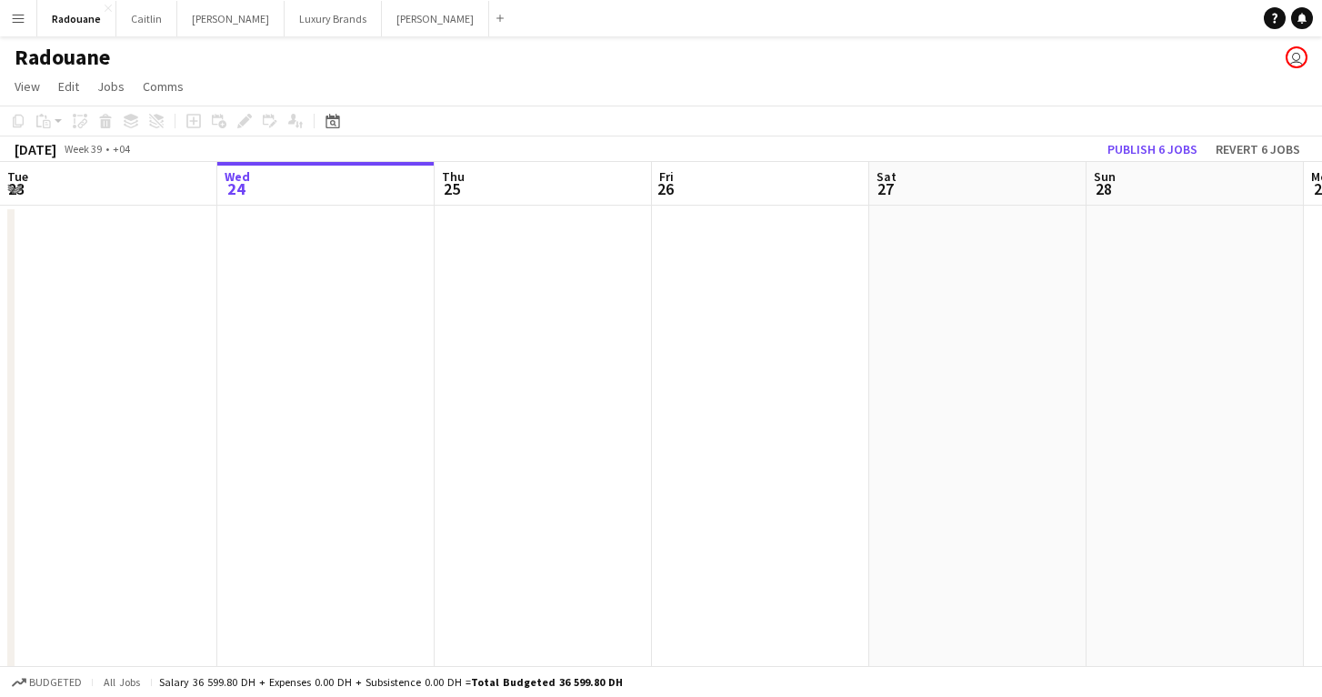
click at [14, 16] on app-icon "Menu" at bounding box center [18, 18] width 15 height 15
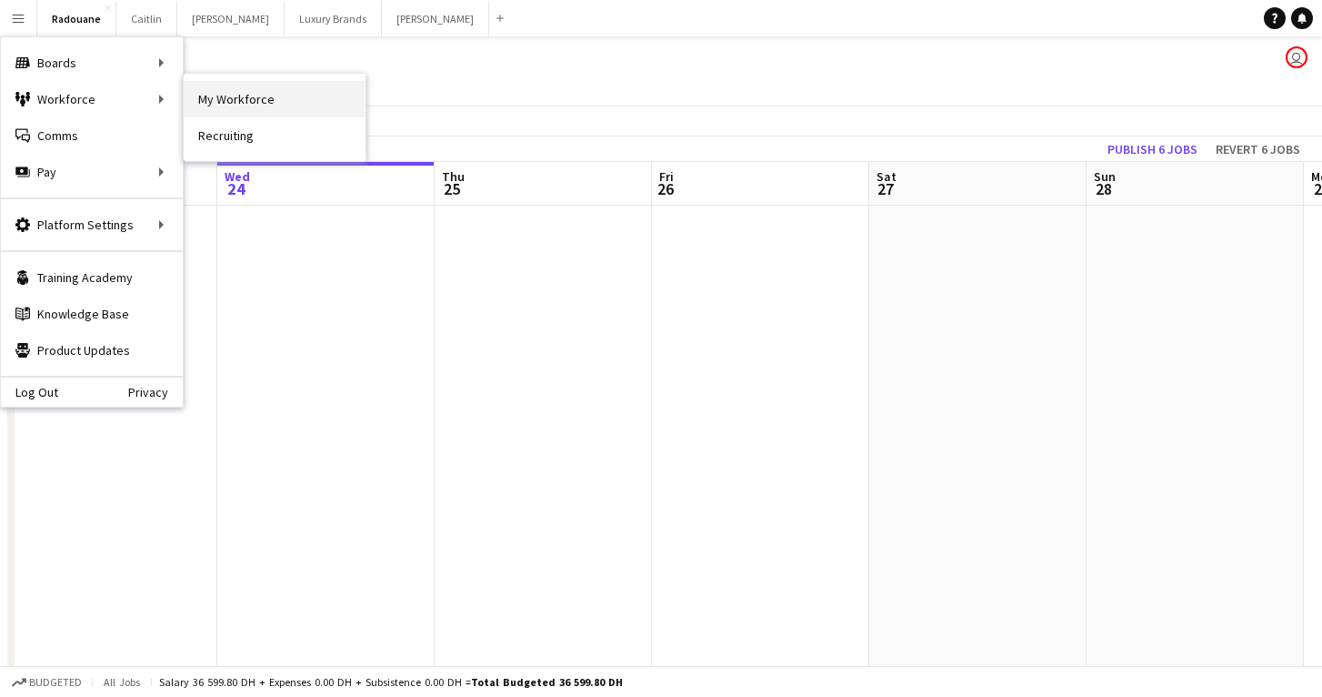
click at [252, 104] on link "My Workforce" at bounding box center [275, 99] width 182 height 36
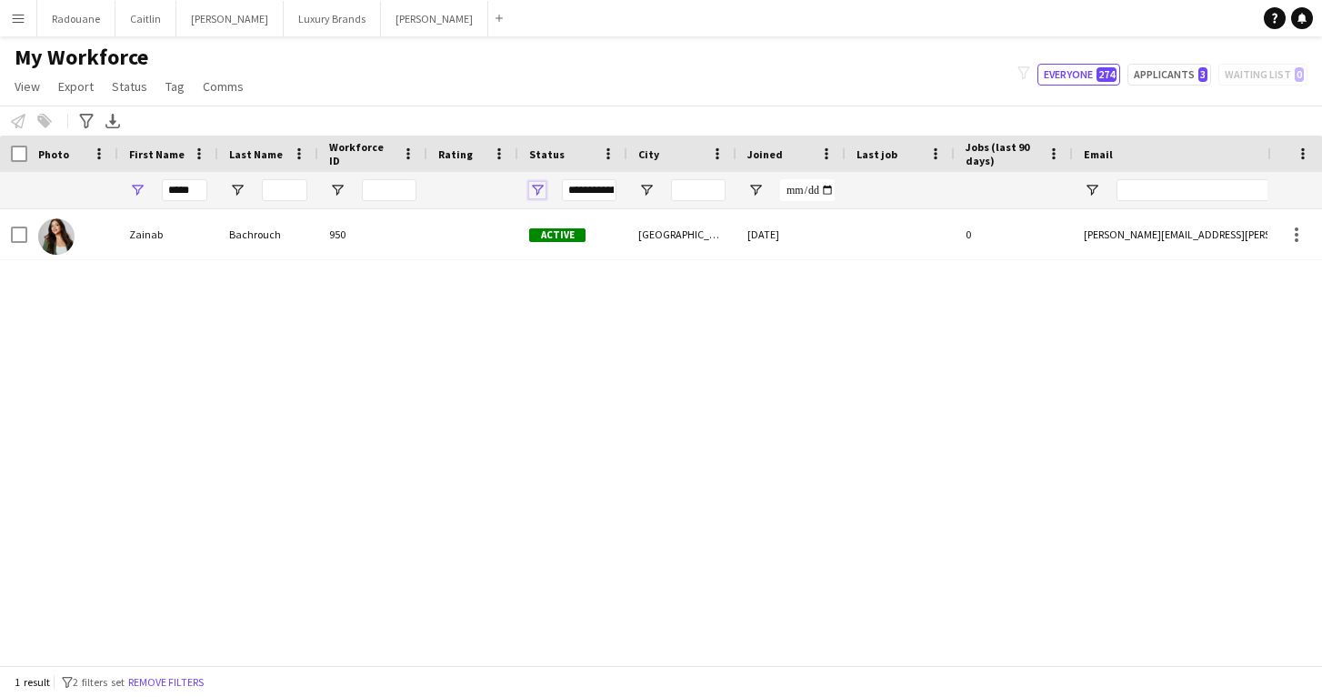
click at [542, 188] on span "Open Filter Menu" at bounding box center [537, 190] width 16 height 16
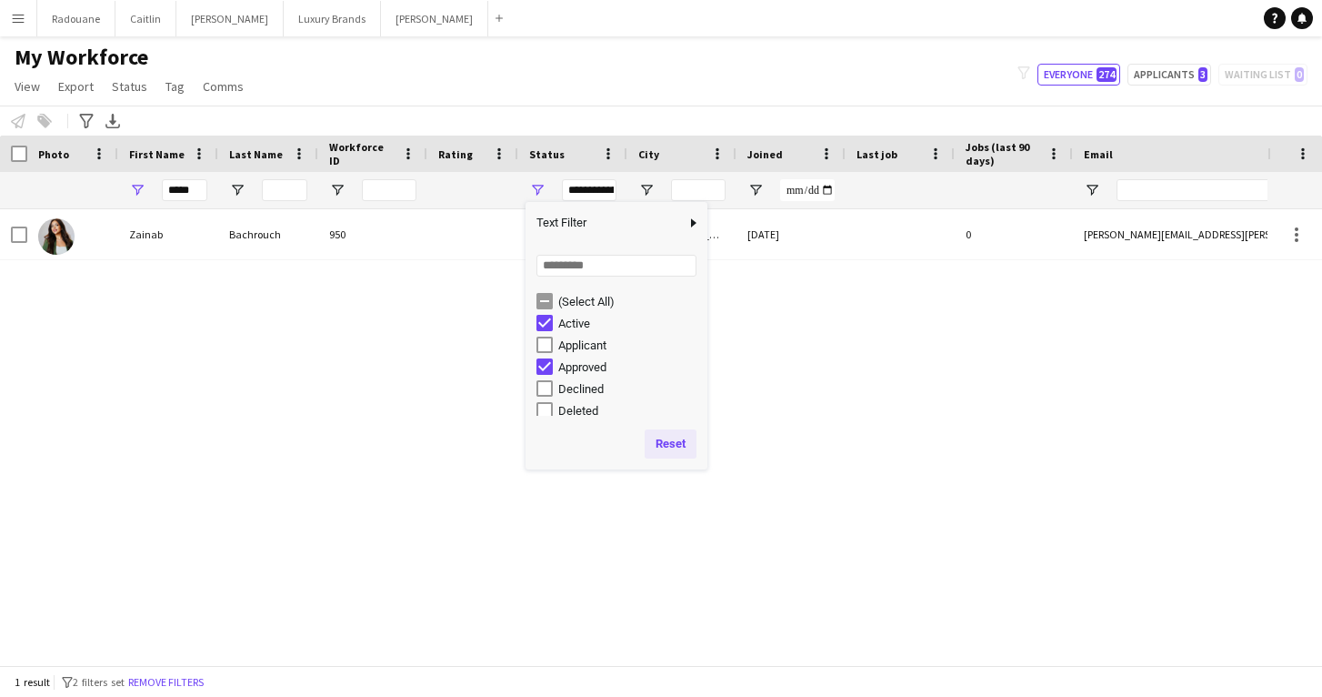
click at [657, 438] on button "Reset" at bounding box center [671, 443] width 52 height 29
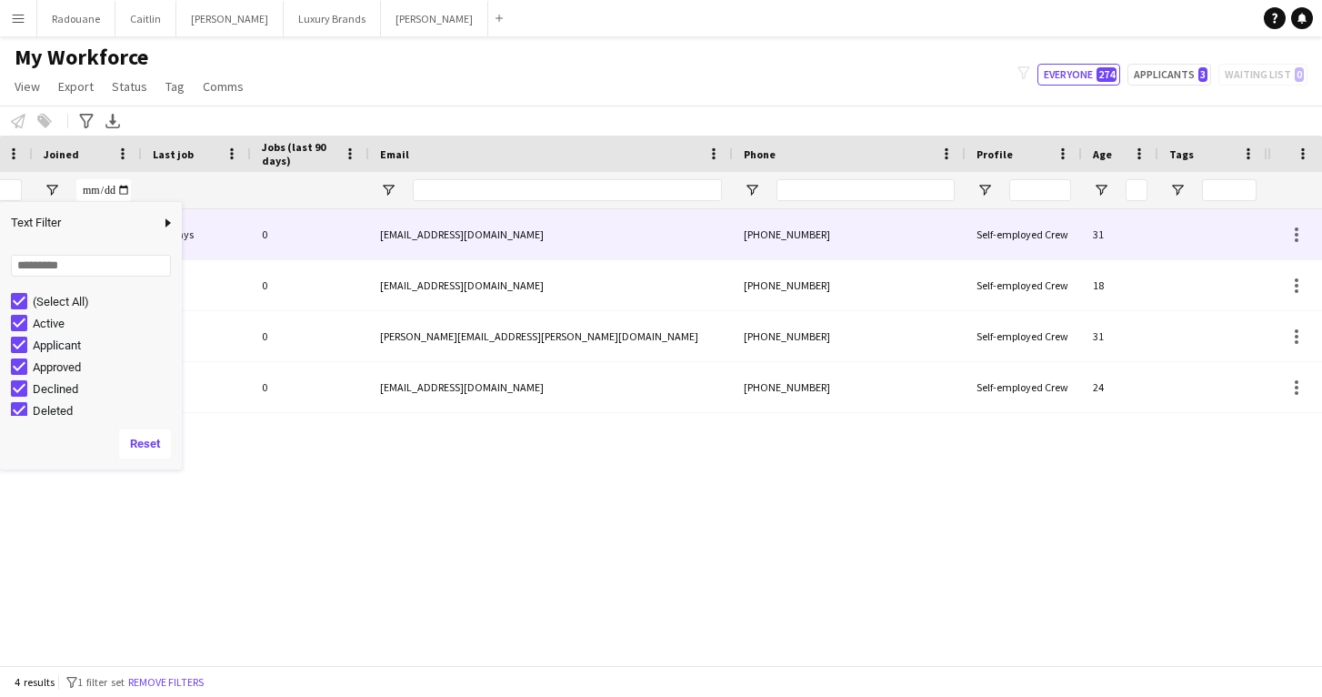
scroll to position [0, 704]
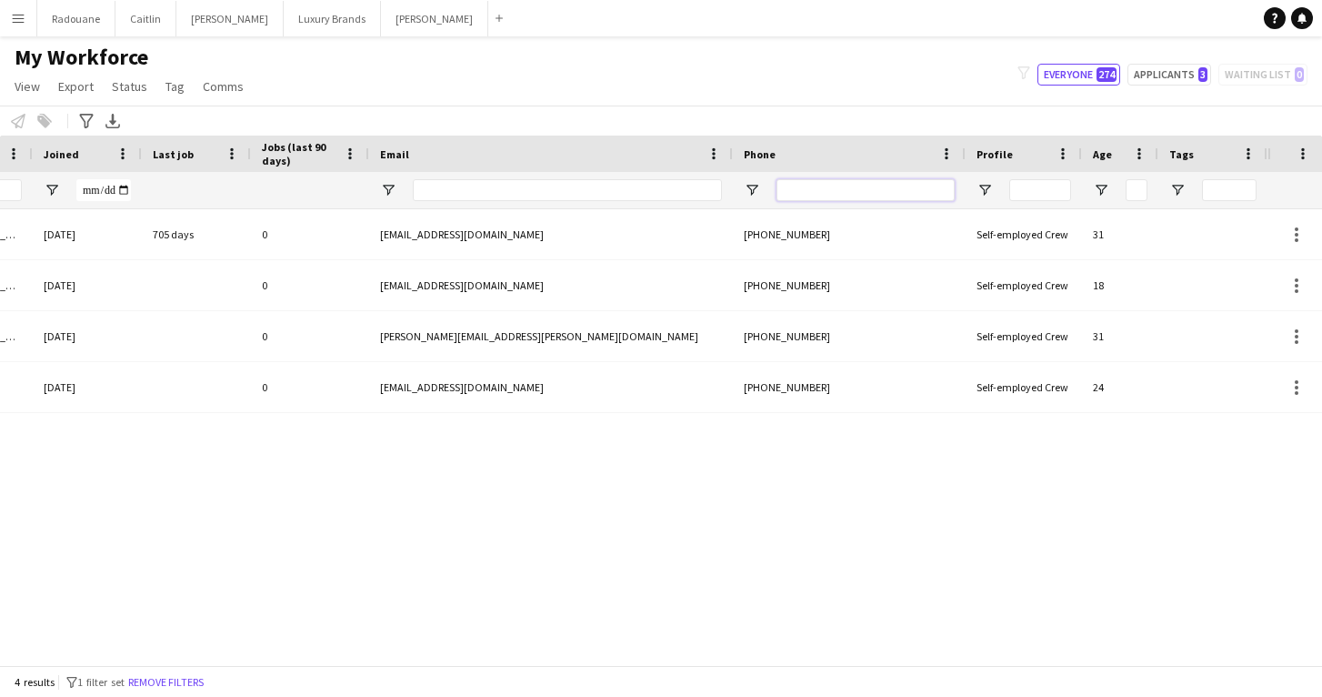
click at [818, 191] on input "Phone Filter Input" at bounding box center [866, 190] width 178 height 22
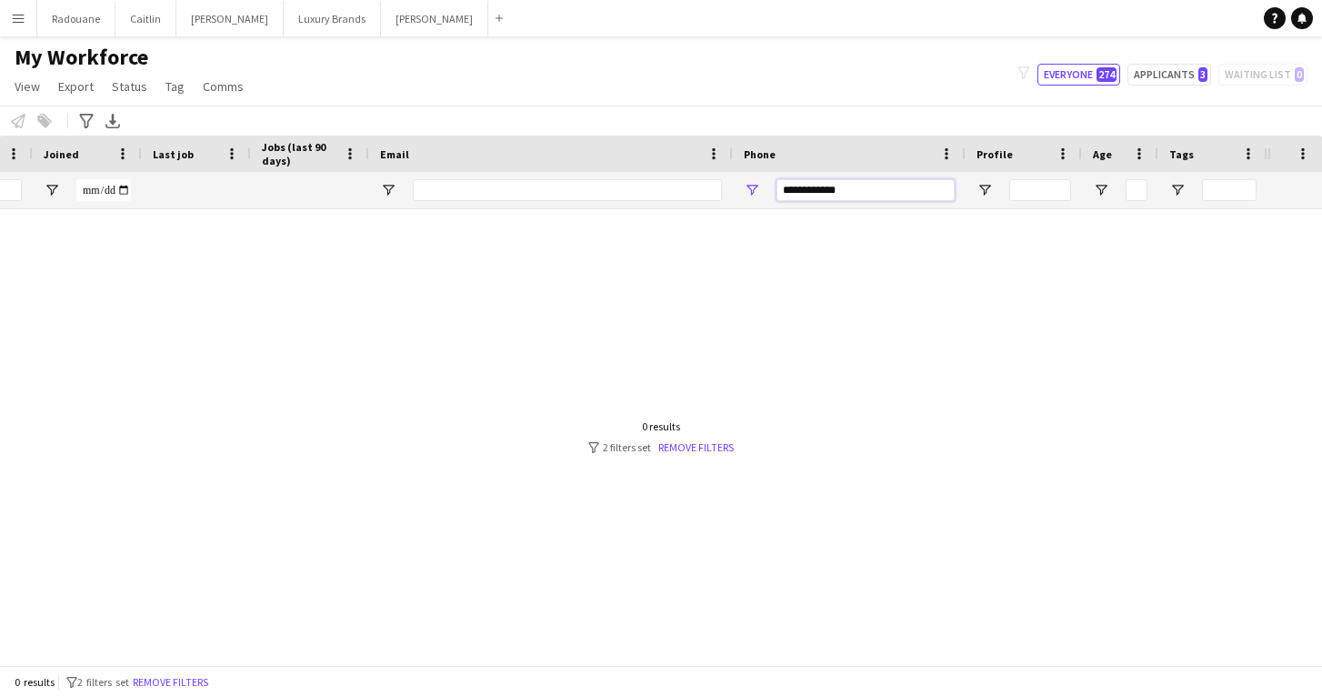
type input "**********"
click at [851, 244] on div at bounding box center [634, 437] width 1268 height 456
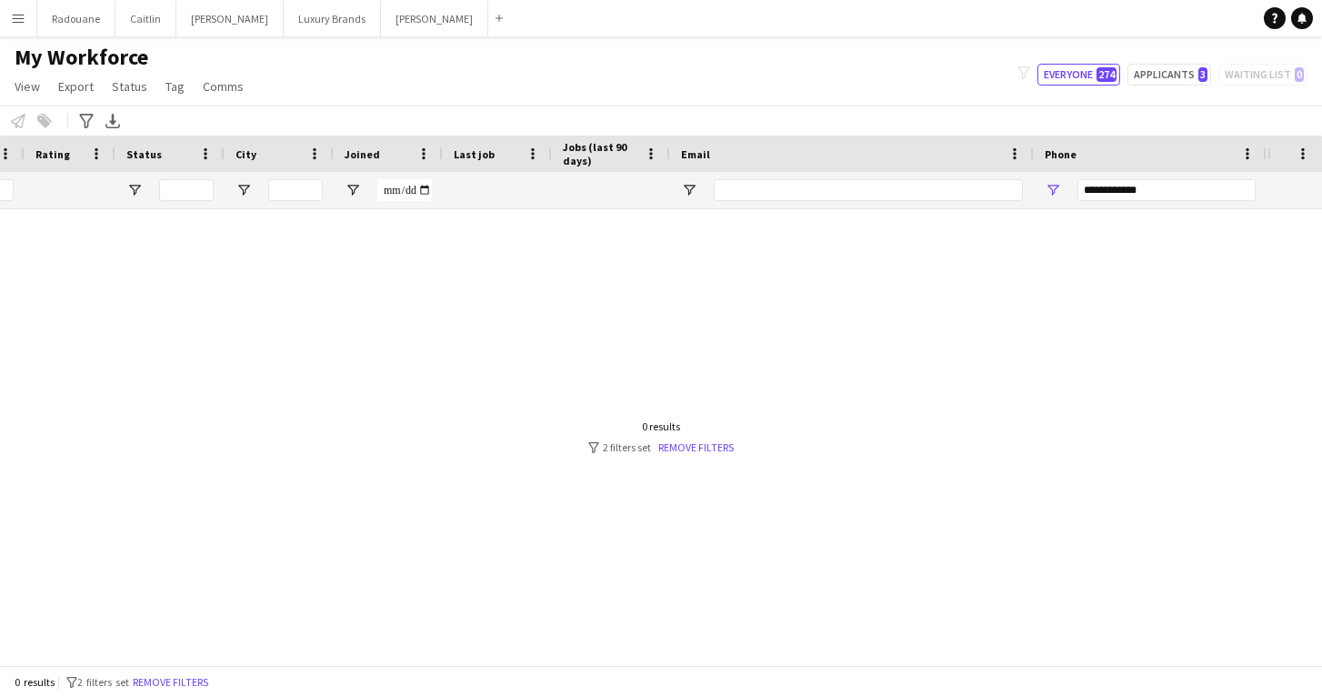
scroll to position [0, 0]
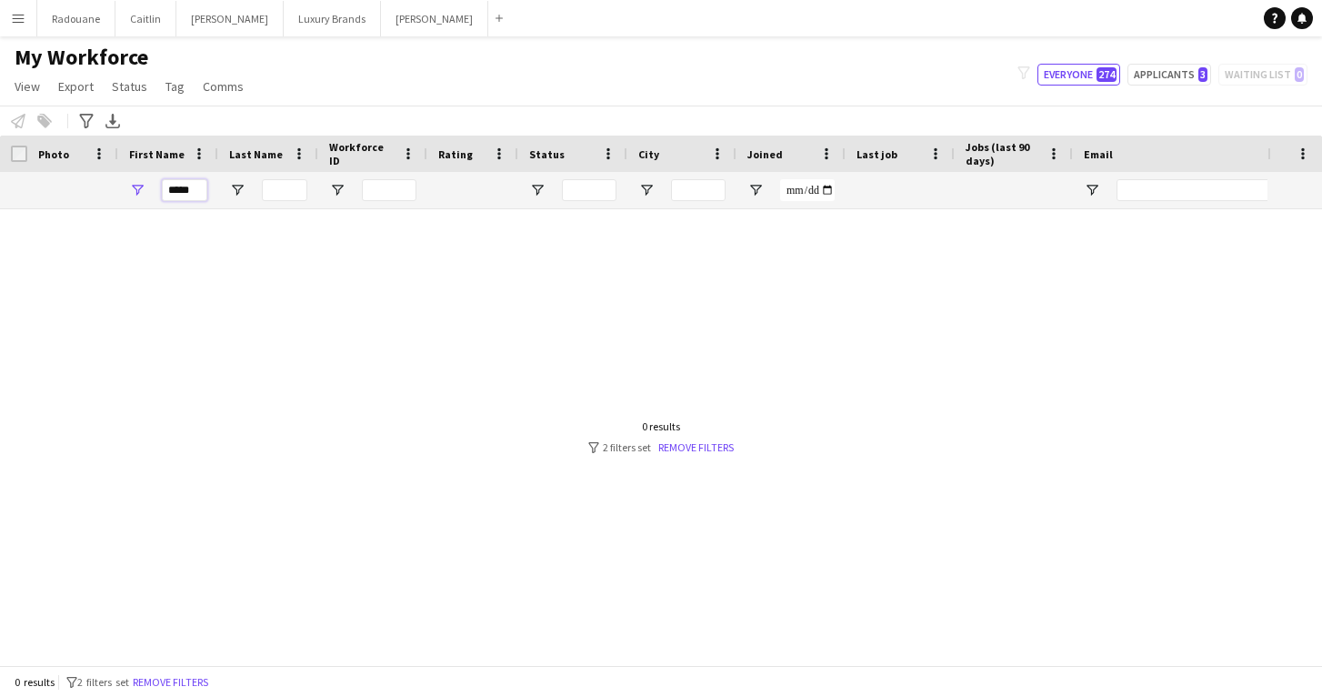
click at [192, 192] on input "*****" at bounding box center [184, 190] width 45 height 22
type input "*"
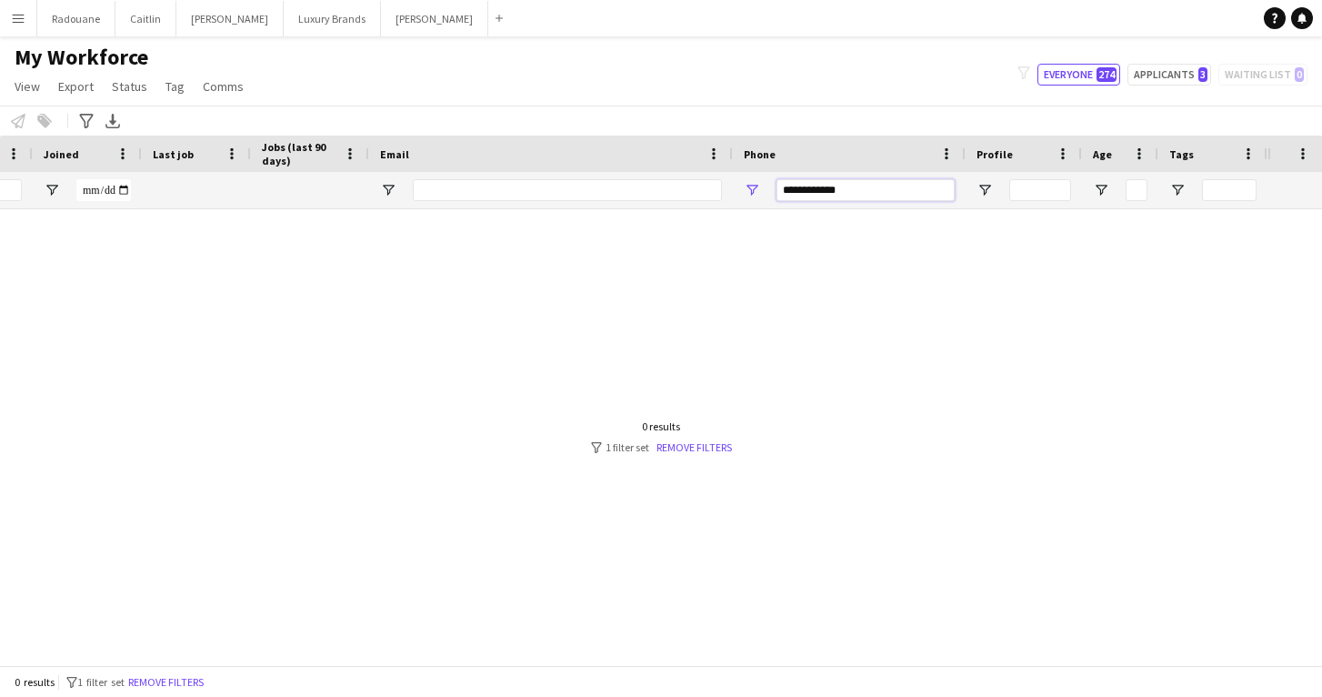
click at [876, 192] on input "**********" at bounding box center [866, 190] width 178 height 22
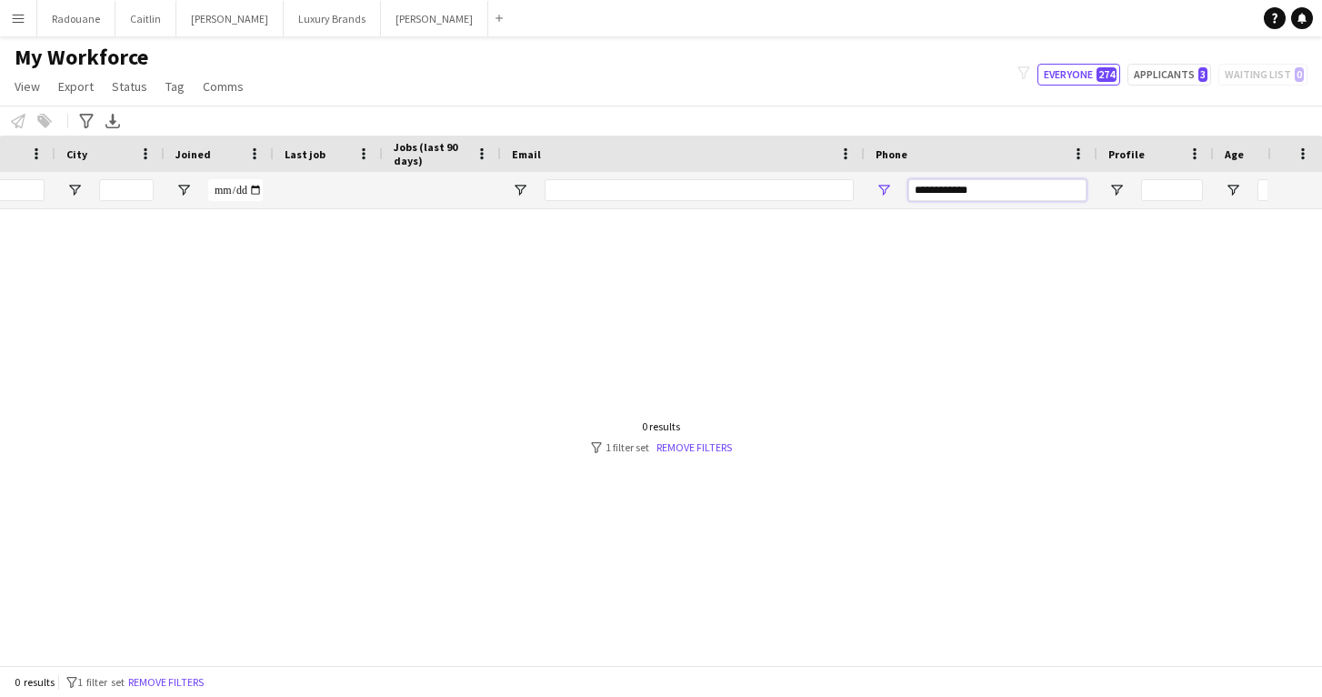
scroll to position [0, 528]
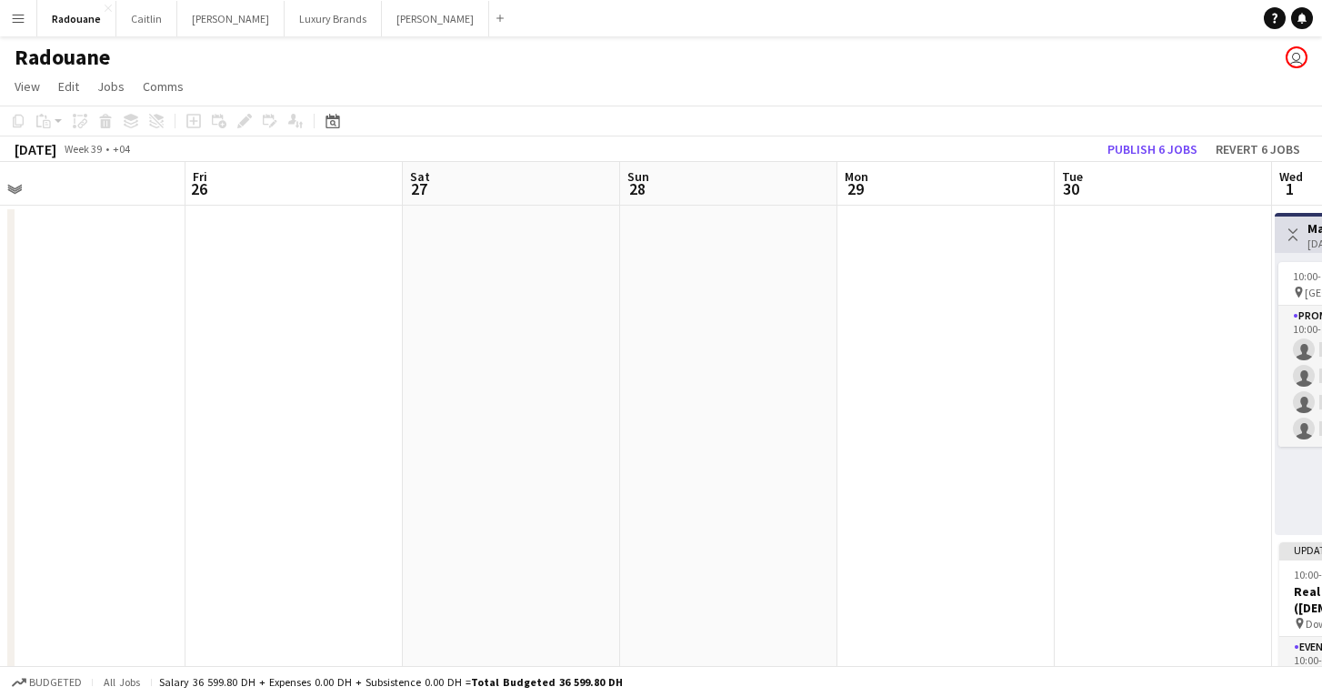
click at [20, 22] on app-icon "Menu" at bounding box center [18, 18] width 15 height 15
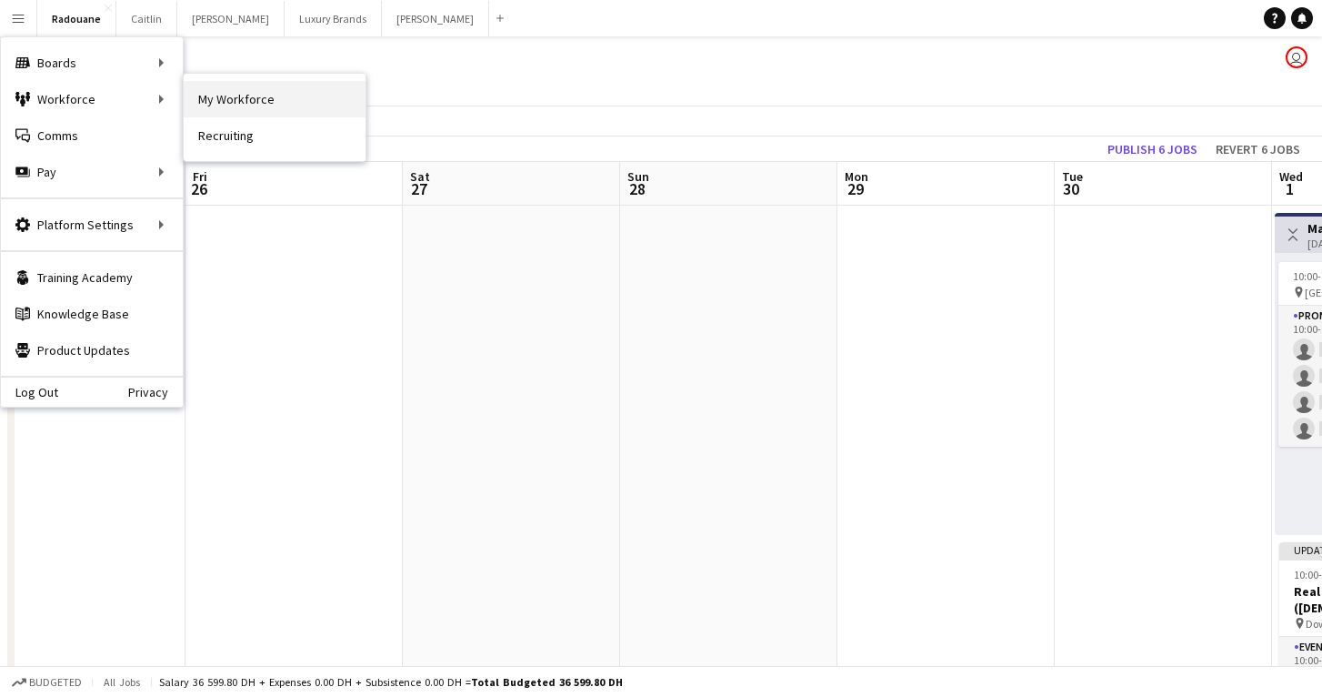
click at [236, 95] on link "My Workforce" at bounding box center [275, 99] width 182 height 36
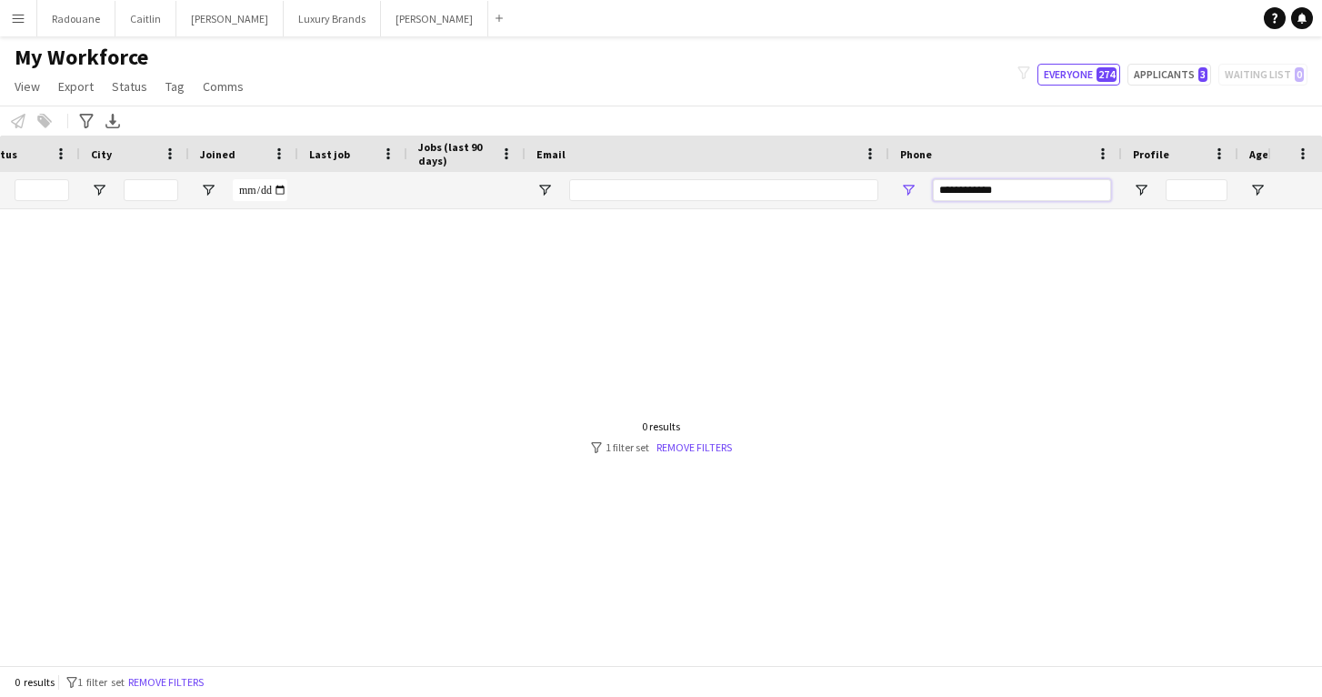
click at [1030, 188] on input "**********" at bounding box center [1022, 190] width 178 height 22
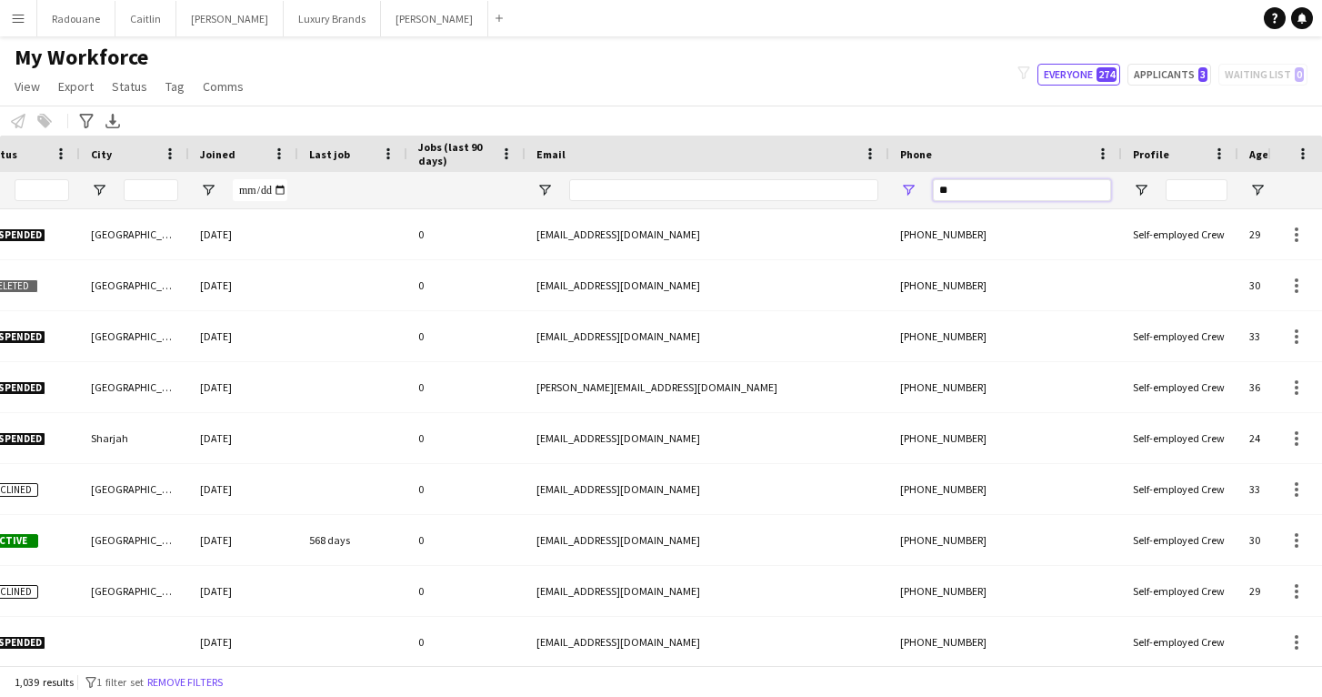
type input "*"
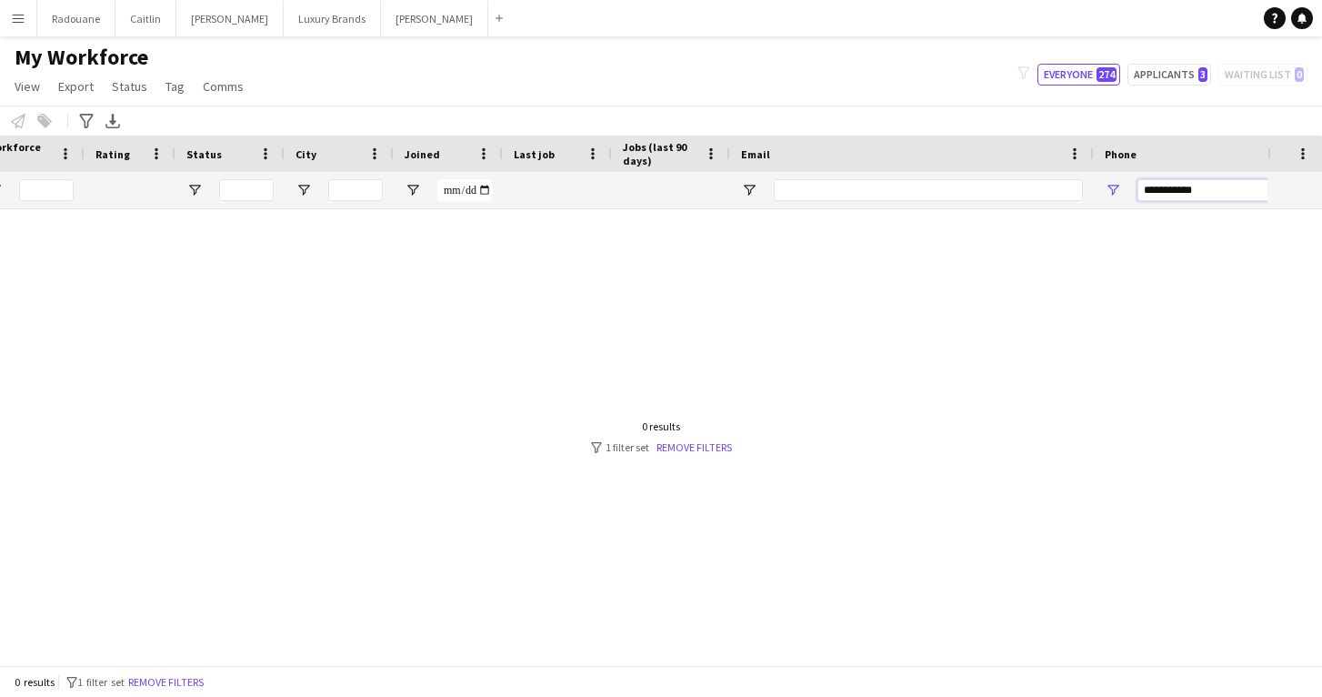
scroll to position [0, -25]
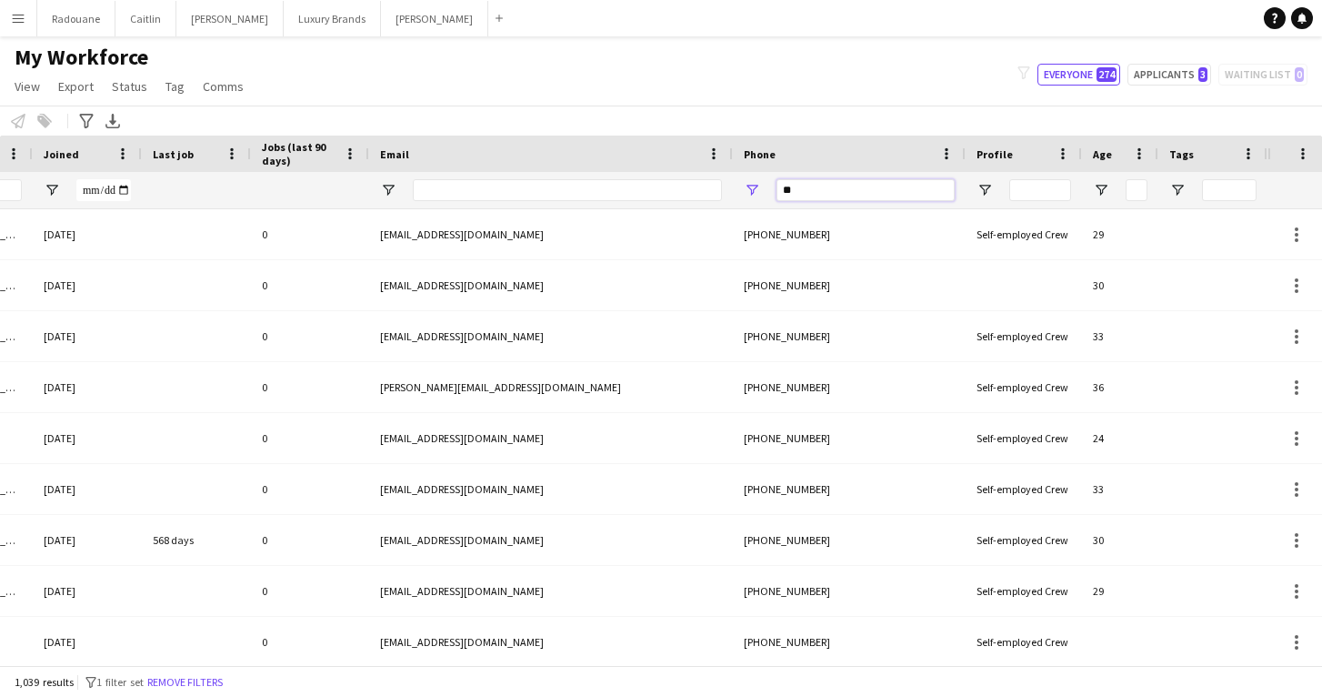
type input "*"
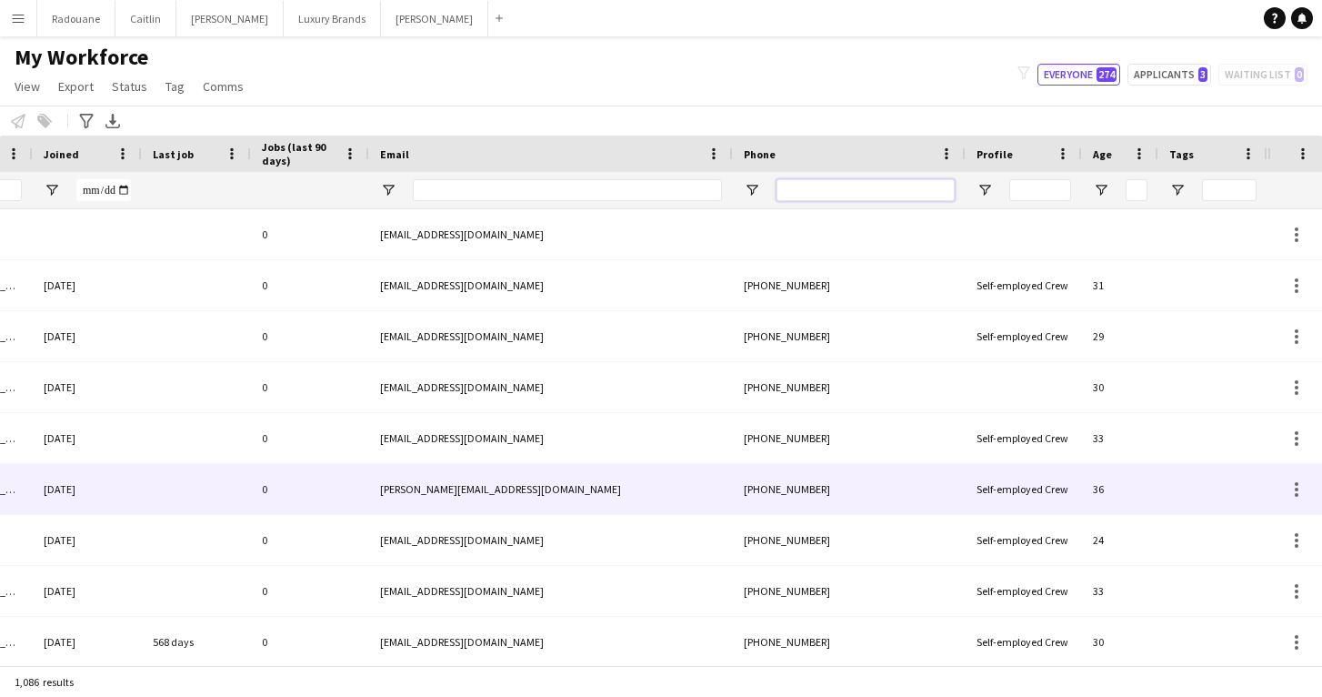
scroll to position [0, 0]
